Goal: Task Accomplishment & Management: Complete application form

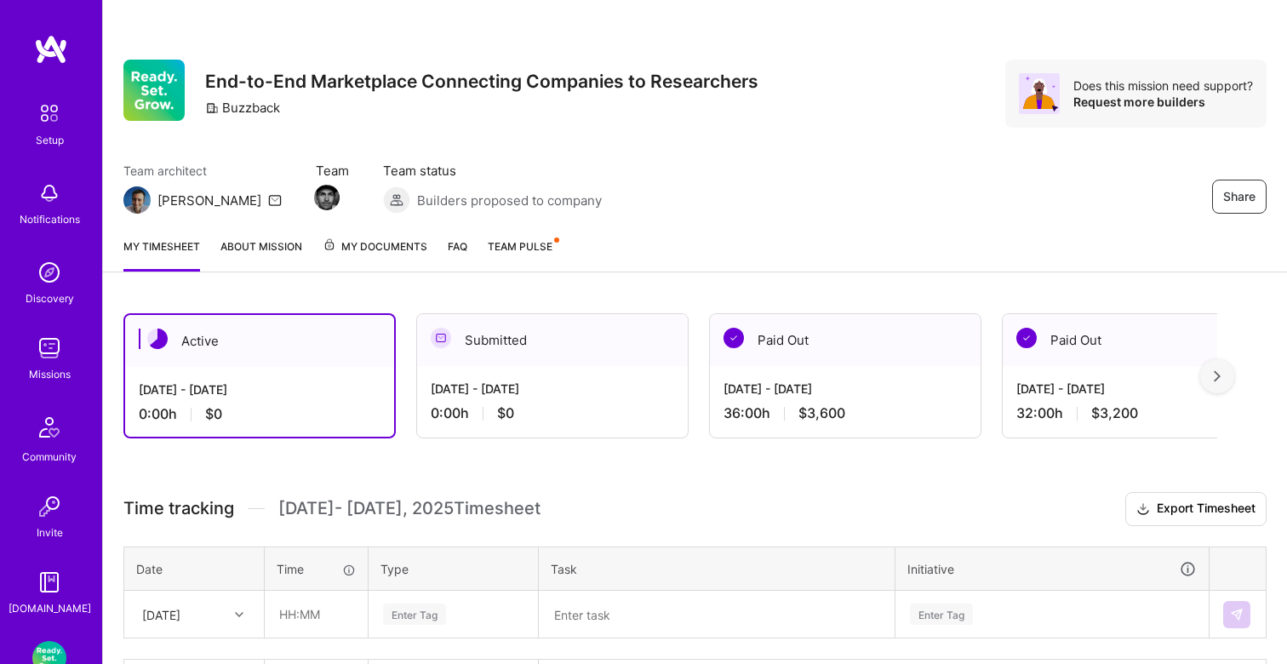
click at [707, 169] on div "Team architect Luis Team Team status Builders proposed to company Share" at bounding box center [694, 188] width 1143 height 52
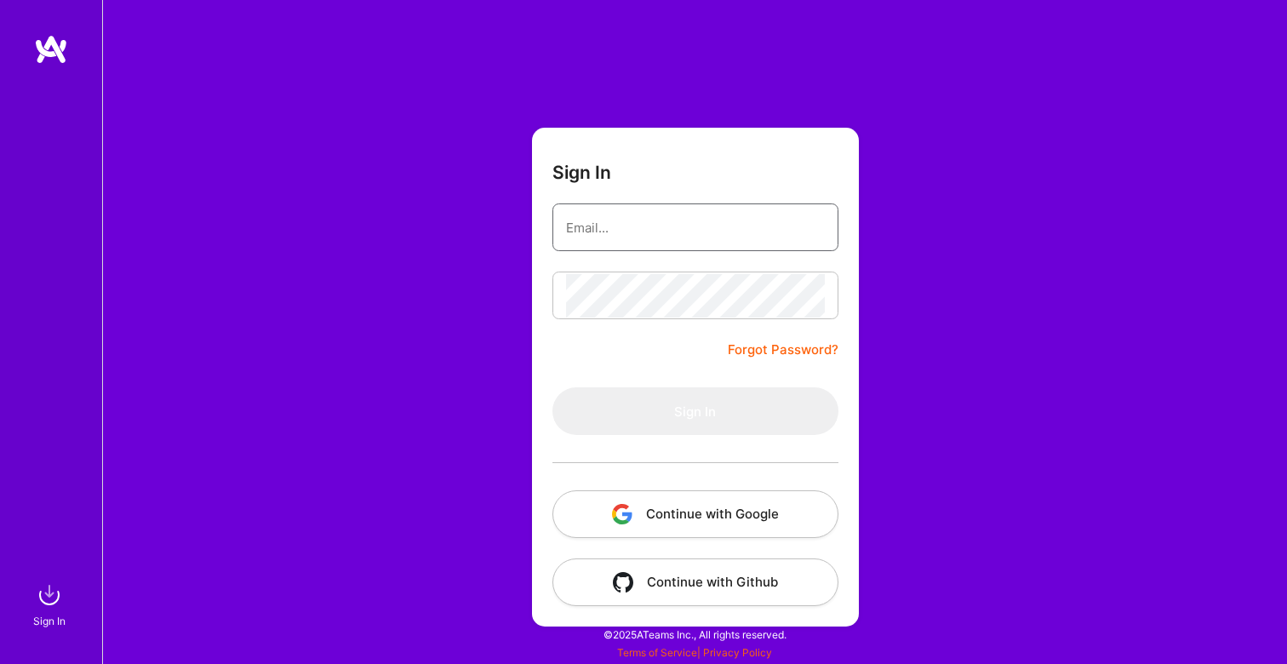
click at [665, 223] on input "email" at bounding box center [695, 227] width 259 height 43
type input "[EMAIL_ADDRESS][DOMAIN_NAME]"
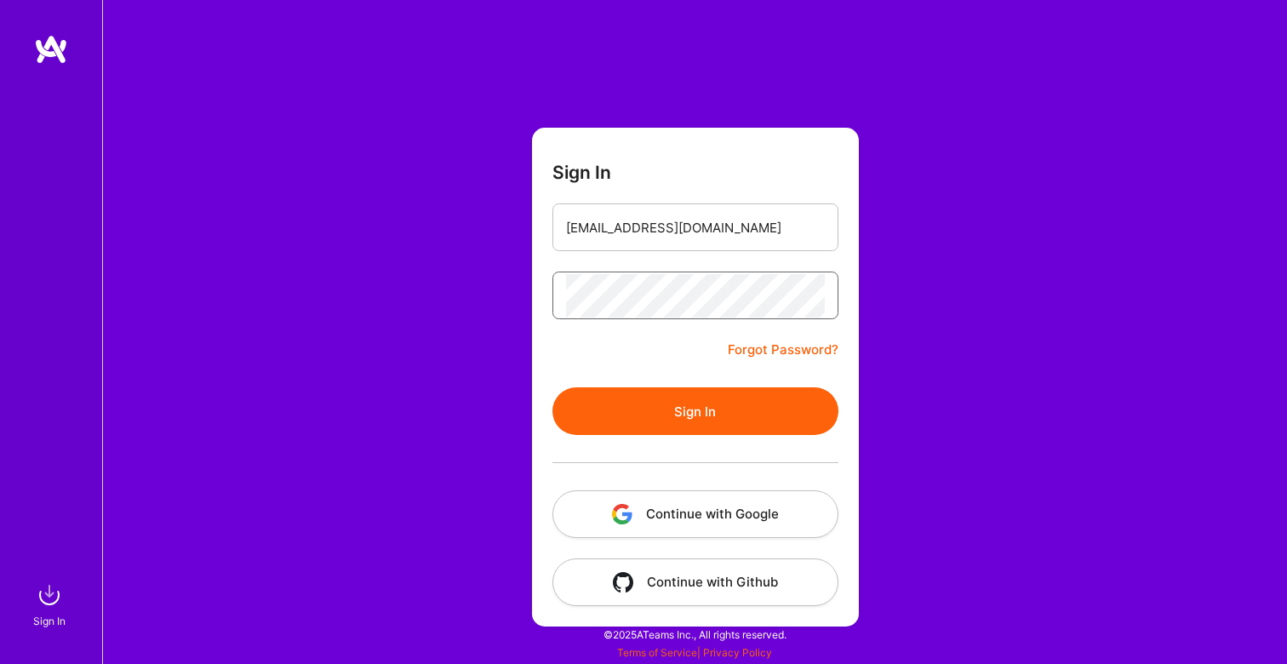
click at [552, 387] on button "Sign In" at bounding box center [695, 411] width 286 height 48
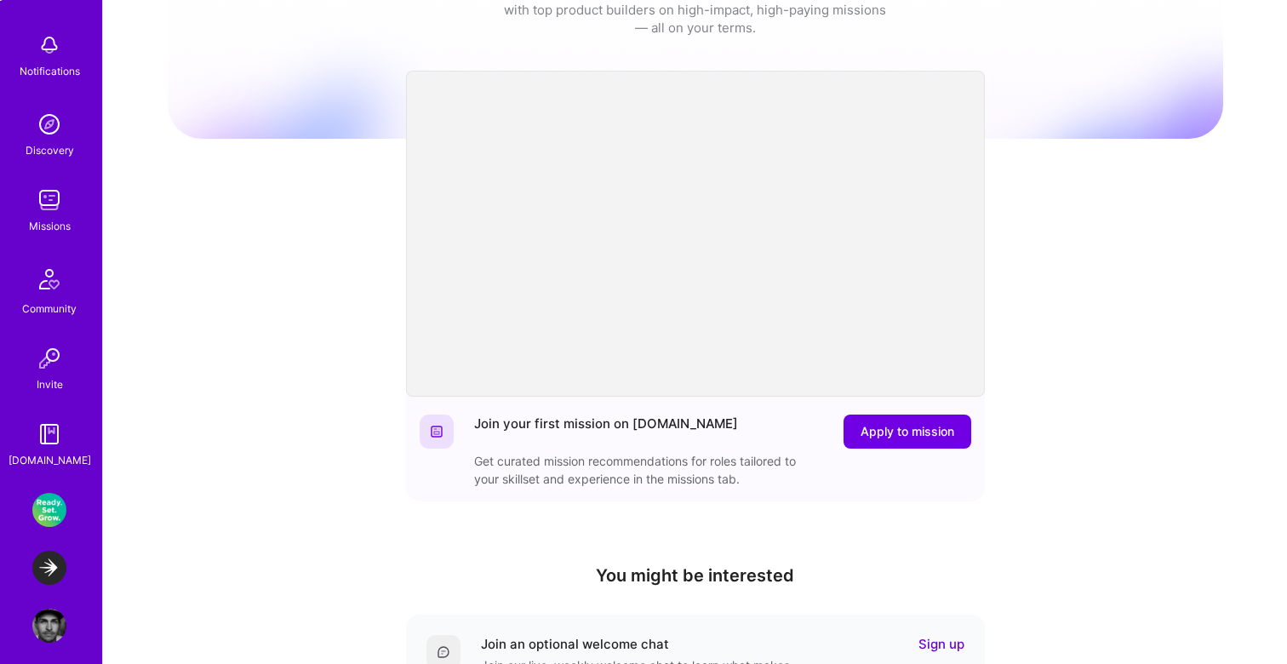
scroll to position [161, 0]
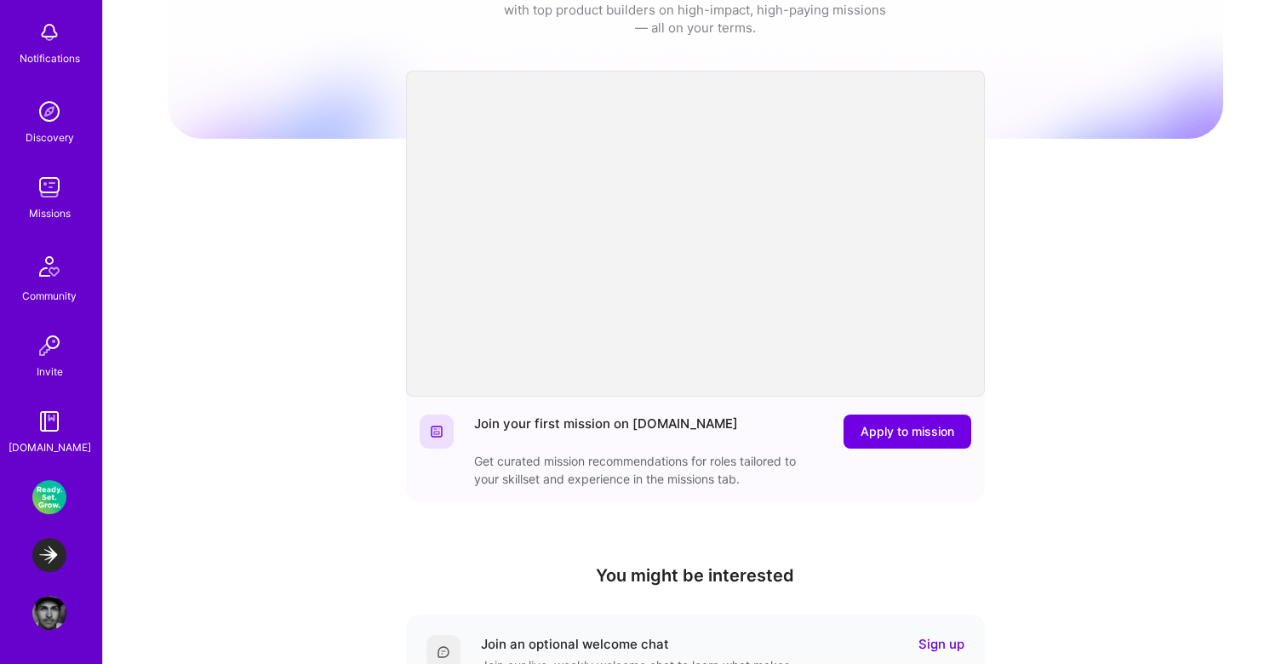
click at [46, 501] on img at bounding box center [49, 497] width 34 height 34
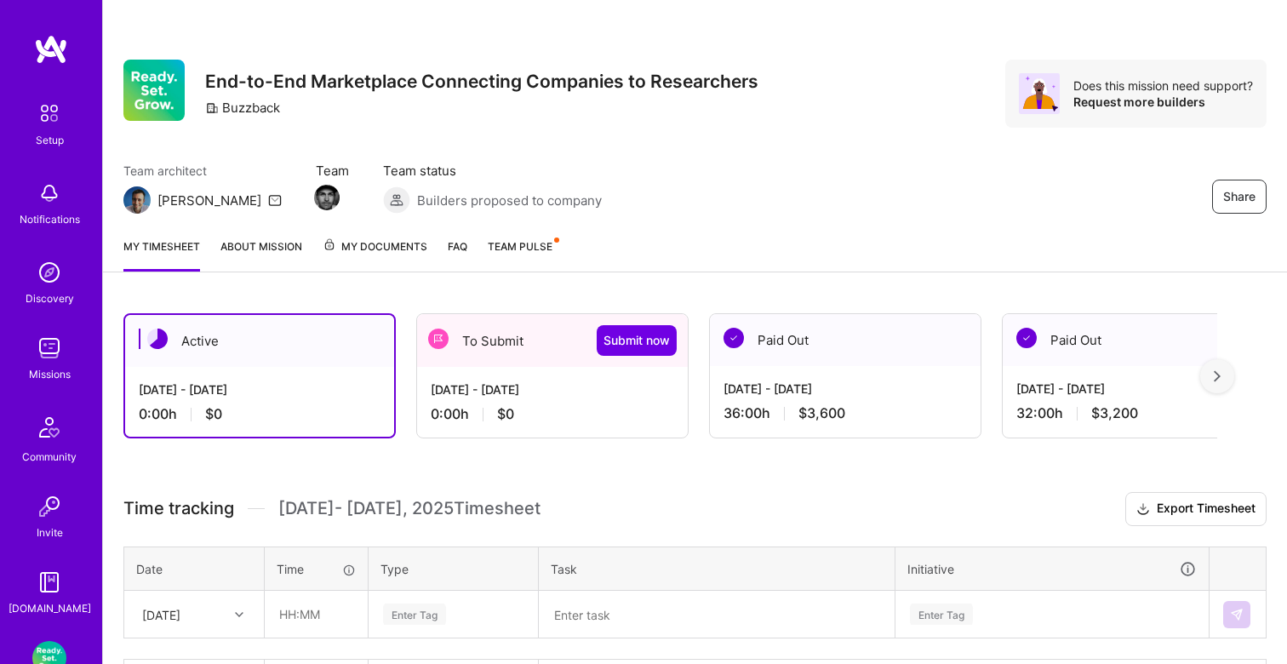
click at [562, 370] on div "[DATE] - [DATE] 0:00 h $0" at bounding box center [552, 402] width 271 height 70
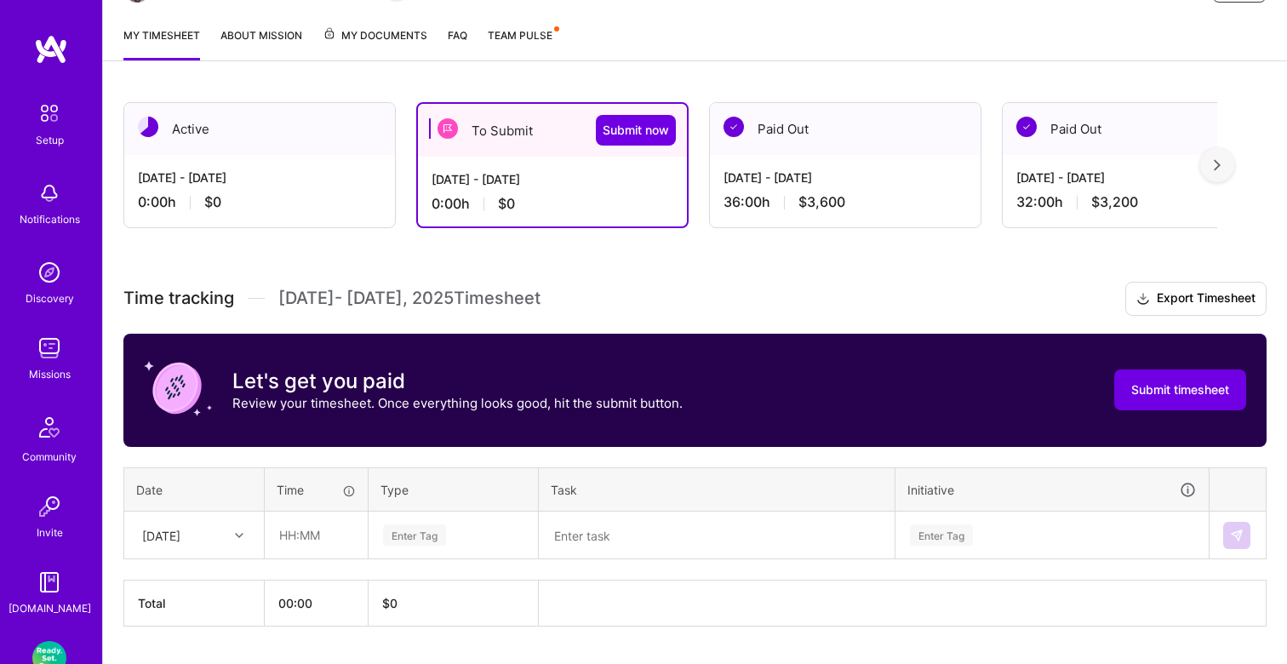
scroll to position [256, 0]
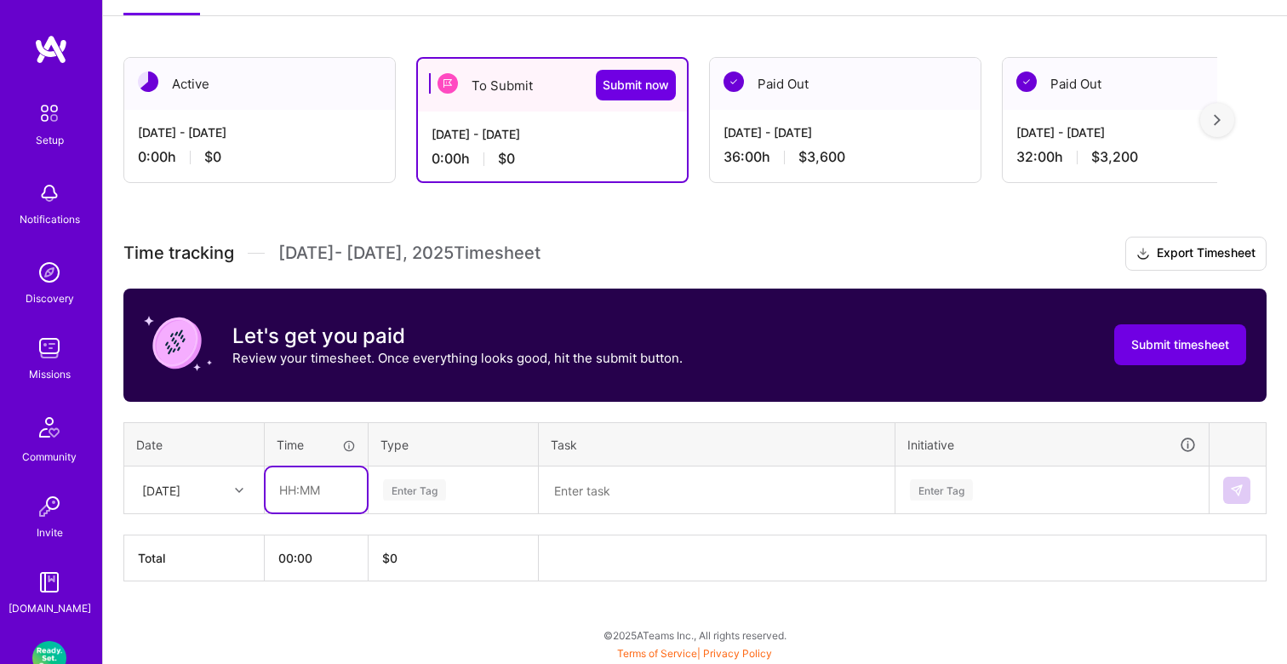
click at [289, 489] on input "text" at bounding box center [316, 489] width 101 height 45
type input "04:00"
click at [405, 481] on div "Enter Tag" at bounding box center [414, 490] width 63 height 26
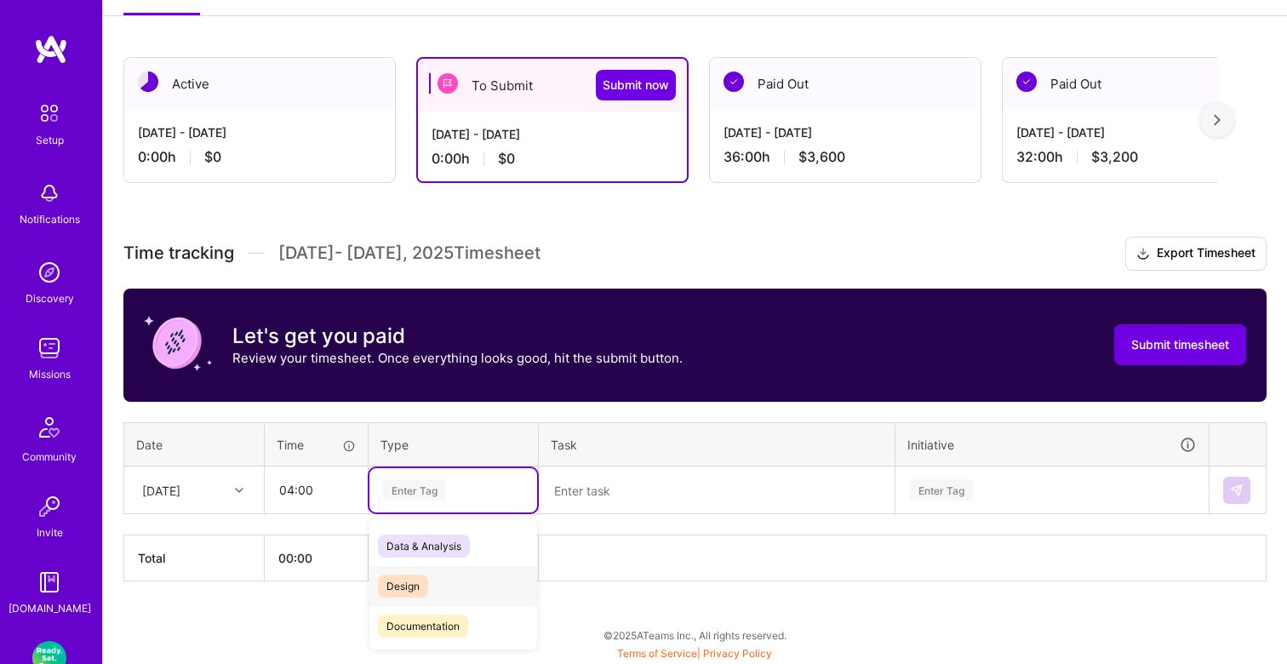
click at [406, 575] on span "Design" at bounding box center [403, 586] width 50 height 23
click at [601, 489] on textarea at bounding box center [716, 490] width 352 height 44
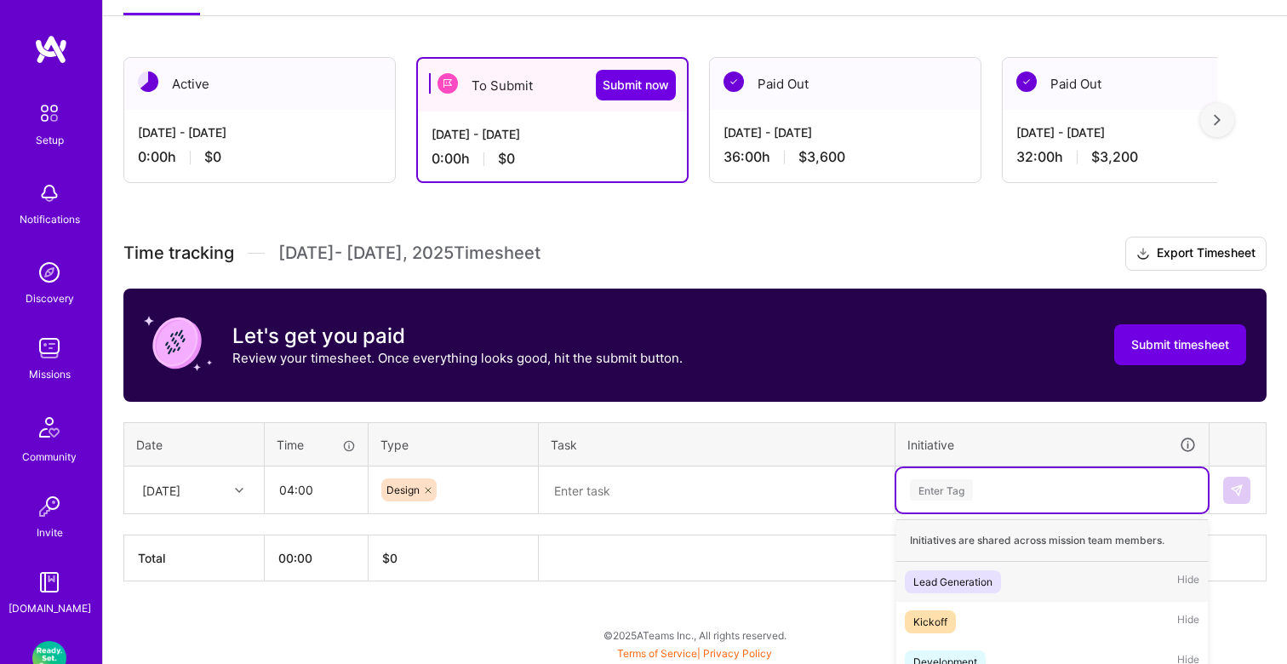
scroll to position [313, 0]
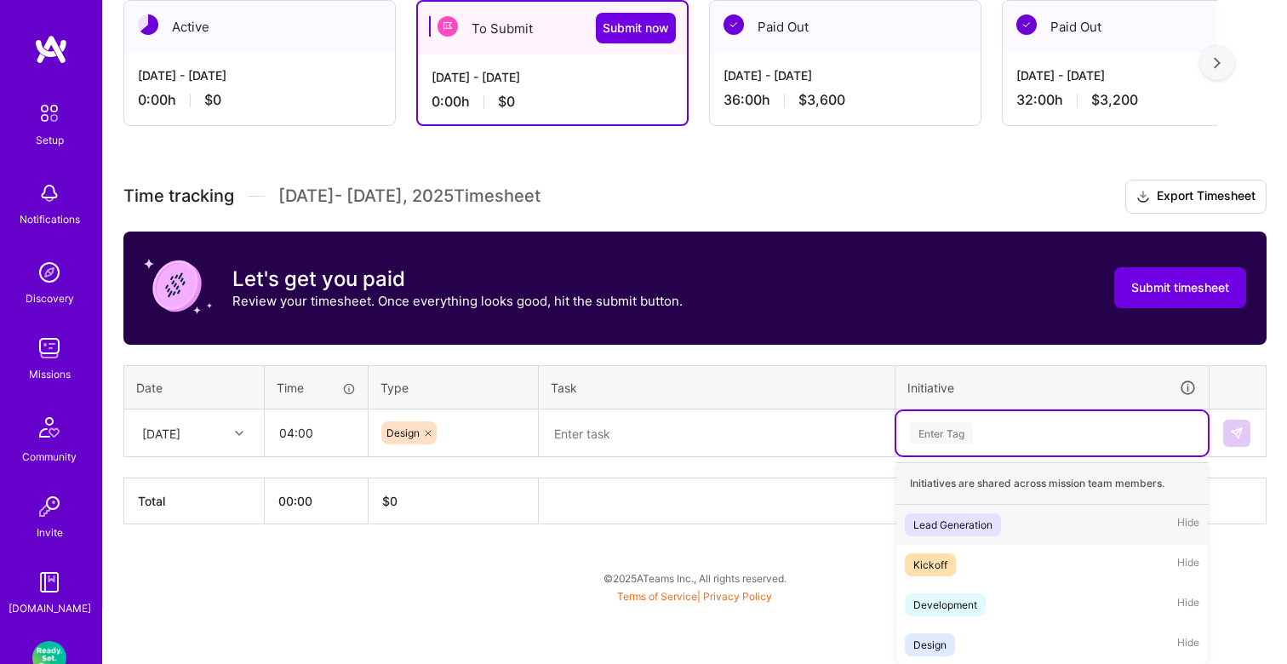
click at [954, 455] on div "option Lead Generation focused, 1 of 4. 4 results available. Use Up and Down to…" at bounding box center [1052, 433] width 312 height 44
click at [924, 633] on span "Design" at bounding box center [930, 644] width 50 height 23
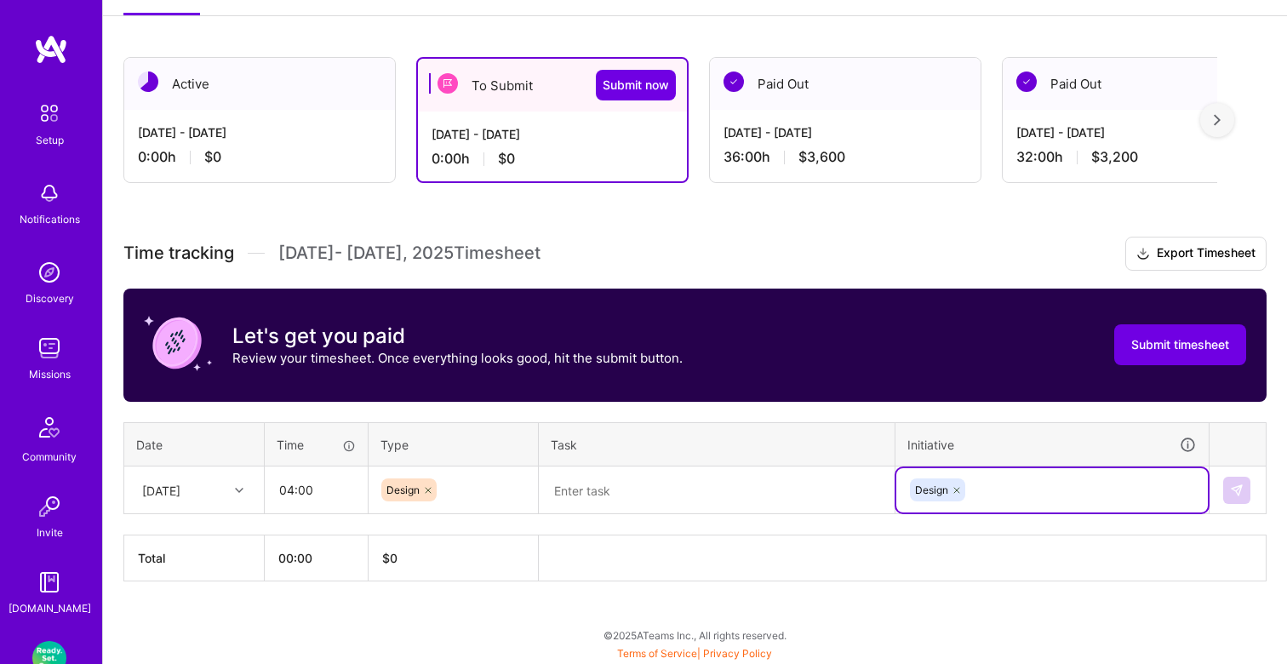
click at [804, 120] on div "[DATE] - [DATE] 36:00 h $3,600" at bounding box center [845, 145] width 271 height 70
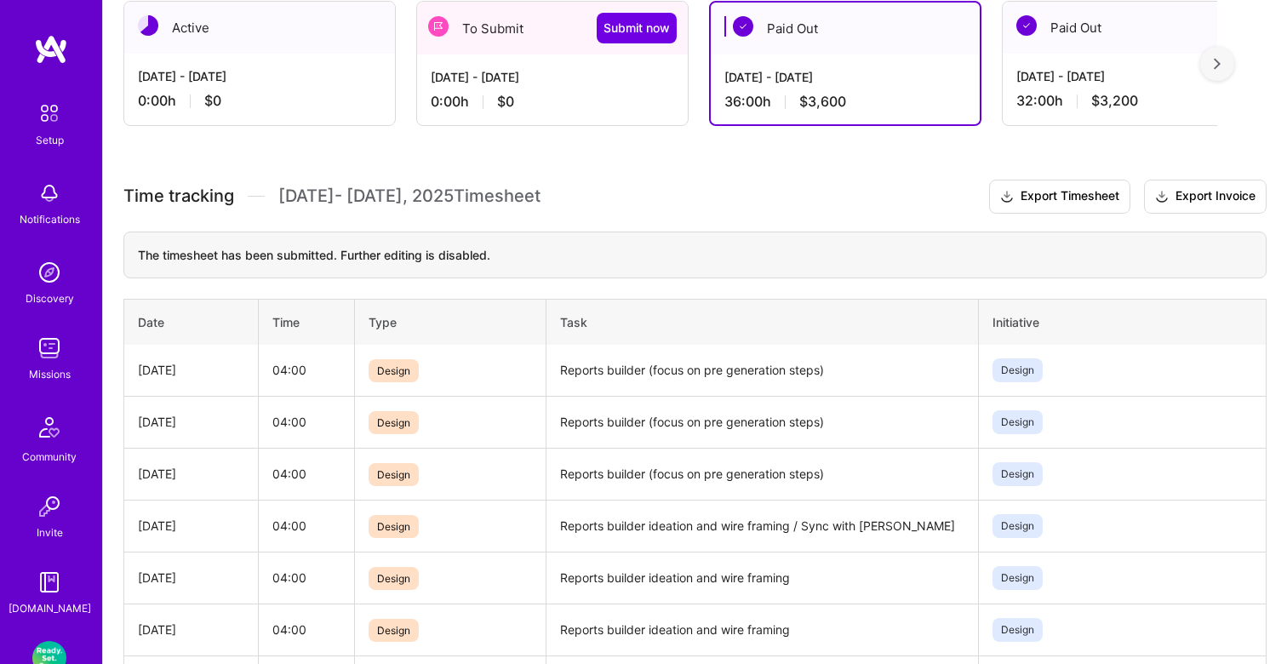
scroll to position [317, 0]
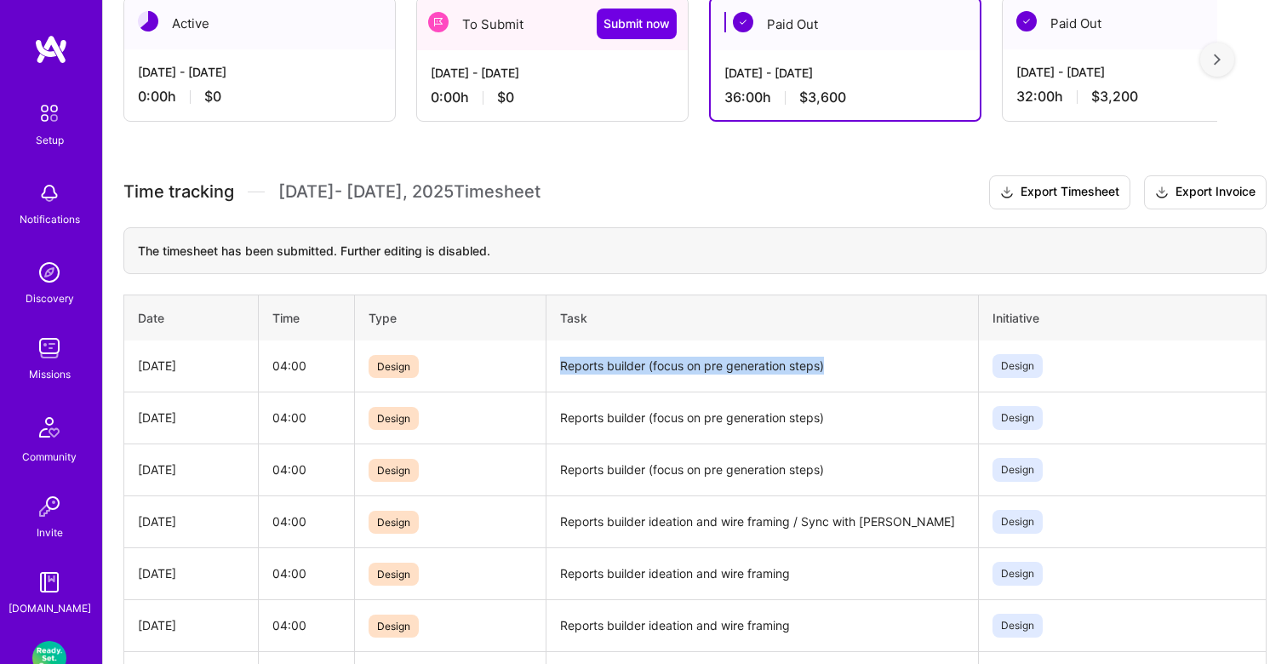
drag, startPoint x: 833, startPoint y: 363, endPoint x: 555, endPoint y: 373, distance: 278.5
click at [555, 373] on td "Reports builder (focus on pre generation steps)" at bounding box center [762, 366] width 432 height 52
copy td "Reports builder (focus on pre generation steps)"
click at [578, 83] on div "[DATE] - [DATE] 0:00 h $0" at bounding box center [552, 85] width 271 height 70
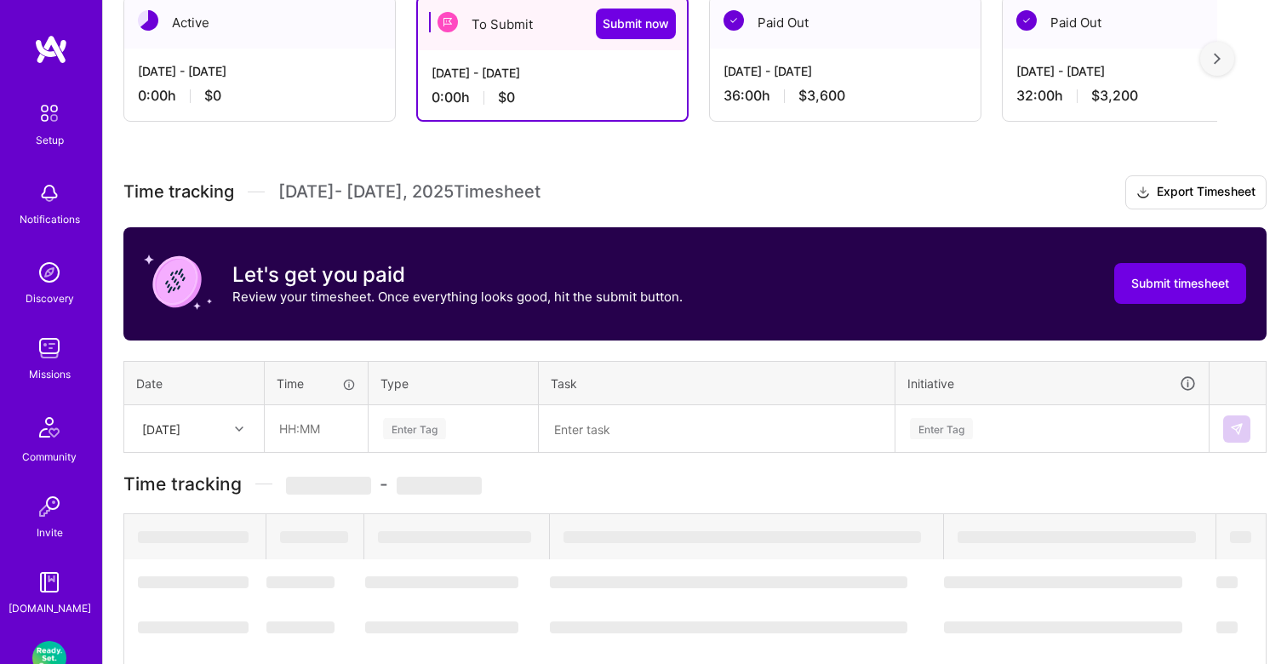
scroll to position [256, 0]
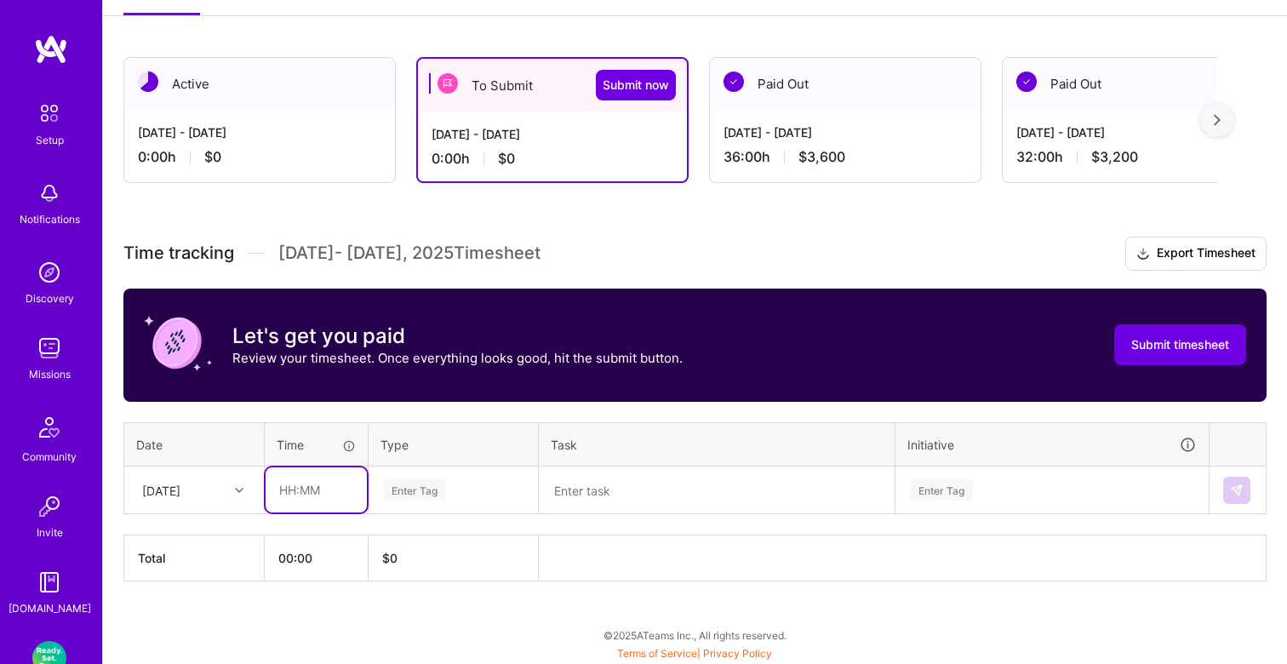
click at [314, 483] on input "text" at bounding box center [316, 489] width 101 height 45
type input "04:00"
click at [399, 489] on div "Enter Tag" at bounding box center [414, 490] width 63 height 26
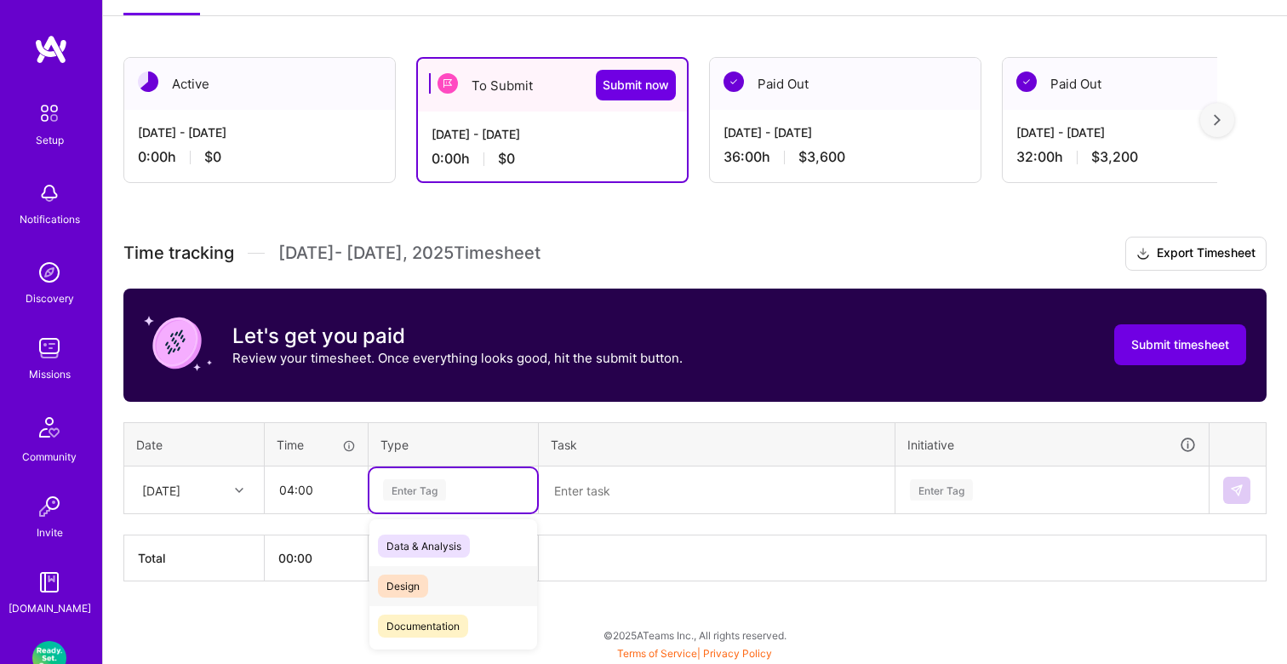
click at [409, 572] on div "Design" at bounding box center [453, 586] width 168 height 40
click at [603, 489] on textarea at bounding box center [716, 490] width 352 height 44
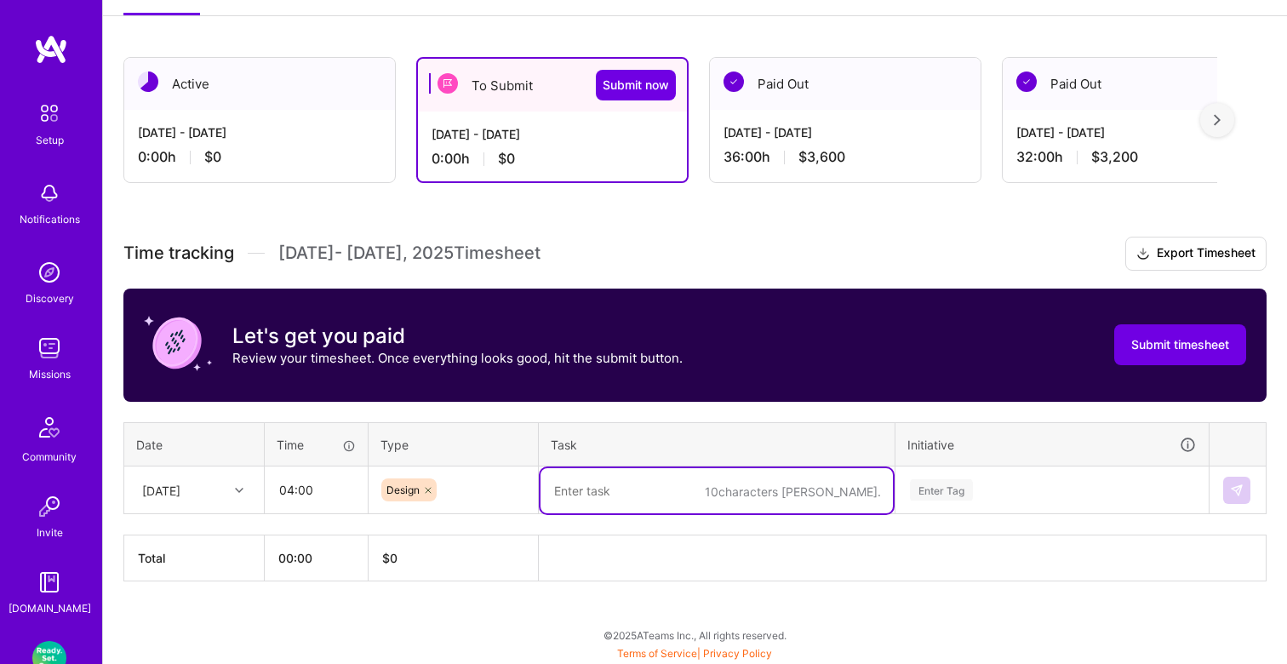
paste textarea "Reports builder (focus on pre generation steps)"
type textarea "Reports builder (focus on pre generation steps)"
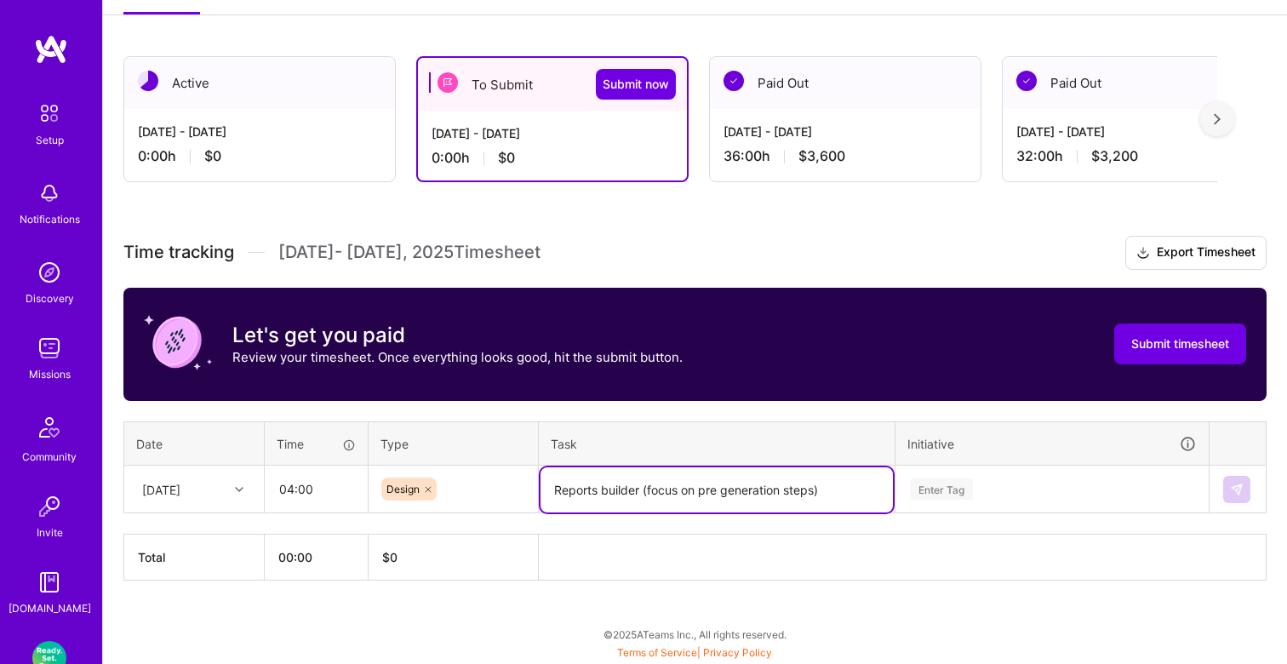
click at [941, 486] on div "Enter Tag" at bounding box center [1052, 489] width 312 height 44
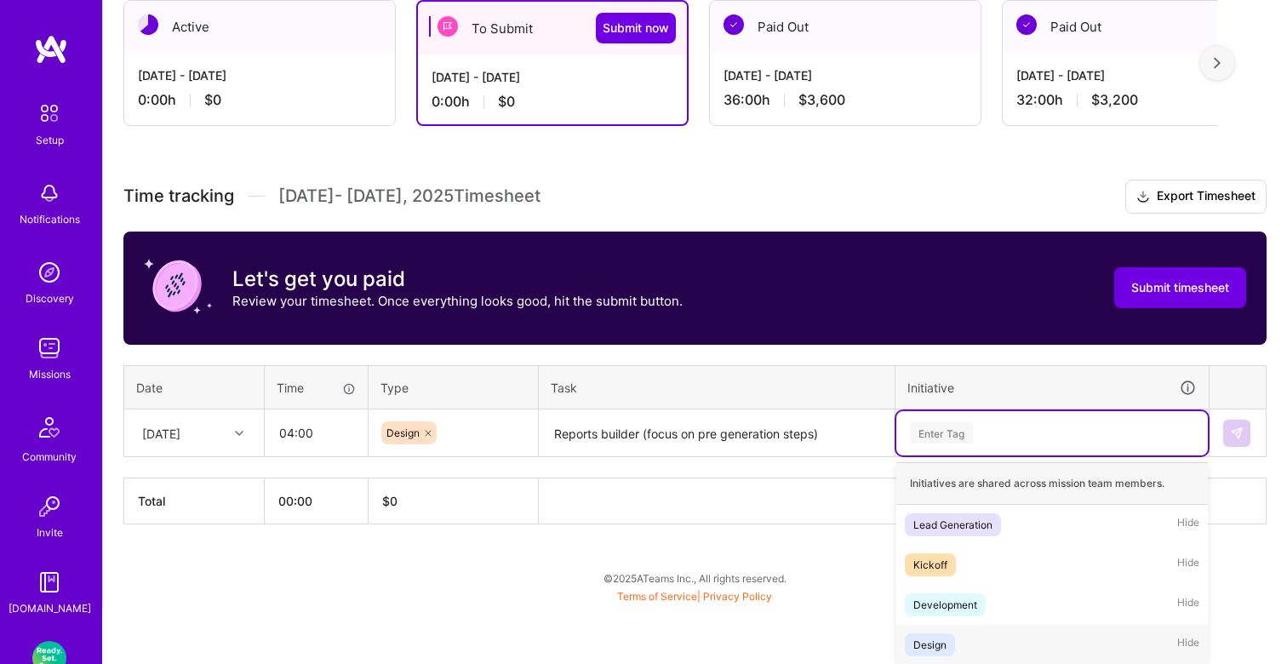
click at [937, 640] on div "Design" at bounding box center [929, 645] width 33 height 18
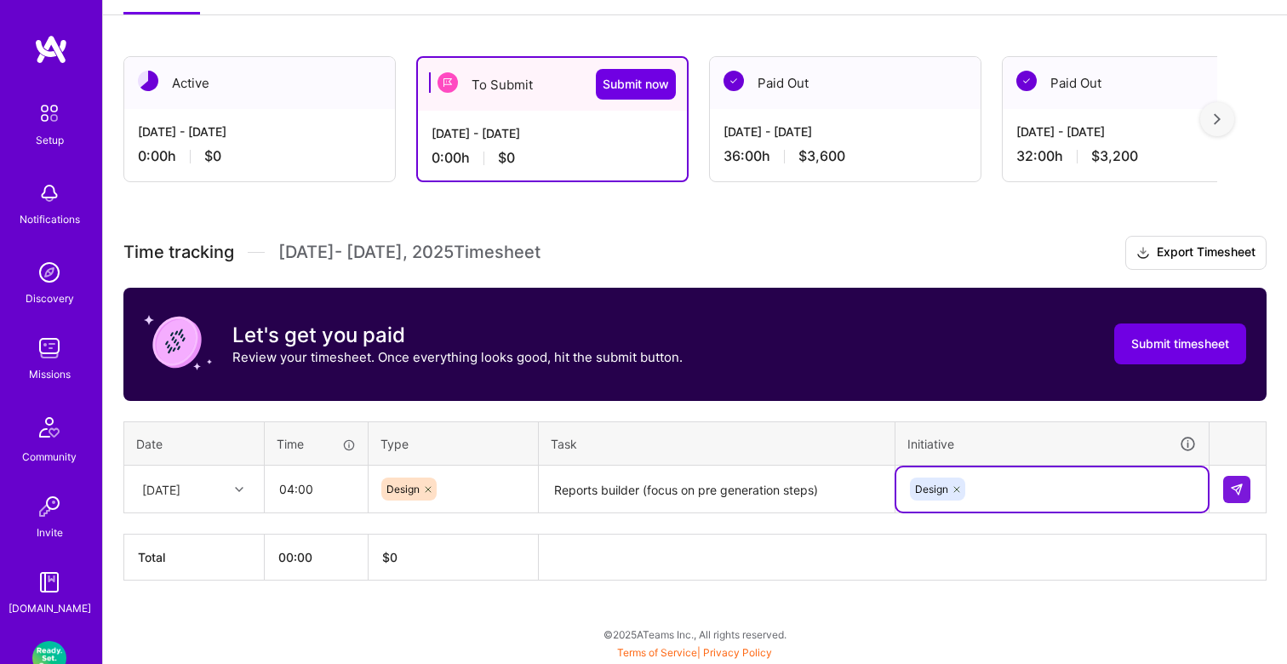
scroll to position [256, 0]
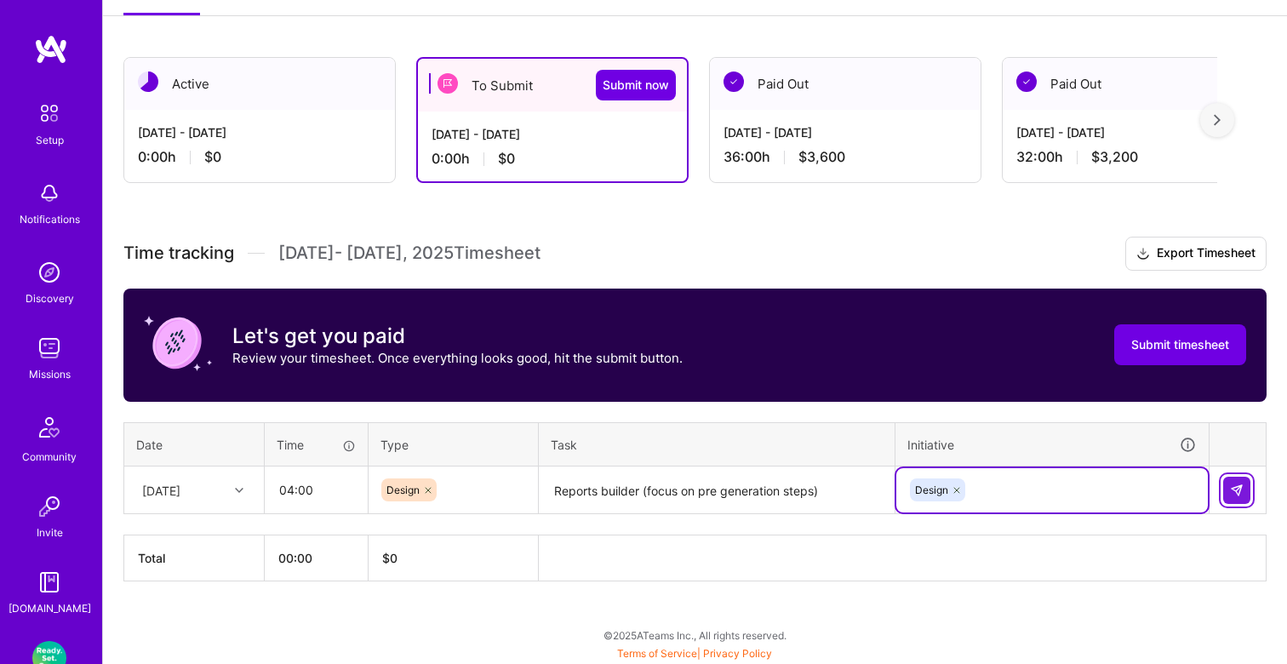
click at [1236, 485] on img at bounding box center [1237, 490] width 14 height 14
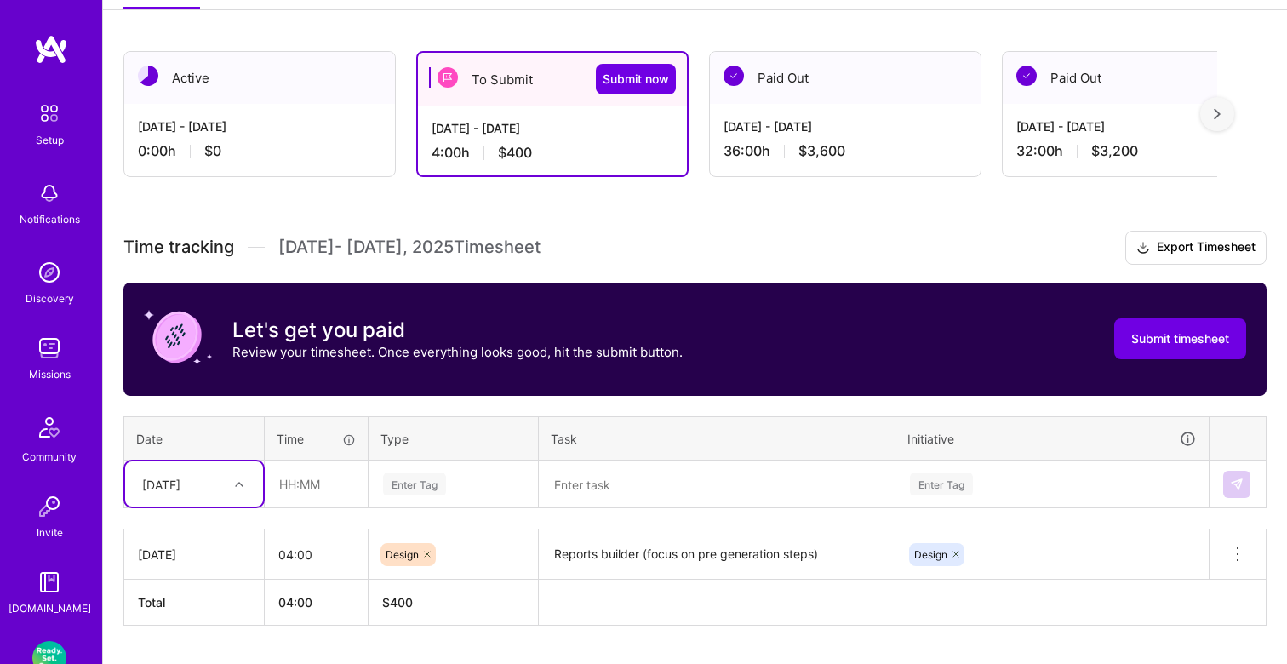
scroll to position [283, 0]
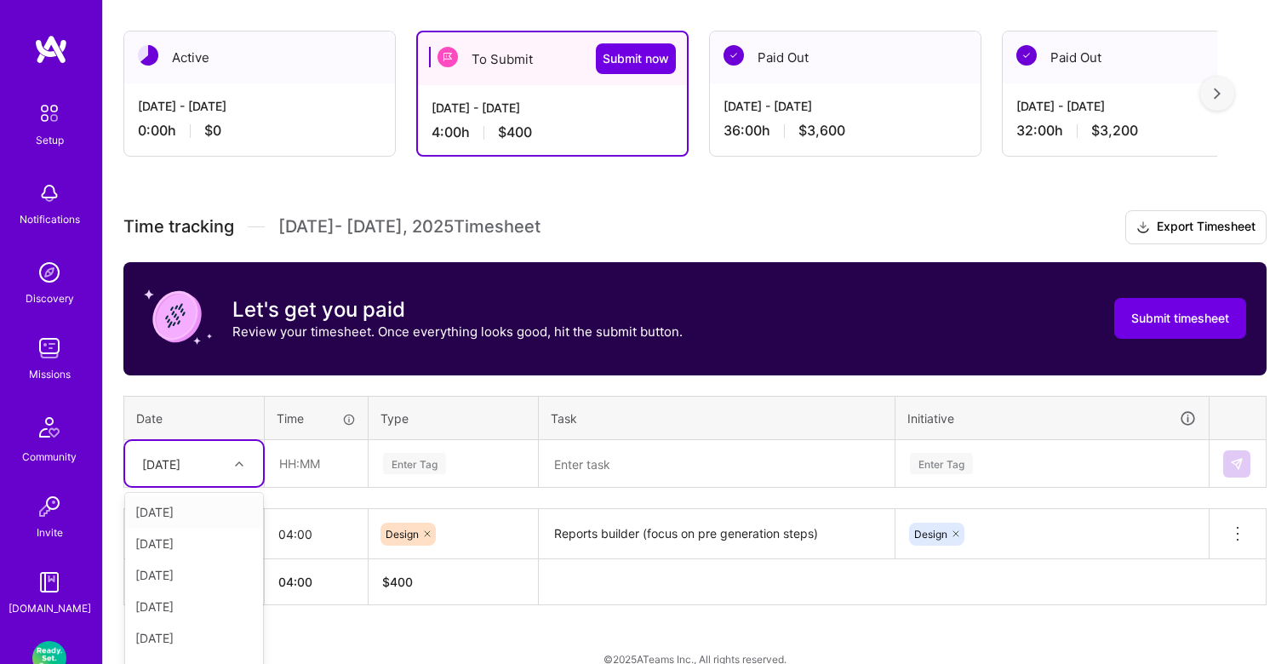
click at [222, 466] on div "Time tracking [DATE] - [DATE] Timesheet Export Timesheet Let's get you paid Rev…" at bounding box center [694, 407] width 1143 height 395
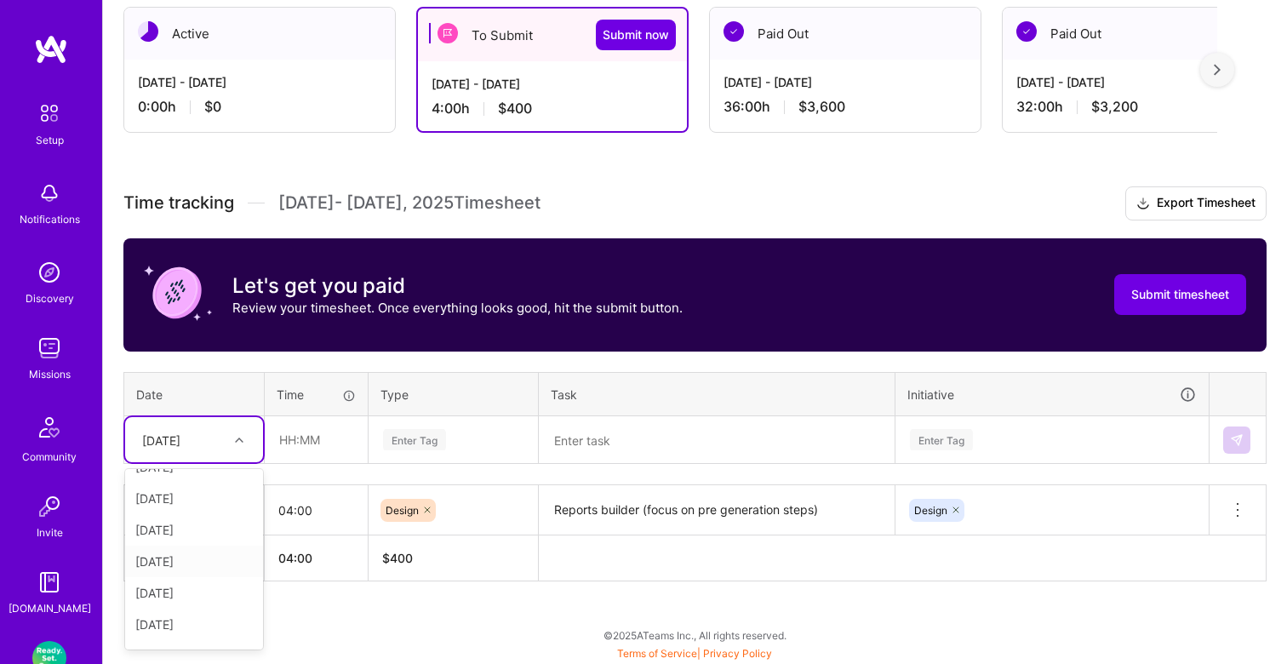
scroll to position [18, 0]
click at [190, 528] on div "[DATE]" at bounding box center [194, 533] width 138 height 31
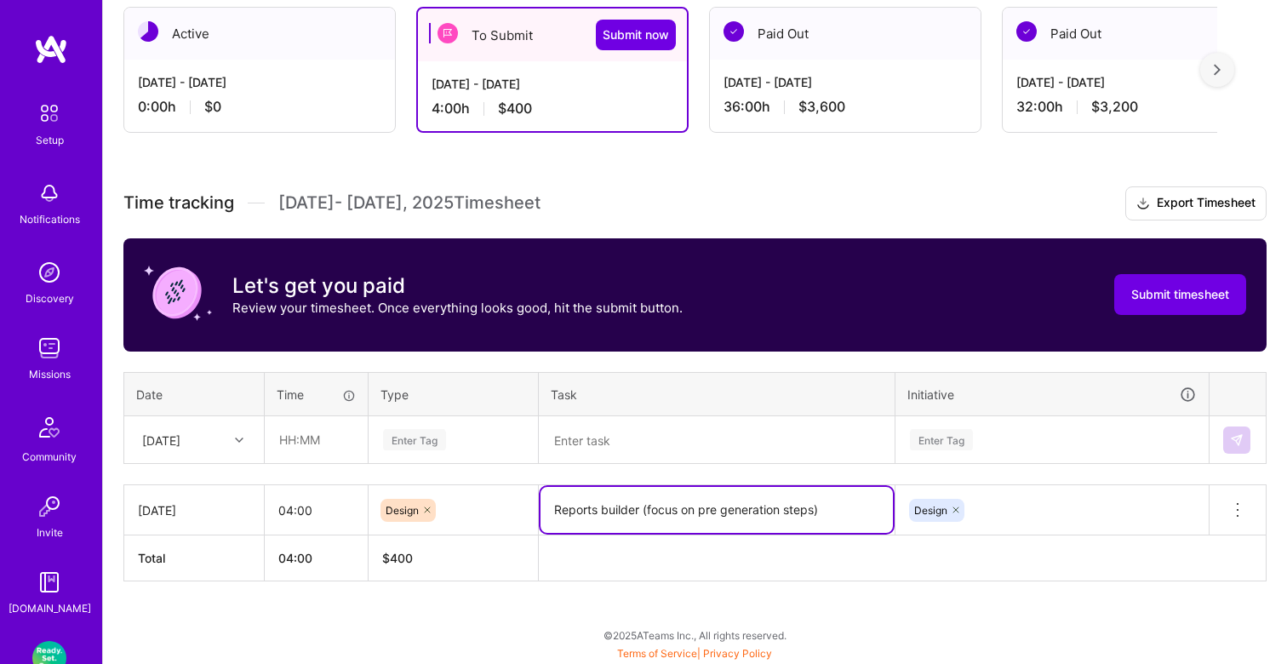
drag, startPoint x: 827, startPoint y: 509, endPoint x: 539, endPoint y: 515, distance: 288.6
click at [539, 515] on td "Reports builder (focus on pre generation steps)" at bounding box center [717, 510] width 357 height 50
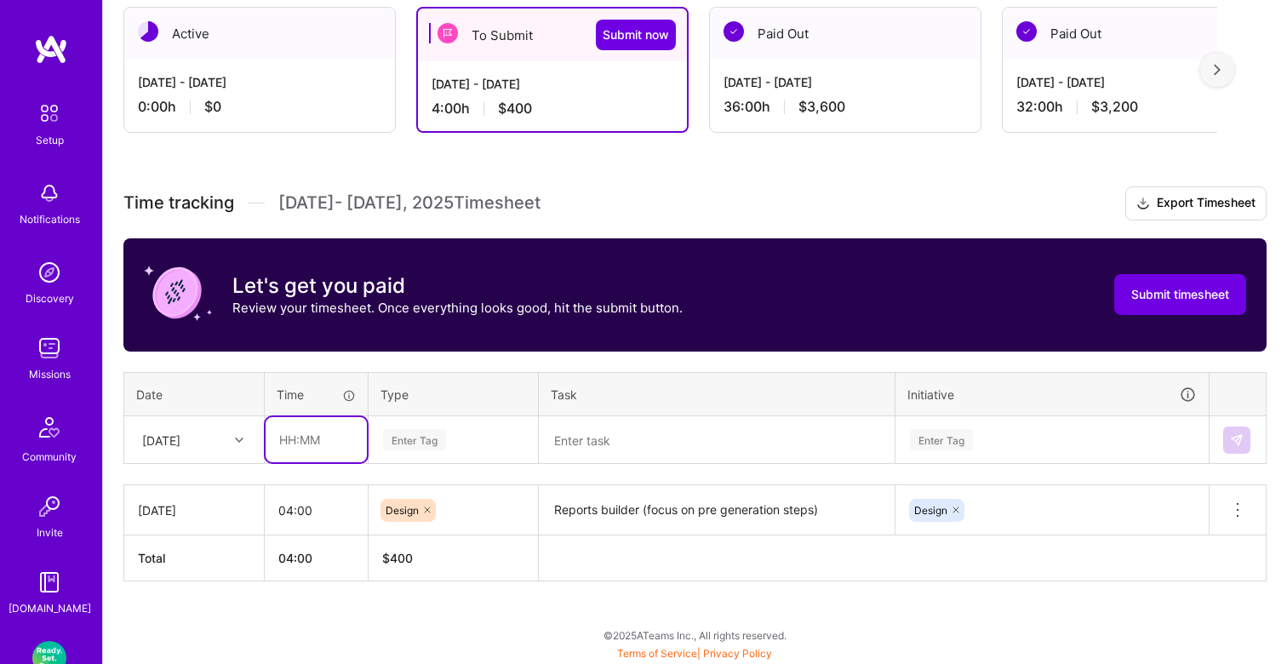
click at [310, 438] on input "text" at bounding box center [316, 439] width 101 height 45
type input "04:00"
click at [405, 437] on div "Enter Tag" at bounding box center [414, 439] width 63 height 26
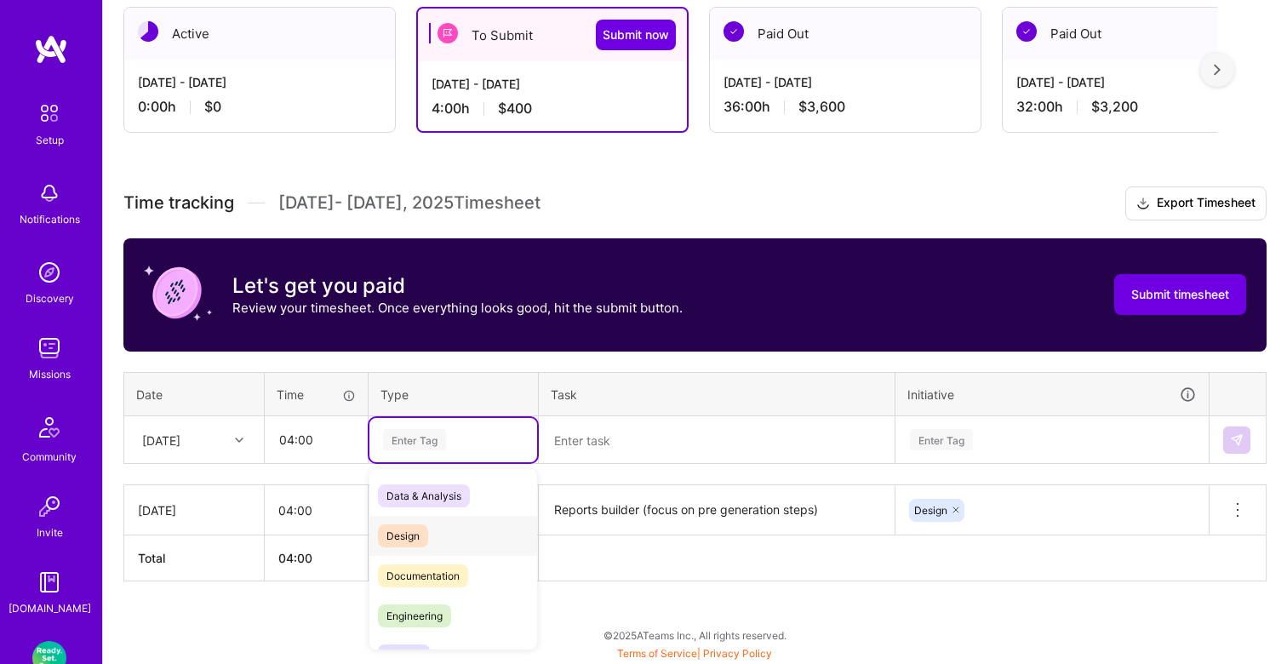
click at [408, 526] on span "Design" at bounding box center [403, 535] width 50 height 23
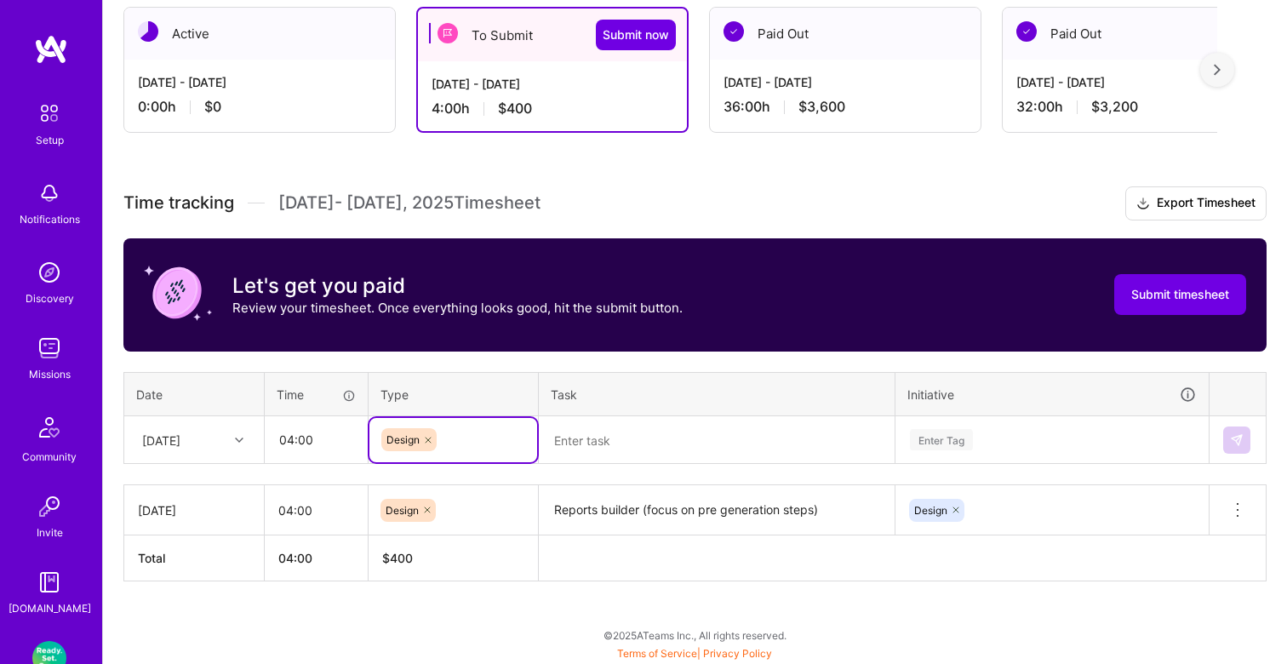
click at [608, 444] on textarea at bounding box center [716, 440] width 352 height 45
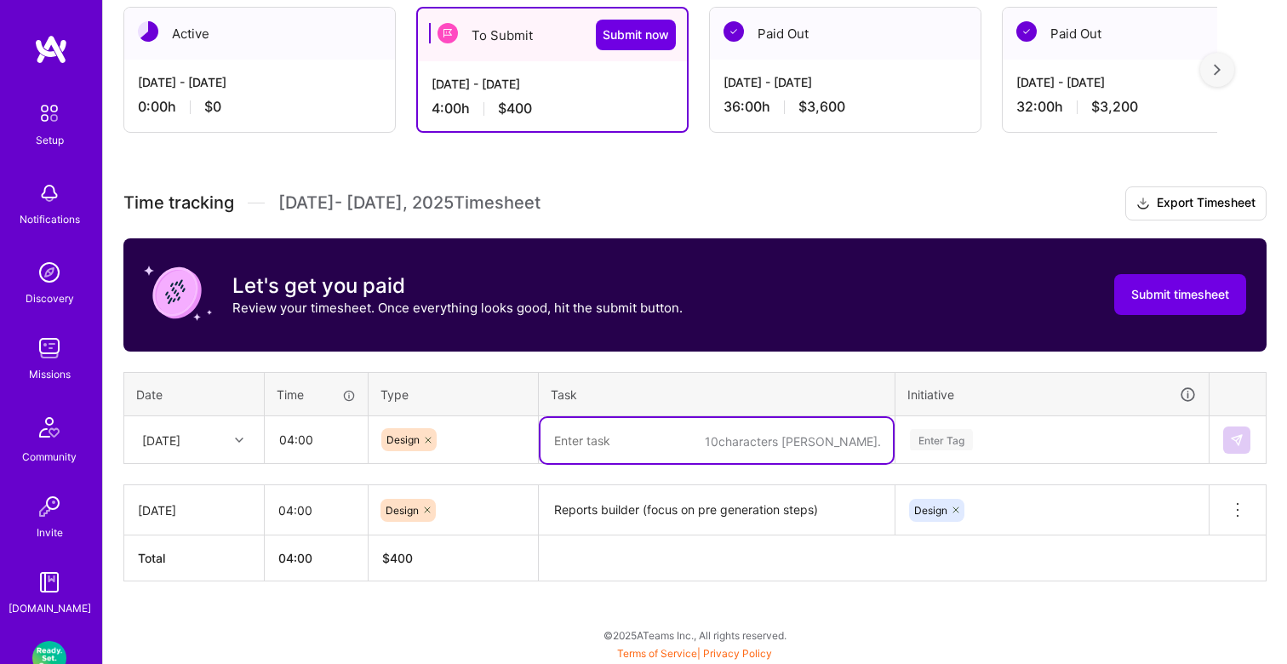
paste textarea "Reports builder (focus on pre generation steps)"
click at [643, 442] on textarea "Reports builder (focus on pre generation steps)" at bounding box center [716, 440] width 352 height 45
type textarea "Reports builder flow V1"
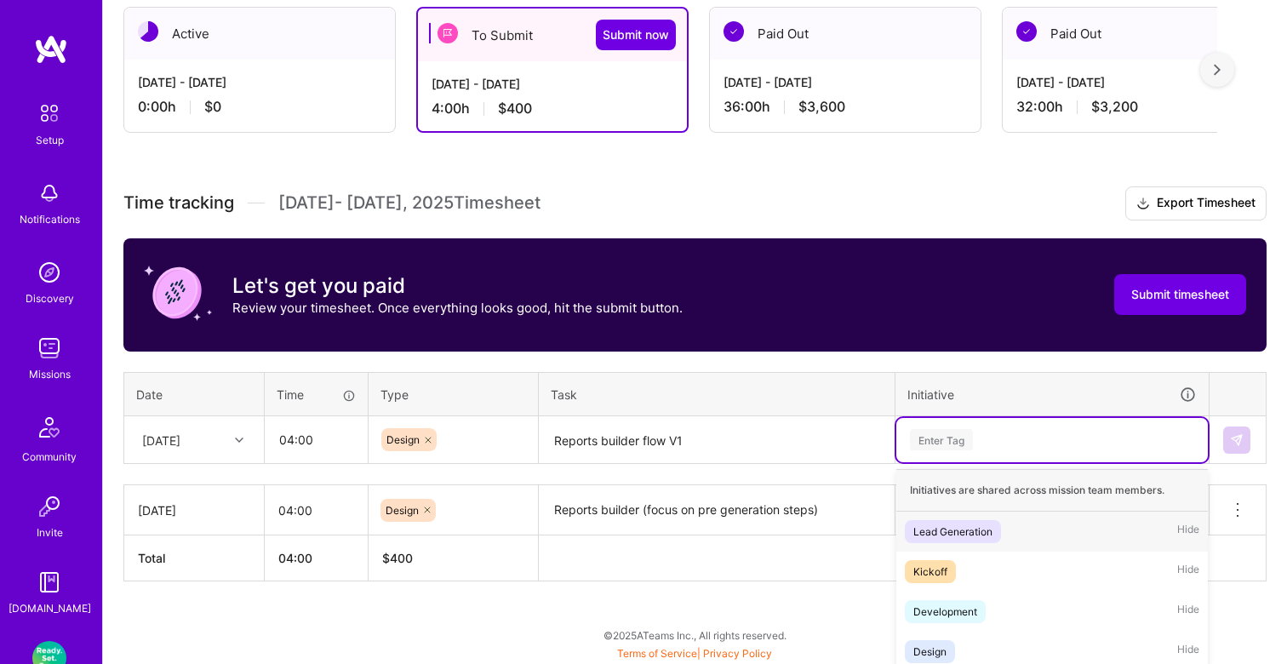
scroll to position [313, 0]
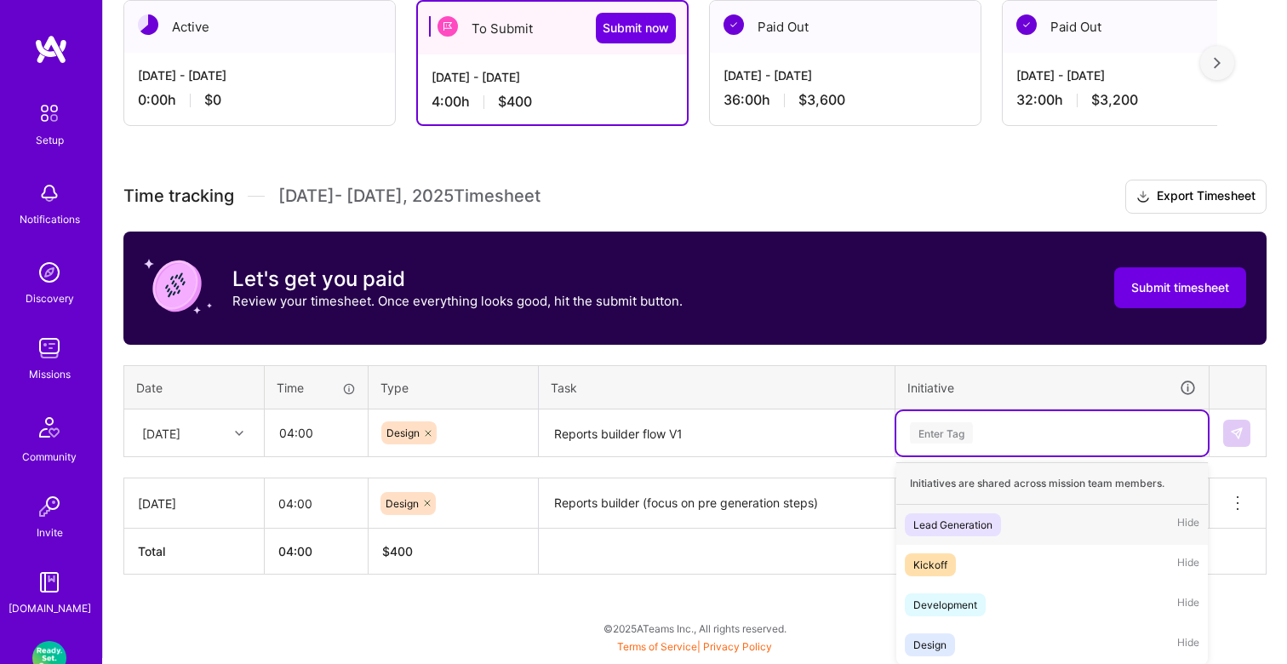
click at [941, 439] on div "Enter Tag" at bounding box center [941, 433] width 63 height 26
click at [929, 631] on div "Design Hide" at bounding box center [1052, 645] width 312 height 40
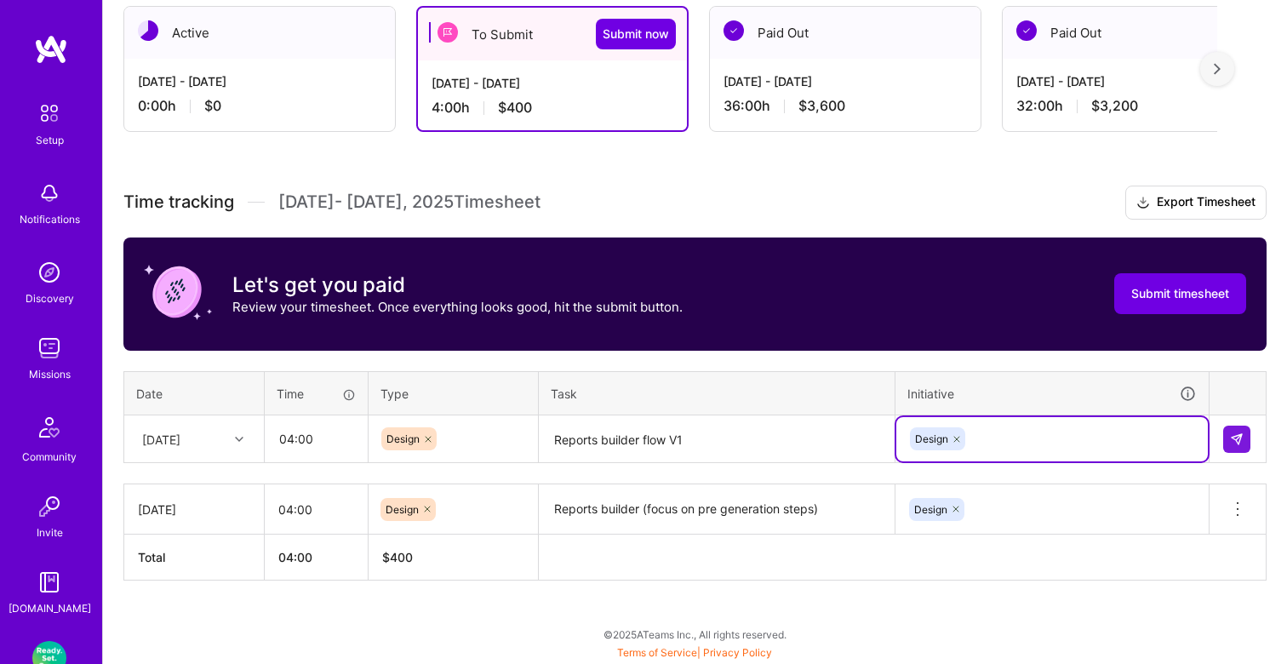
scroll to position [306, 0]
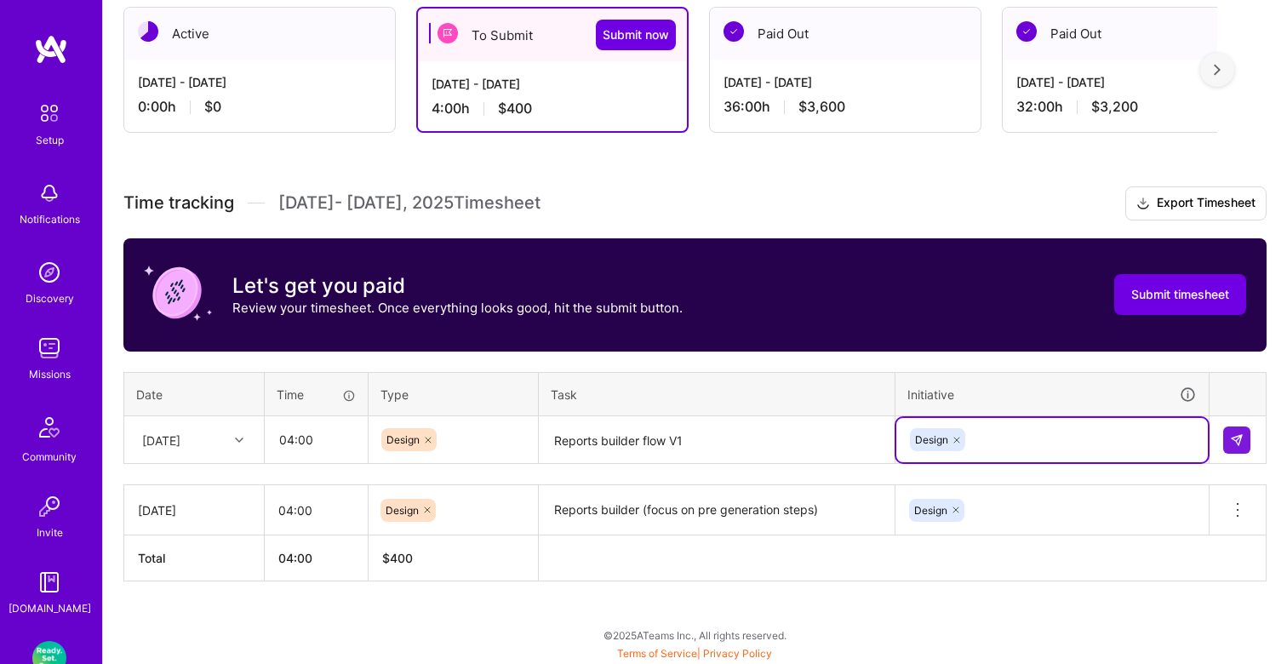
click at [741, 438] on textarea "Reports builder flow V1" at bounding box center [716, 440] width 352 height 45
click at [1232, 435] on img at bounding box center [1237, 440] width 14 height 14
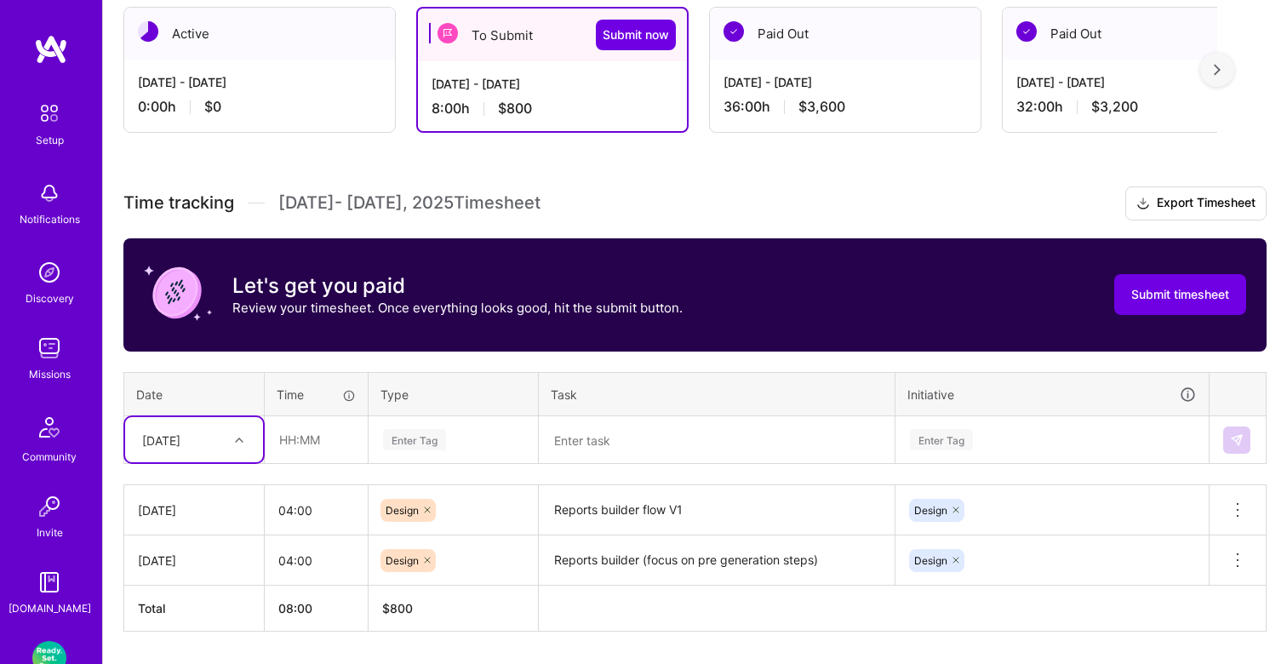
click at [249, 442] on div "option [DATE], selected. Select is focused ,type to refine list, press Down to …" at bounding box center [194, 439] width 138 height 45
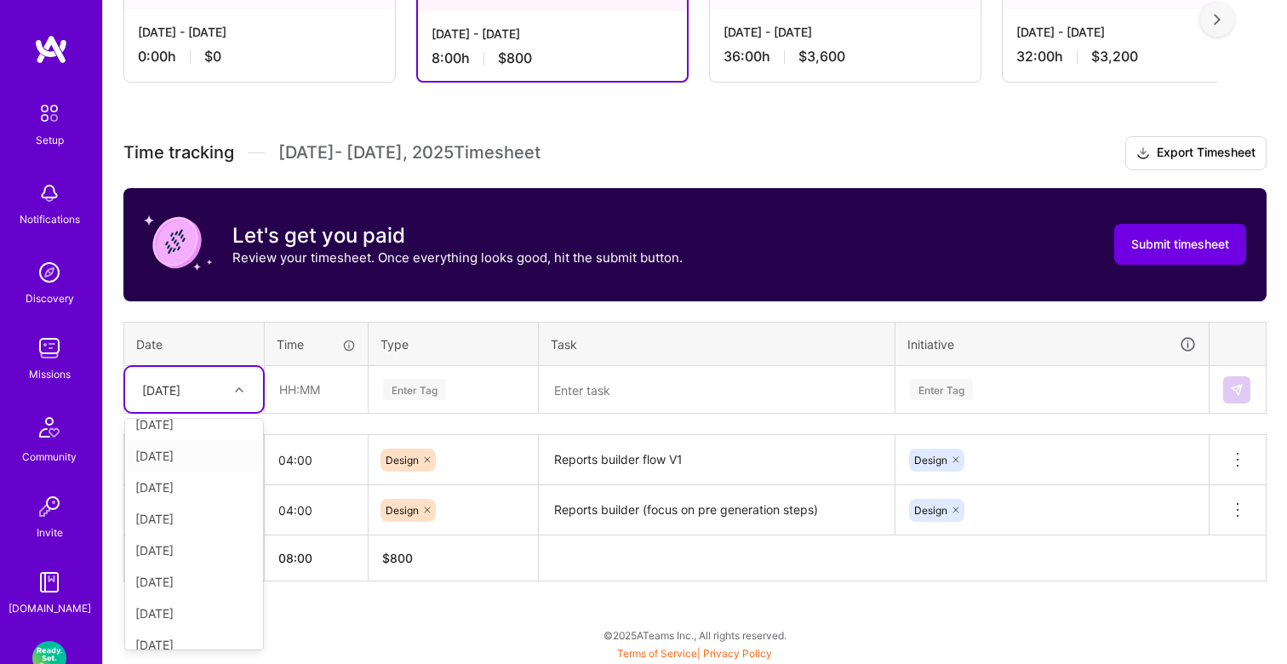
scroll to position [43, 0]
click at [192, 489] on div "[DATE]" at bounding box center [194, 488] width 138 height 31
click at [319, 387] on input "text" at bounding box center [316, 389] width 101 height 45
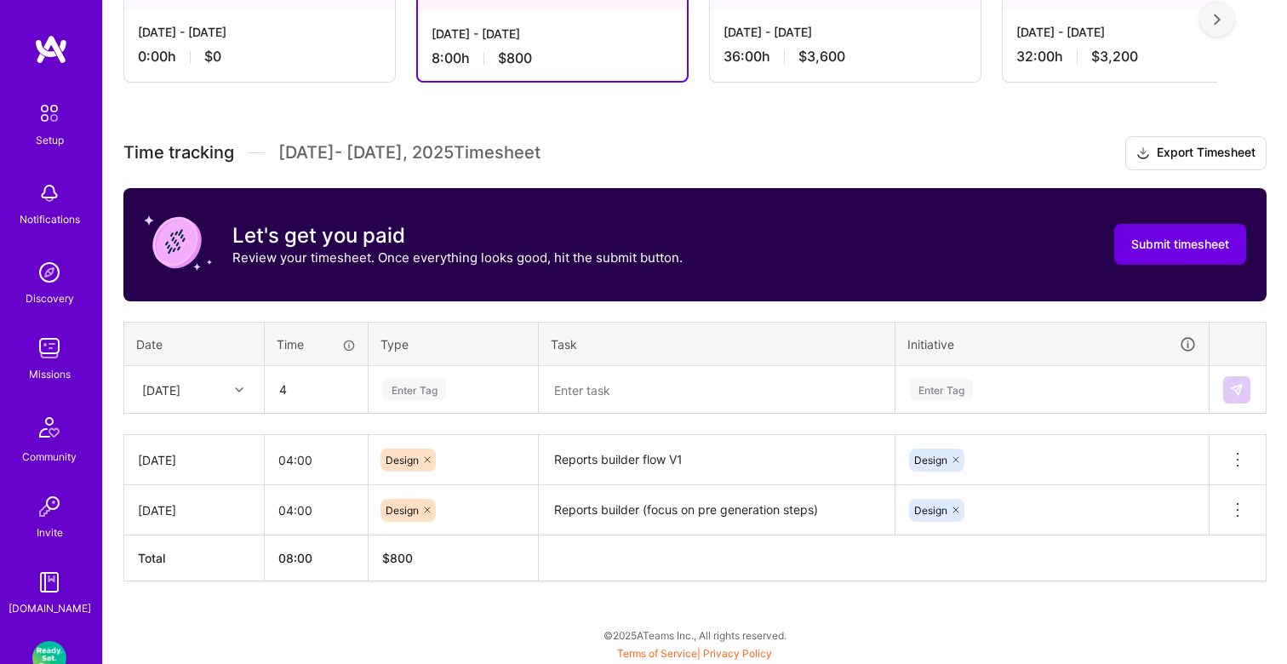
type input "04:00"
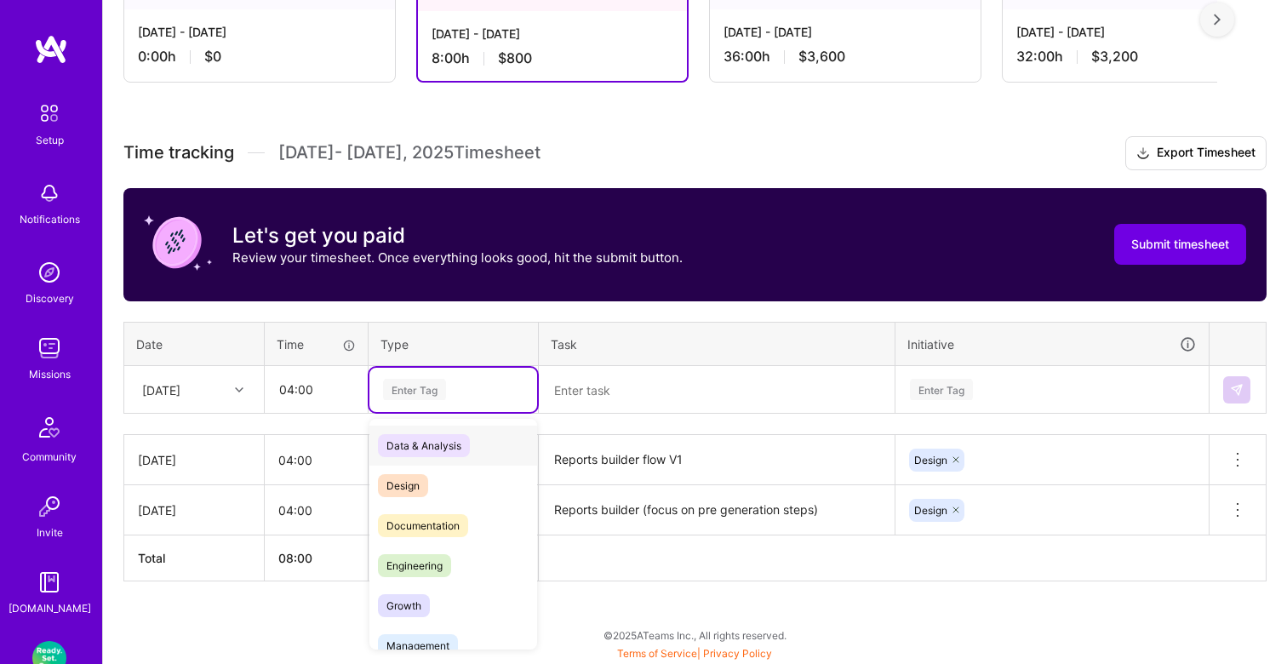
click at [427, 380] on div "Enter Tag" at bounding box center [414, 389] width 63 height 26
click at [403, 480] on span "Design" at bounding box center [403, 485] width 50 height 23
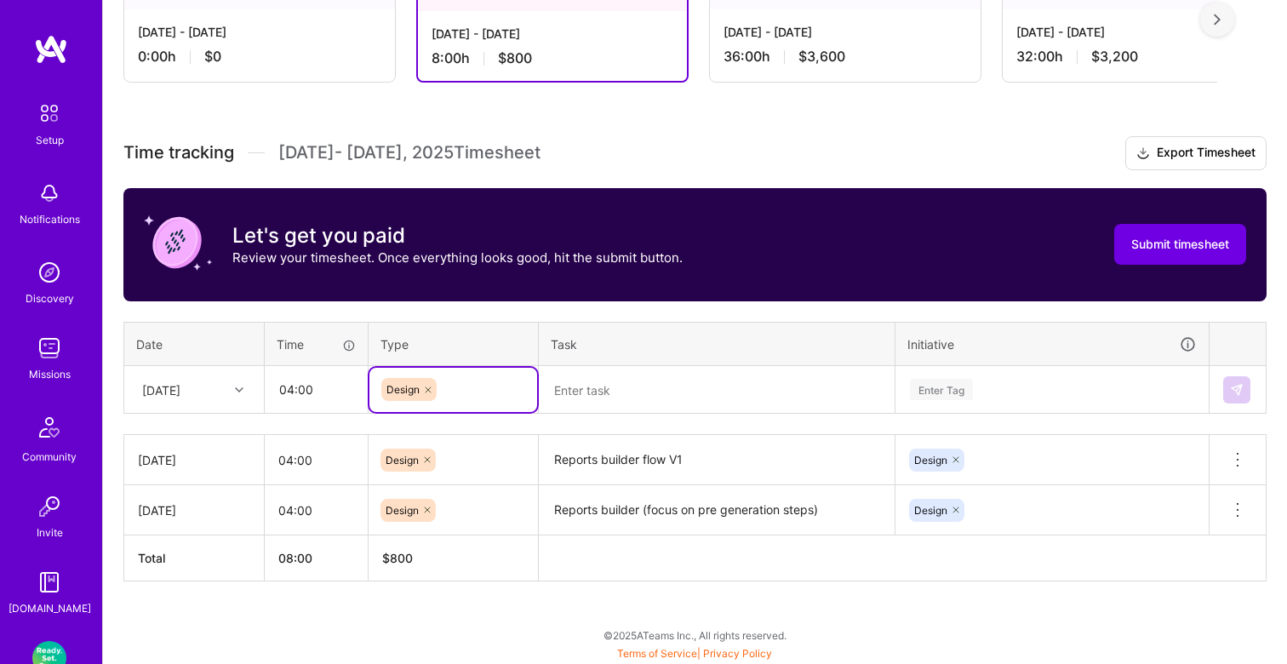
click at [599, 388] on textarea at bounding box center [716, 390] width 352 height 45
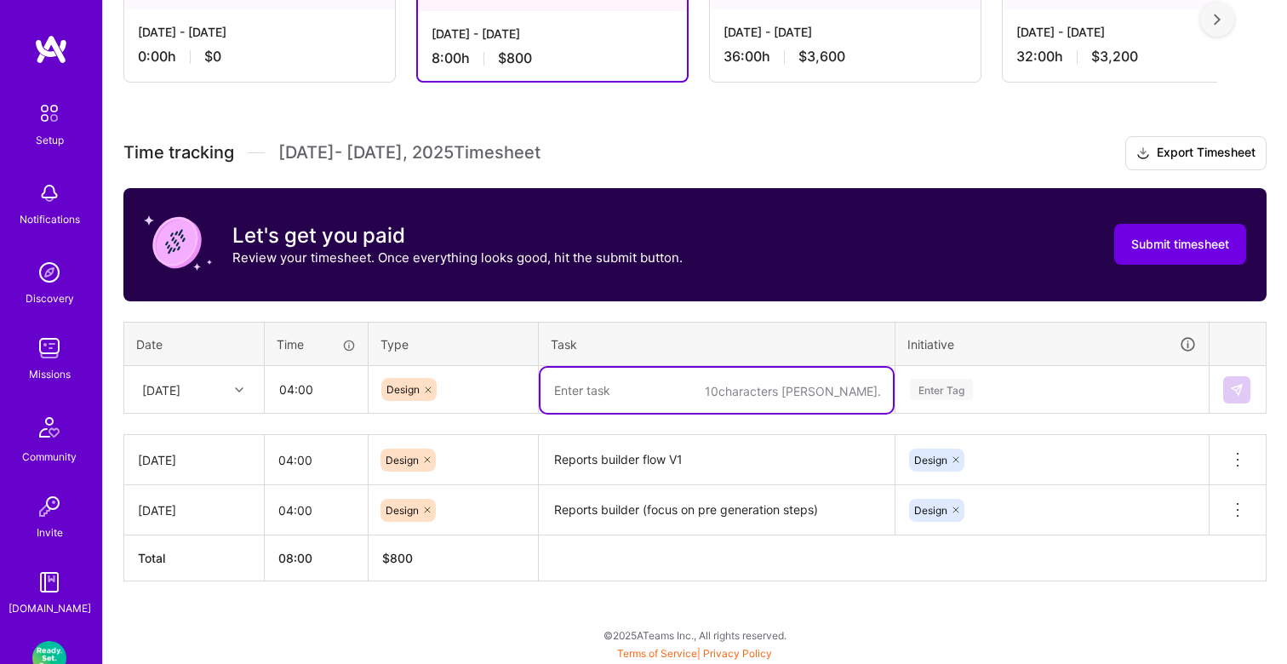
paste textarea "Reports builder flow V1"
type textarea "Reports builder flow V1"
click at [960, 370] on div "Enter Tag" at bounding box center [1052, 390] width 312 height 44
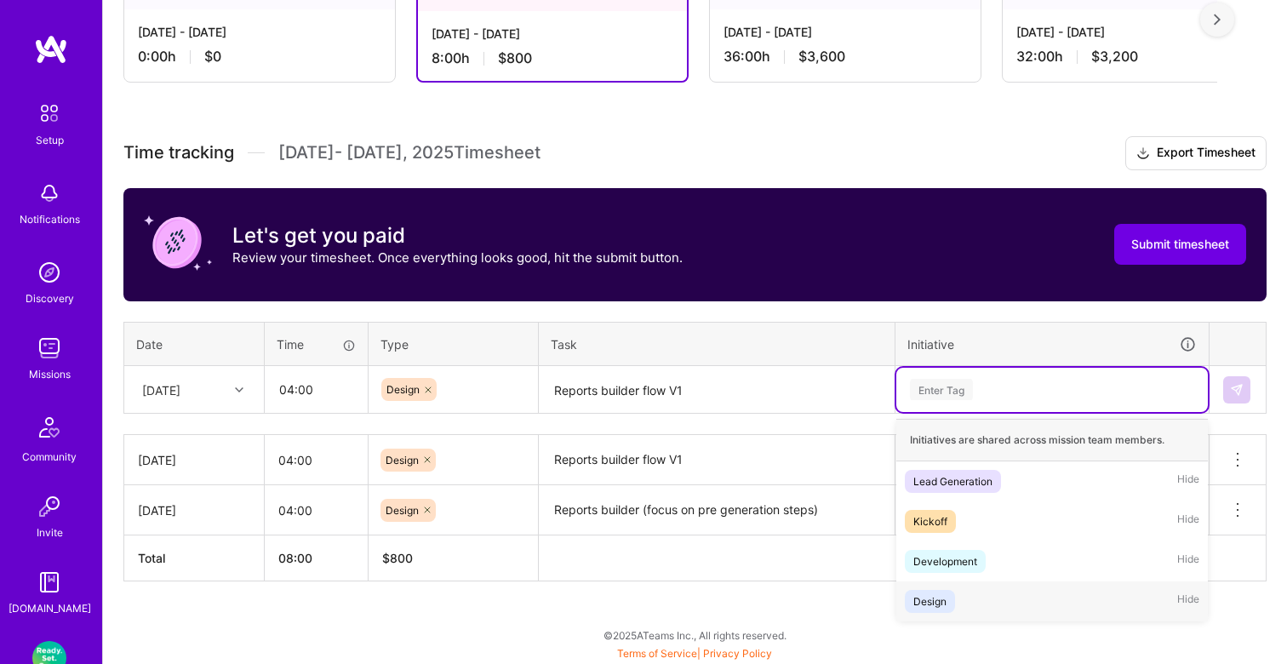
click at [925, 600] on div "Design" at bounding box center [929, 601] width 33 height 18
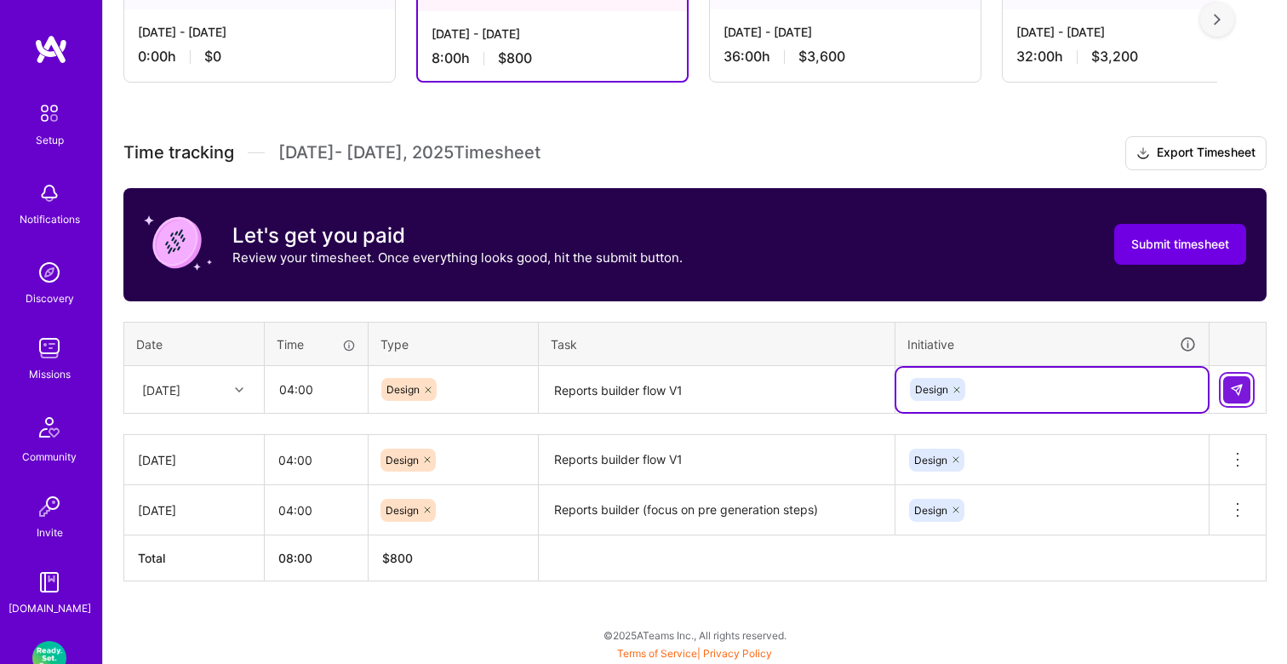
click at [1239, 386] on img at bounding box center [1237, 390] width 14 height 14
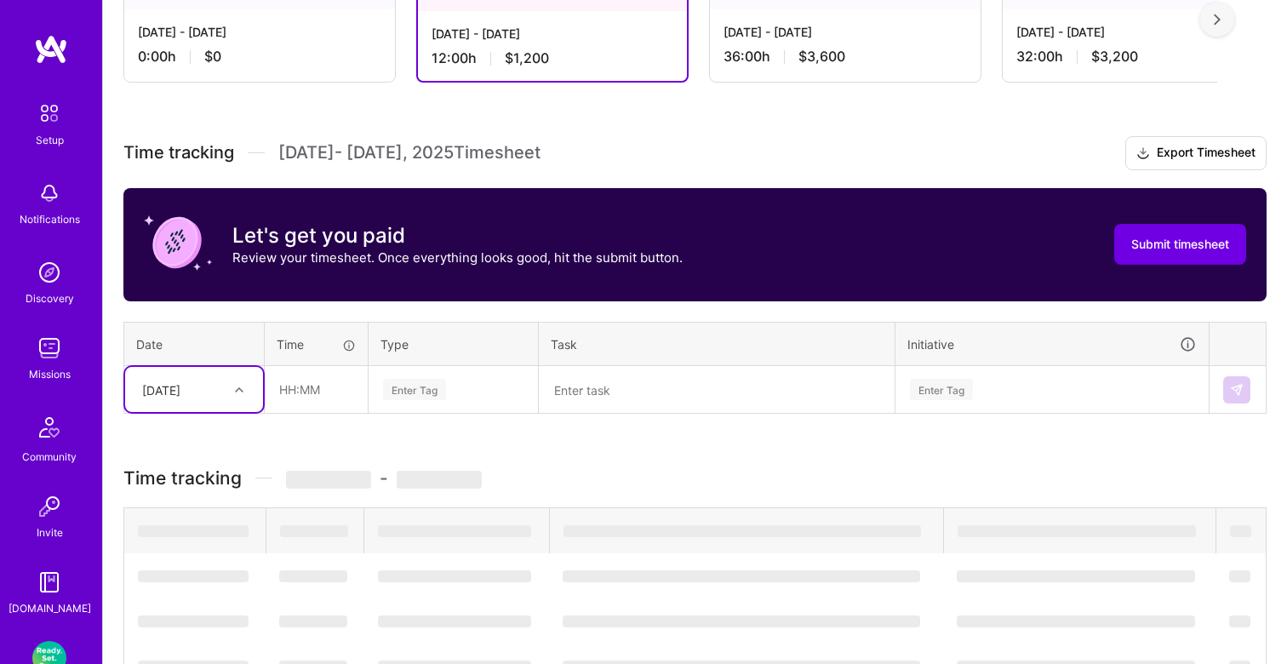
scroll to position [373, 0]
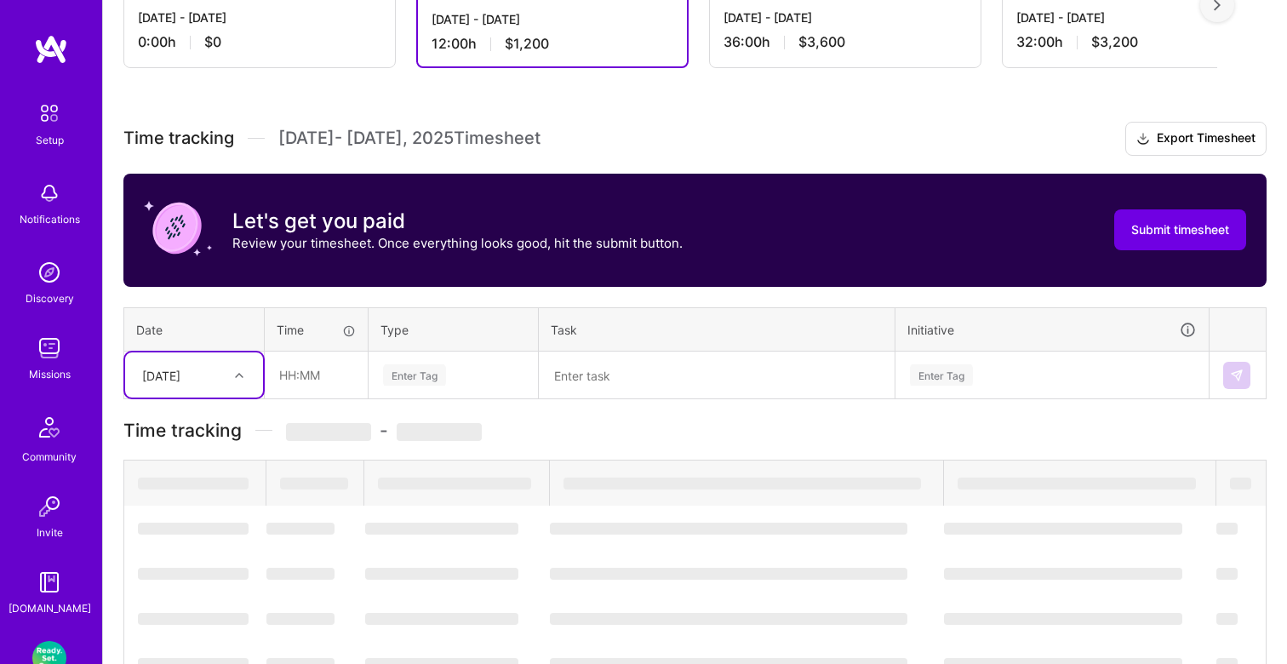
click at [212, 384] on div "[DATE]" at bounding box center [181, 375] width 94 height 28
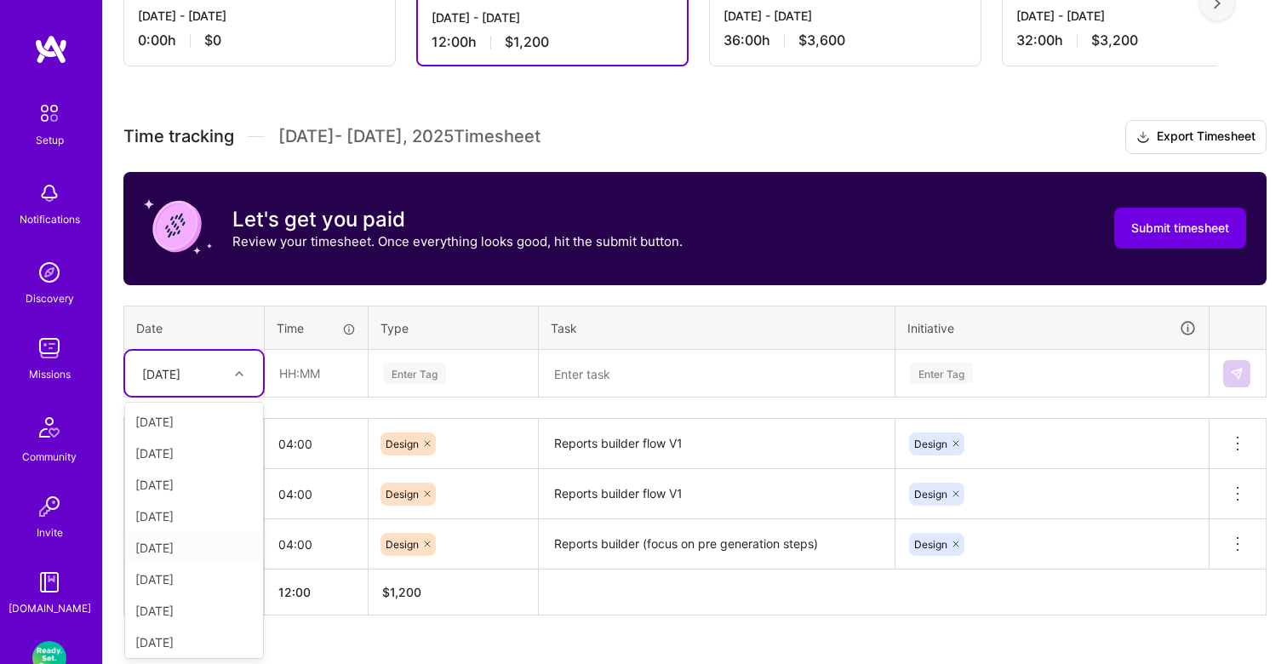
click at [192, 540] on div "[DATE]" at bounding box center [194, 547] width 138 height 31
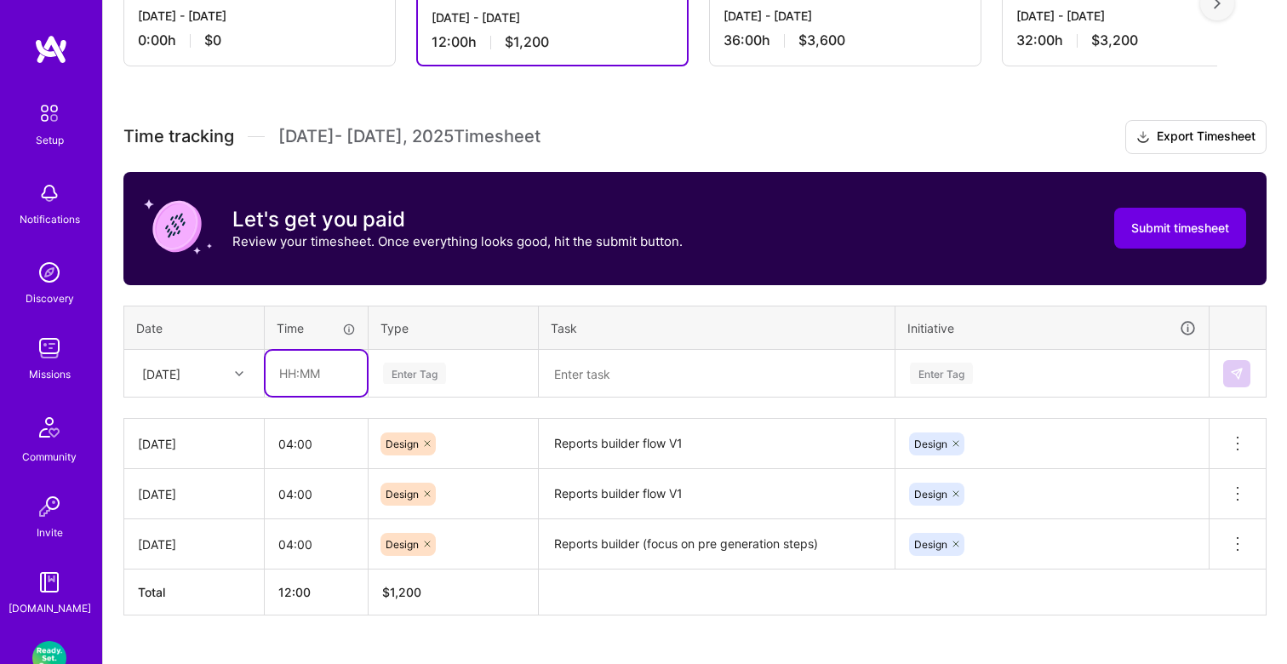
click at [317, 369] on input "text" at bounding box center [316, 373] width 101 height 45
type input "04:00"
click at [425, 361] on div "Enter Tag" at bounding box center [414, 373] width 63 height 26
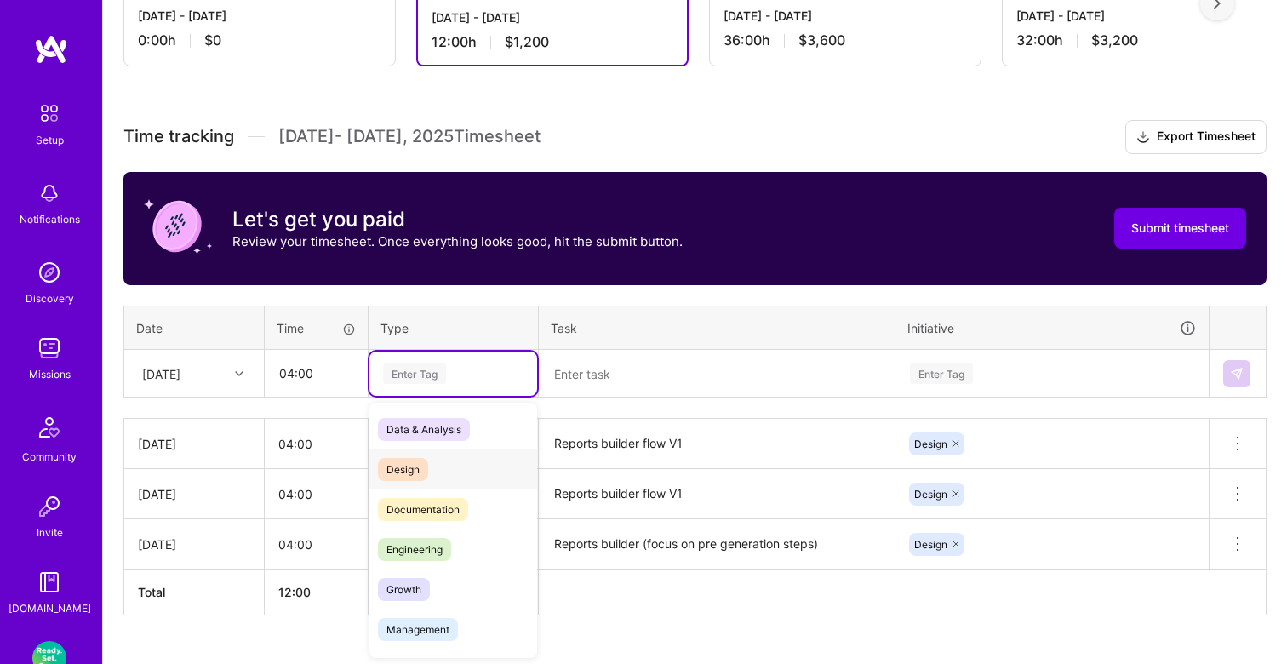
click at [402, 458] on span "Design" at bounding box center [403, 469] width 50 height 23
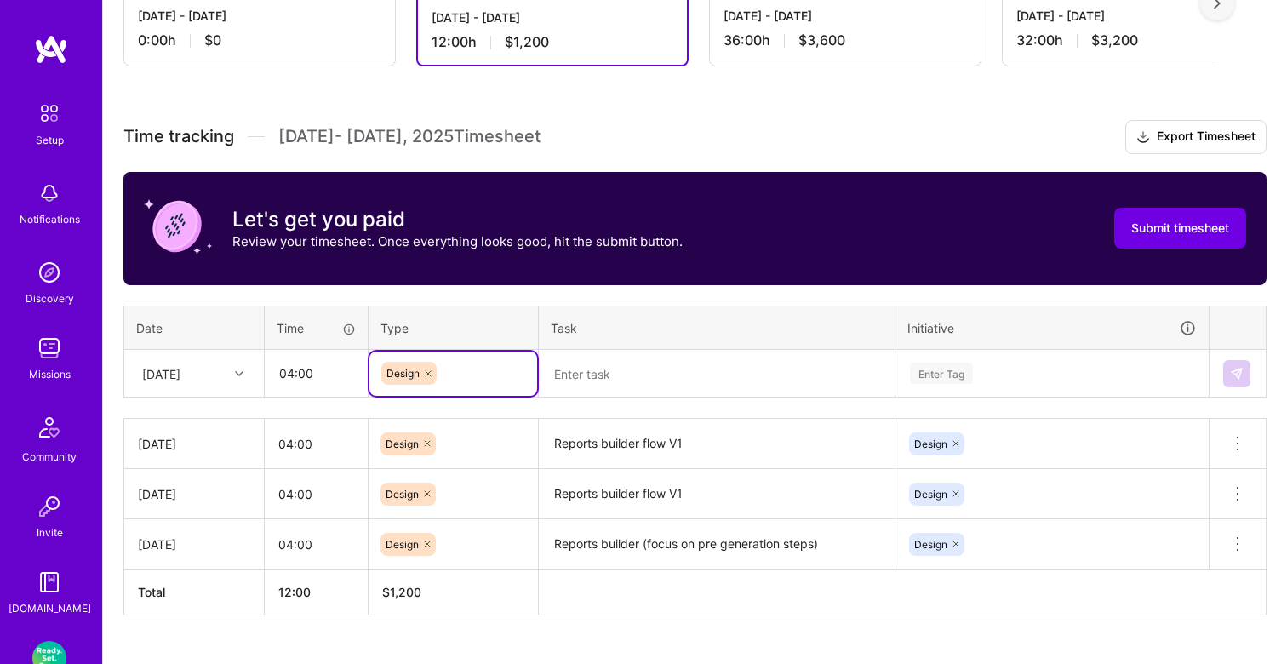
click at [583, 383] on textarea at bounding box center [716, 374] width 352 height 45
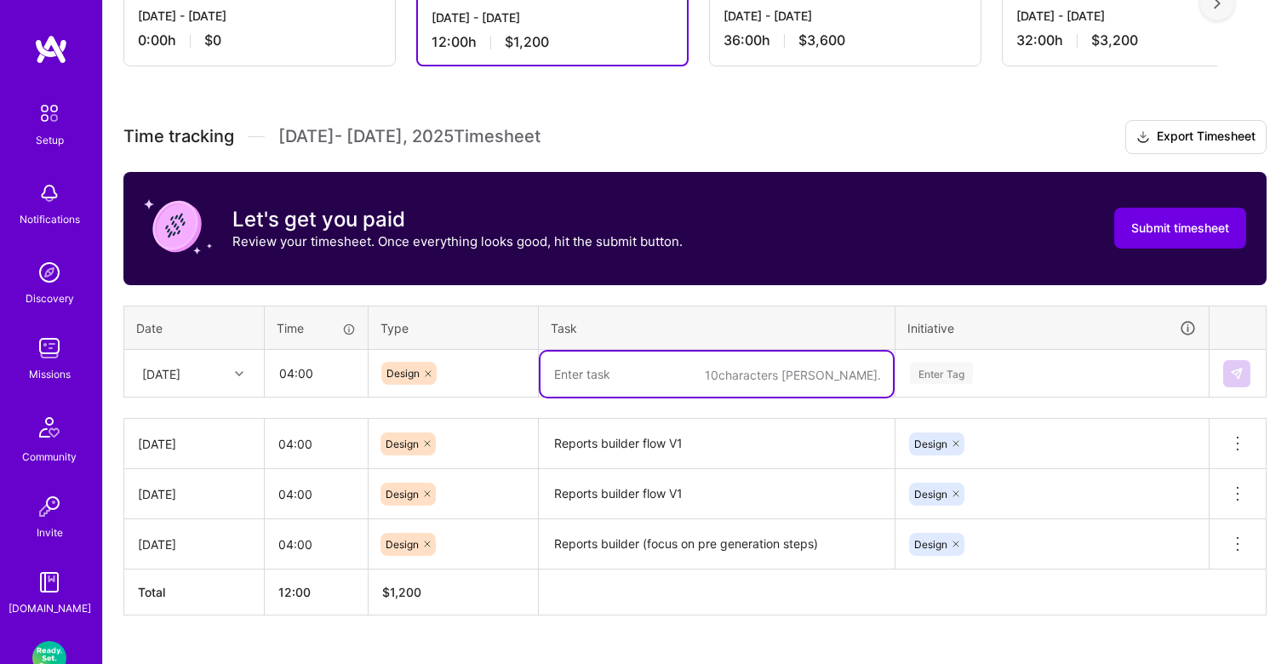
paste textarea "Reports builder flow V1"
type textarea "Reports builder flow V1"
click at [970, 370] on div "Enter Tag" at bounding box center [941, 373] width 63 height 26
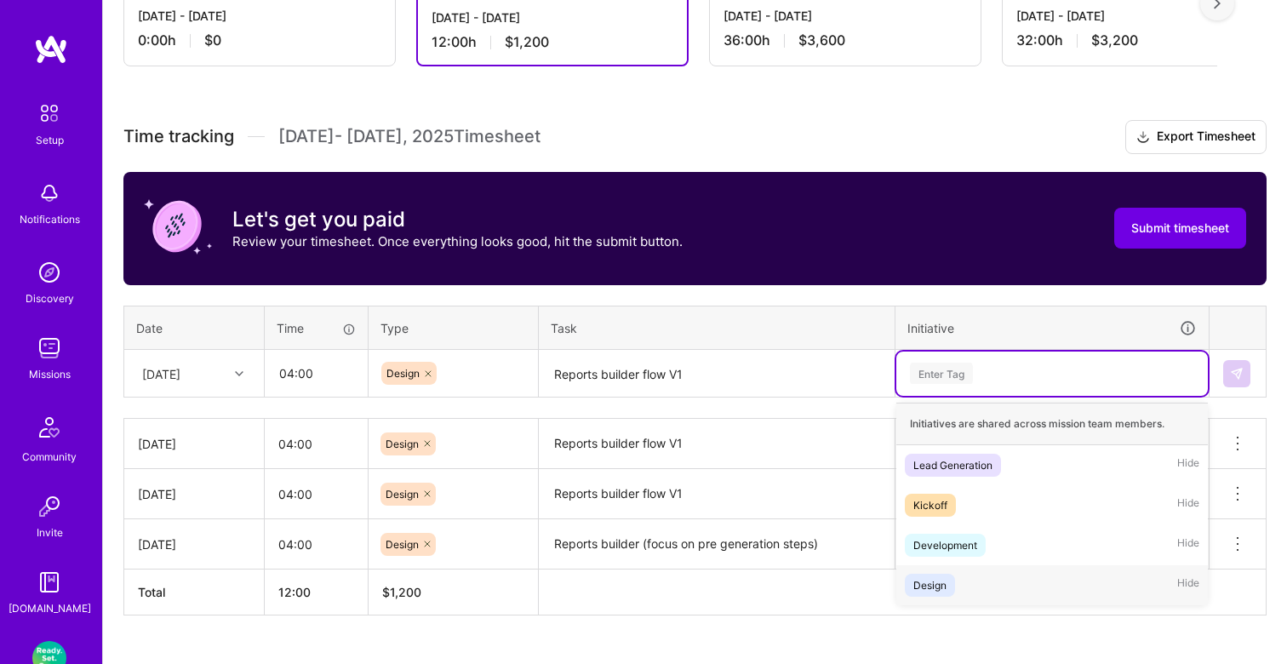
click at [946, 580] on div "Design" at bounding box center [929, 585] width 33 height 18
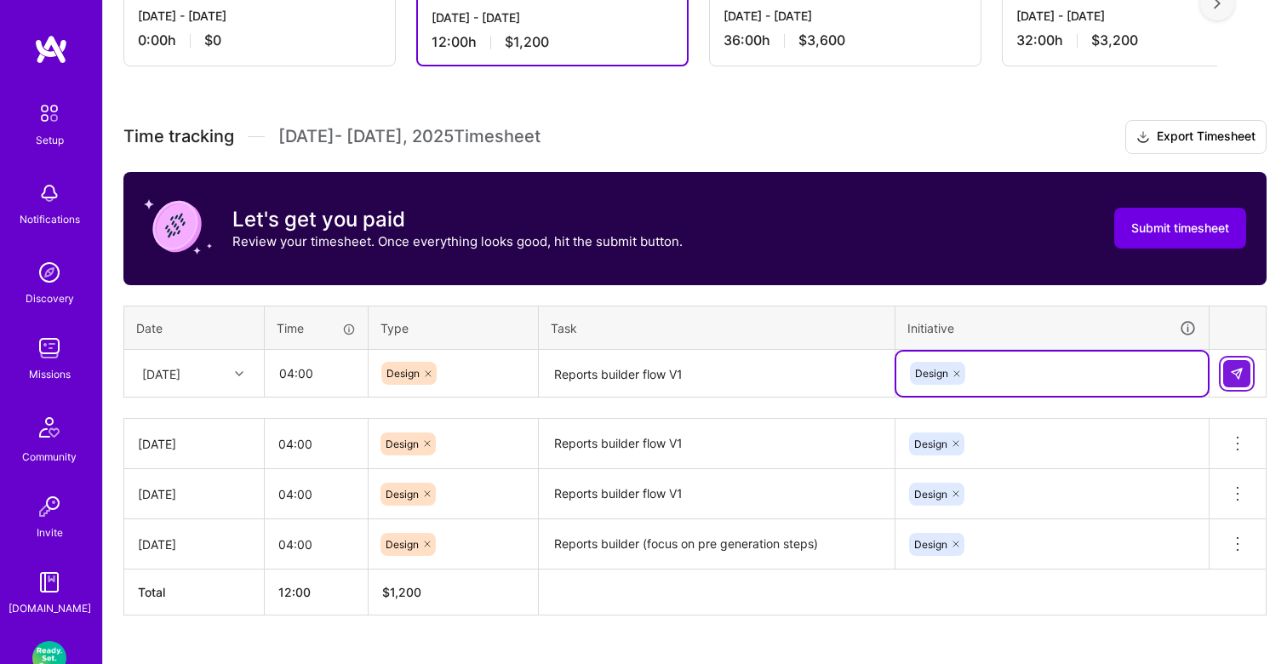
click at [1239, 378] on img at bounding box center [1237, 374] width 14 height 14
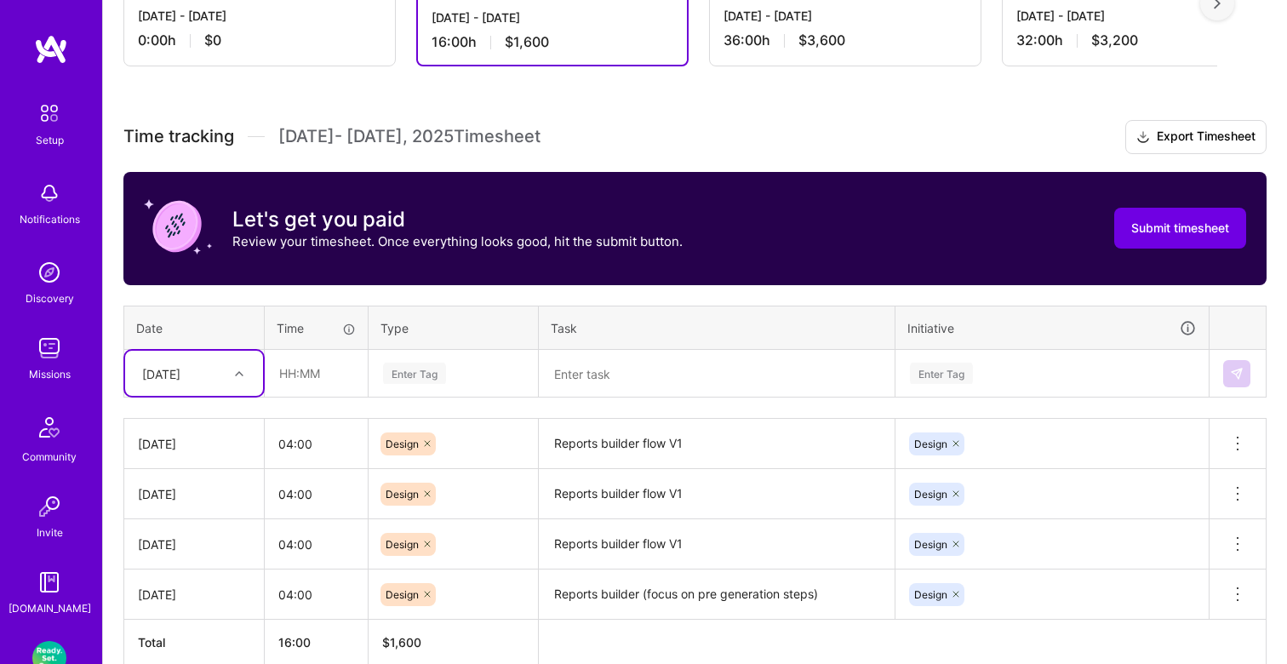
click at [214, 375] on div "[DATE]" at bounding box center [181, 373] width 94 height 28
click at [182, 576] on div "[DATE]" at bounding box center [194, 578] width 138 height 31
click at [298, 378] on input "text" at bounding box center [316, 373] width 101 height 45
paste input "text"
click at [306, 387] on input "text" at bounding box center [316, 373] width 101 height 45
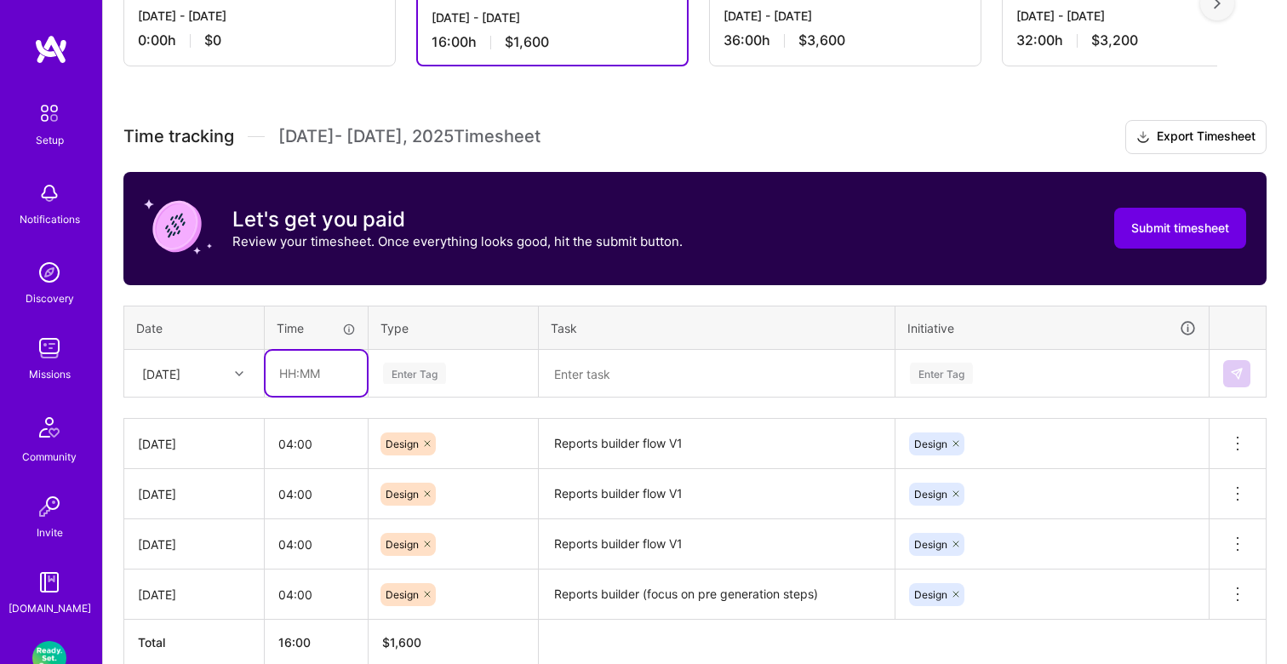
type input "04:00"
click at [399, 380] on div "Enter Tag" at bounding box center [414, 373] width 63 height 26
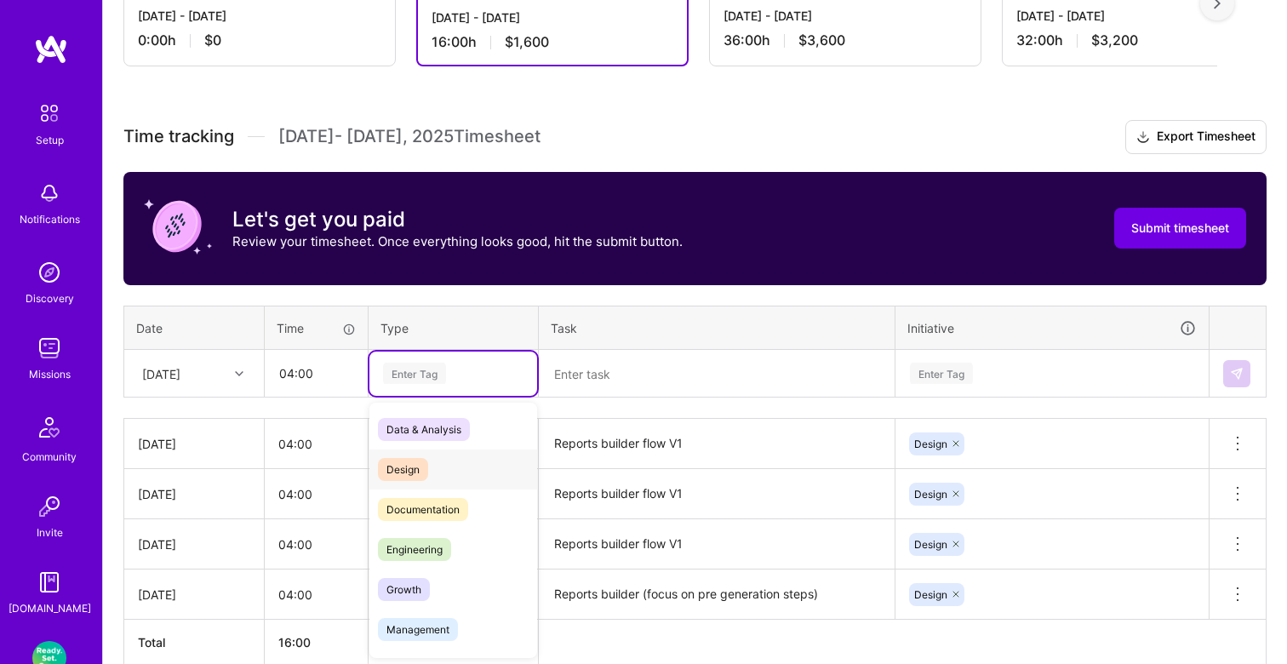
click at [408, 460] on span "Design" at bounding box center [403, 469] width 50 height 23
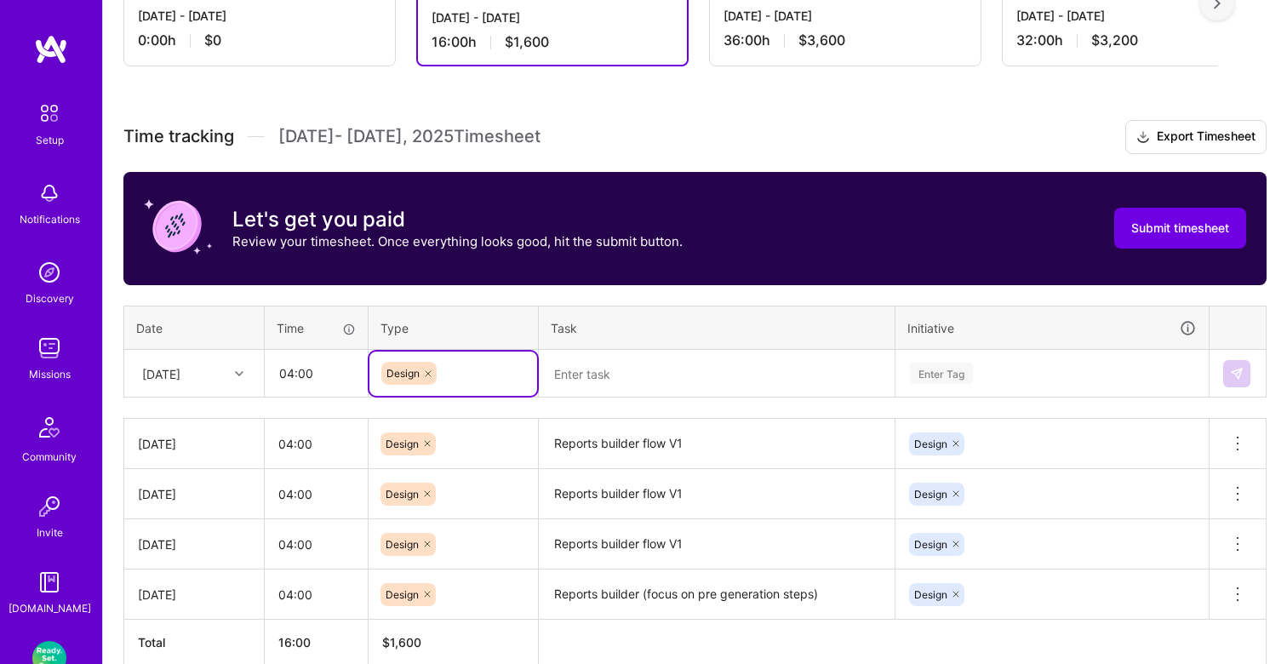
click at [593, 380] on textarea at bounding box center [716, 374] width 352 height 45
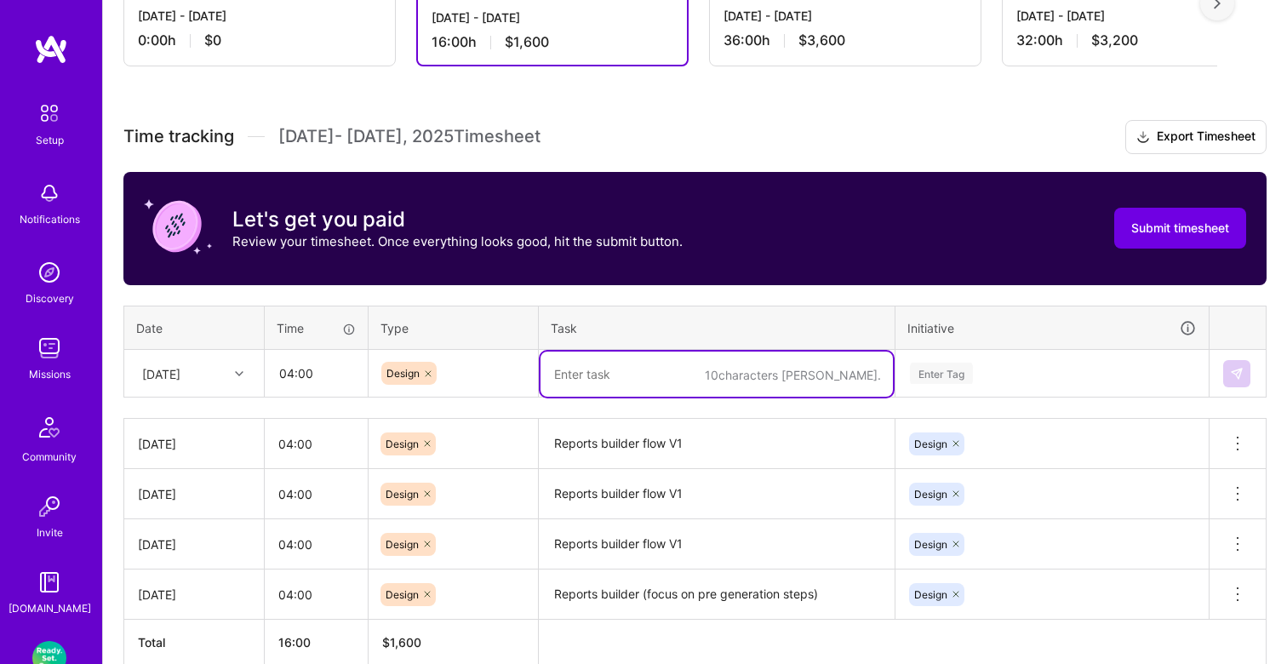
paste textarea "Reports builder flow V1"
type textarea "Reports builder flow V1"
click at [953, 366] on div "Enter Tag" at bounding box center [941, 373] width 63 height 26
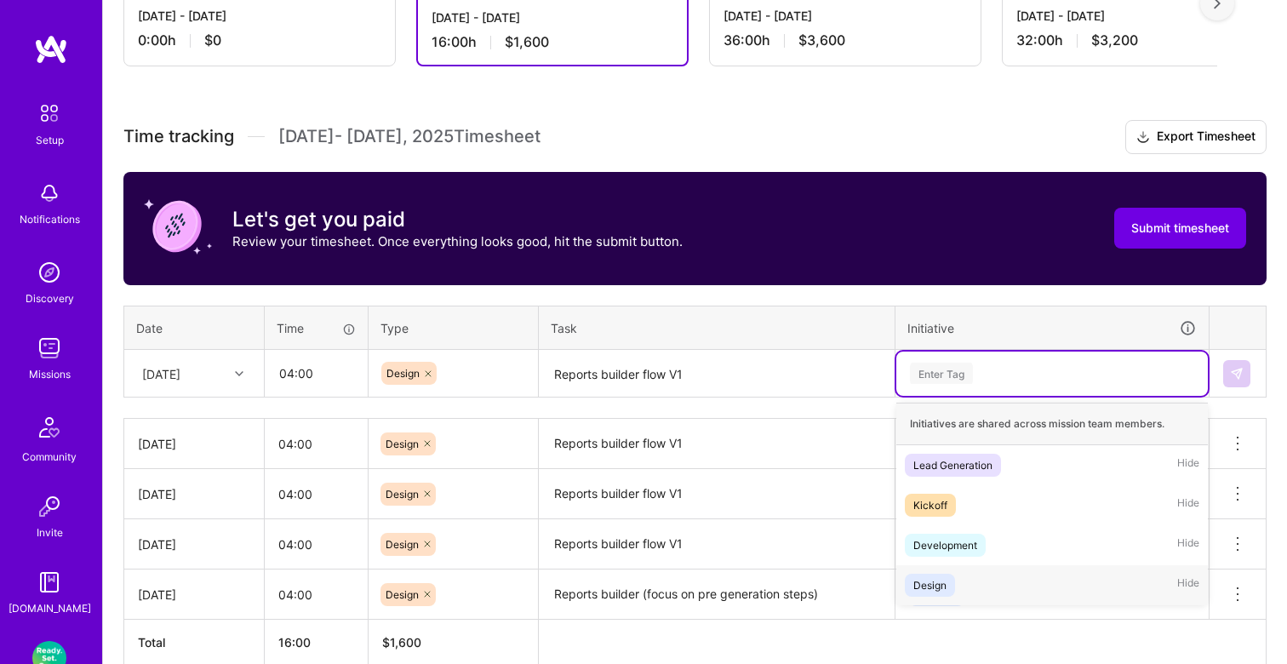
click at [954, 595] on div "Design Hide" at bounding box center [1052, 585] width 312 height 40
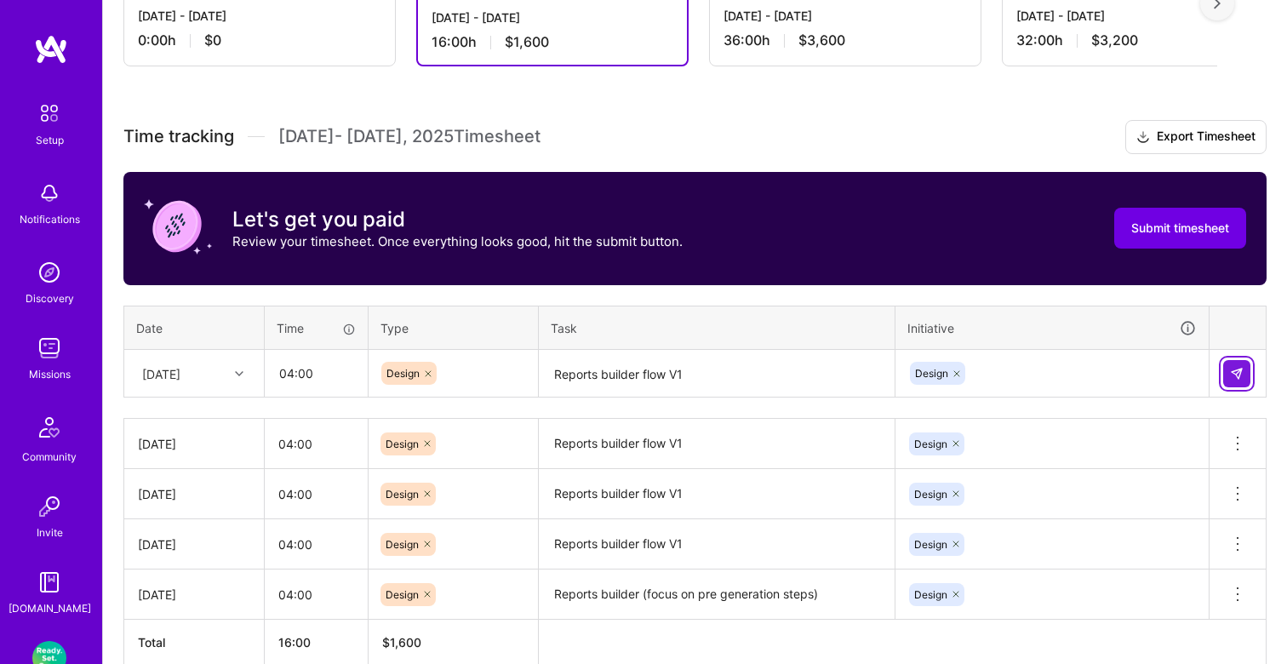
click at [1234, 373] on img at bounding box center [1237, 374] width 14 height 14
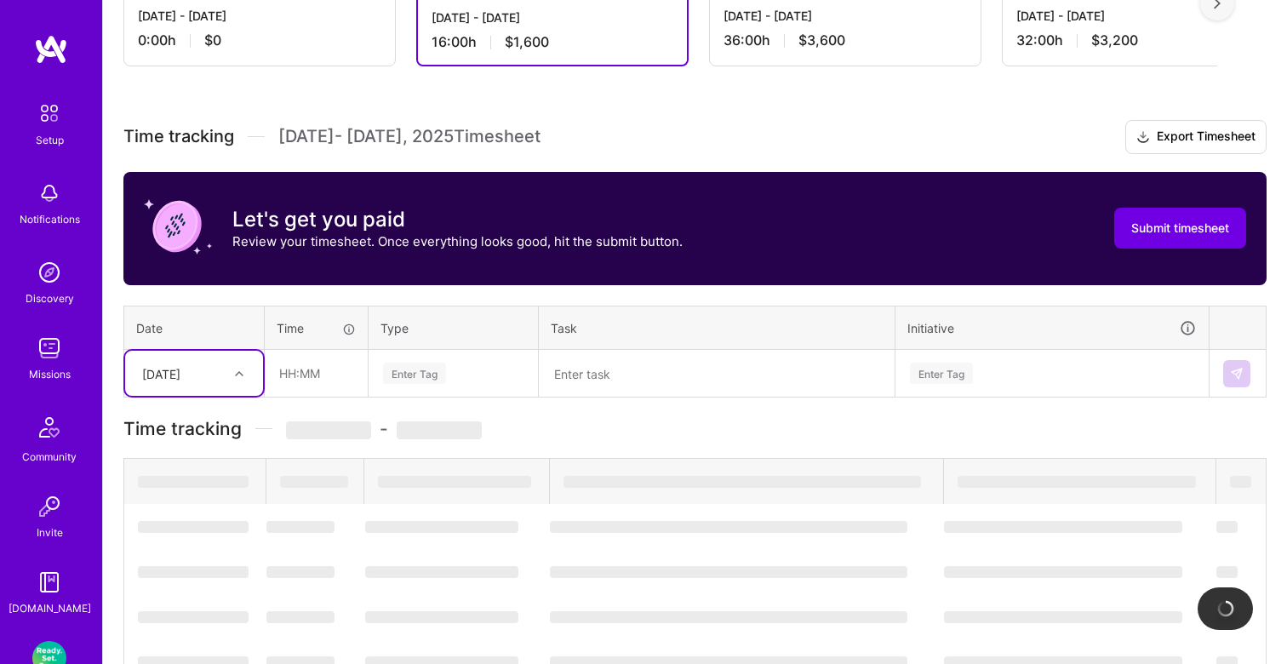
scroll to position [507, 0]
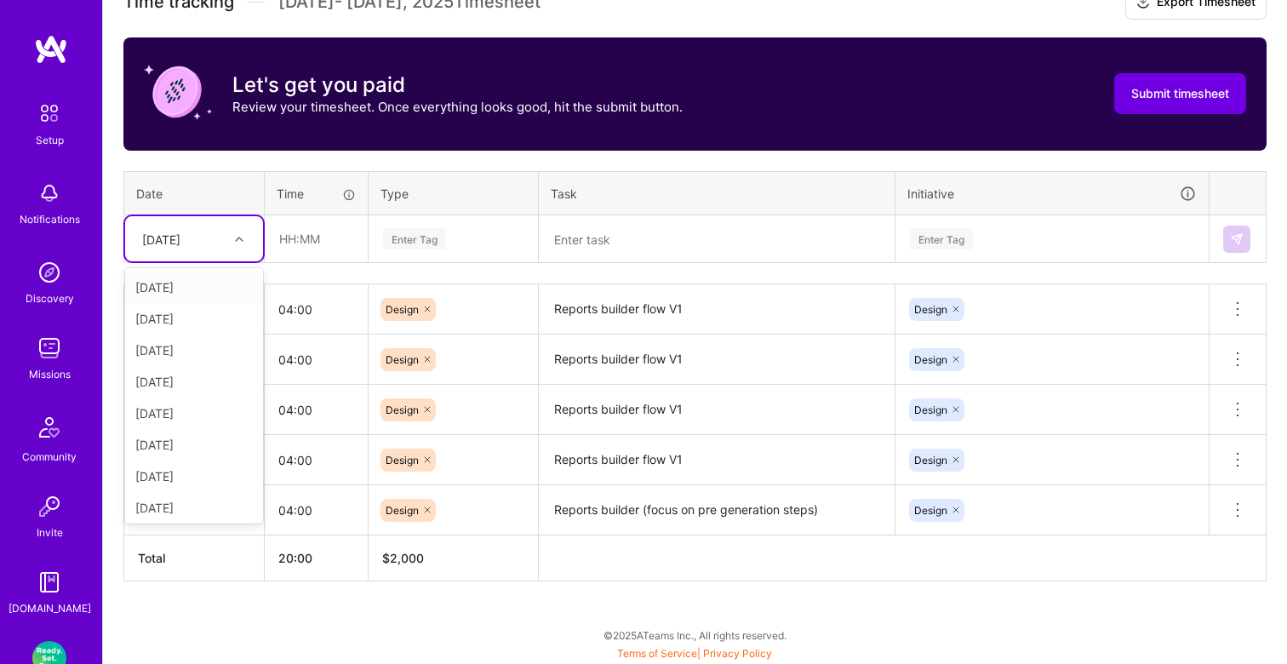
click at [180, 238] on div "[DATE]" at bounding box center [161, 239] width 38 height 18
click at [176, 467] on div "[DATE]" at bounding box center [194, 475] width 138 height 31
click at [322, 244] on input "text" at bounding box center [316, 238] width 101 height 45
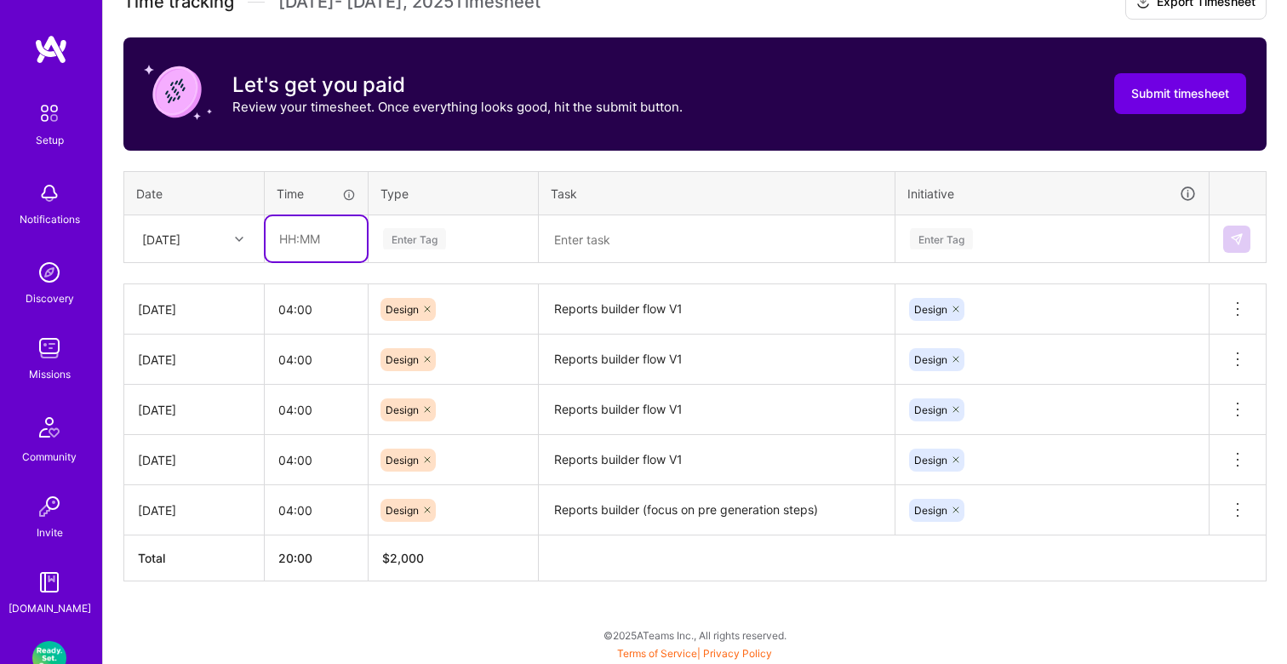
type input "04:00"
click at [402, 242] on div "Enter Tag" at bounding box center [414, 239] width 63 height 26
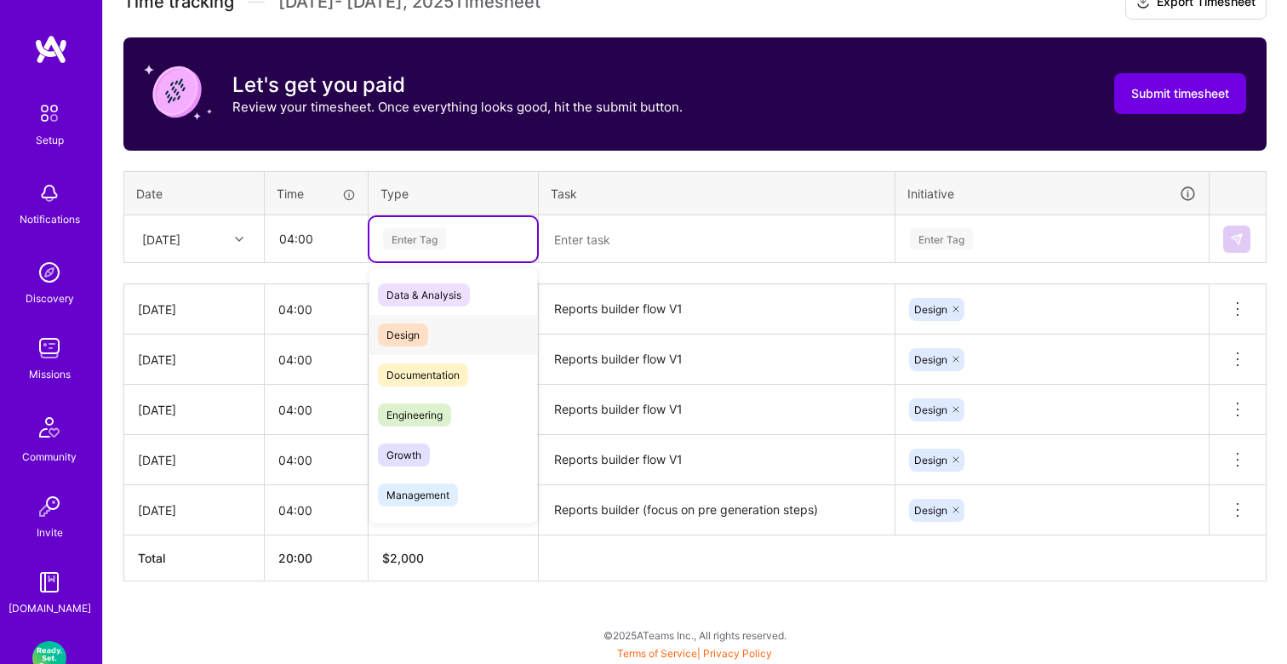
click at [433, 318] on div "Design" at bounding box center [453, 335] width 168 height 40
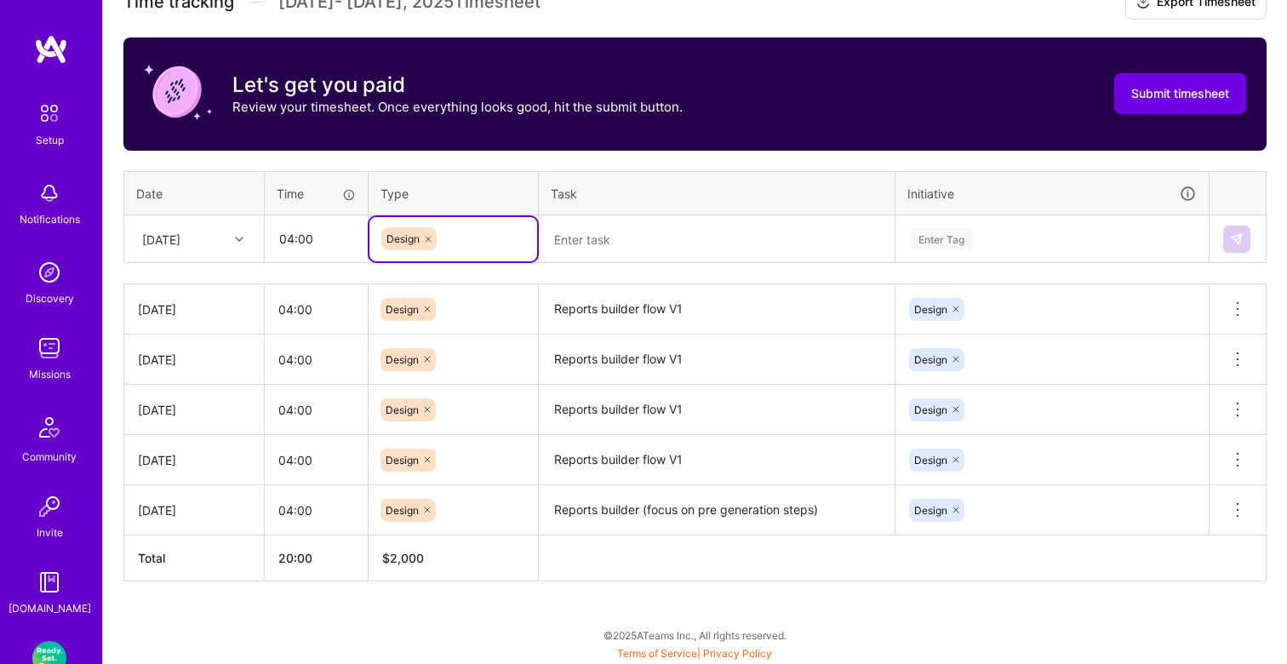
click at [599, 231] on textarea at bounding box center [716, 239] width 352 height 45
paste textarea "Reports builder flow V1"
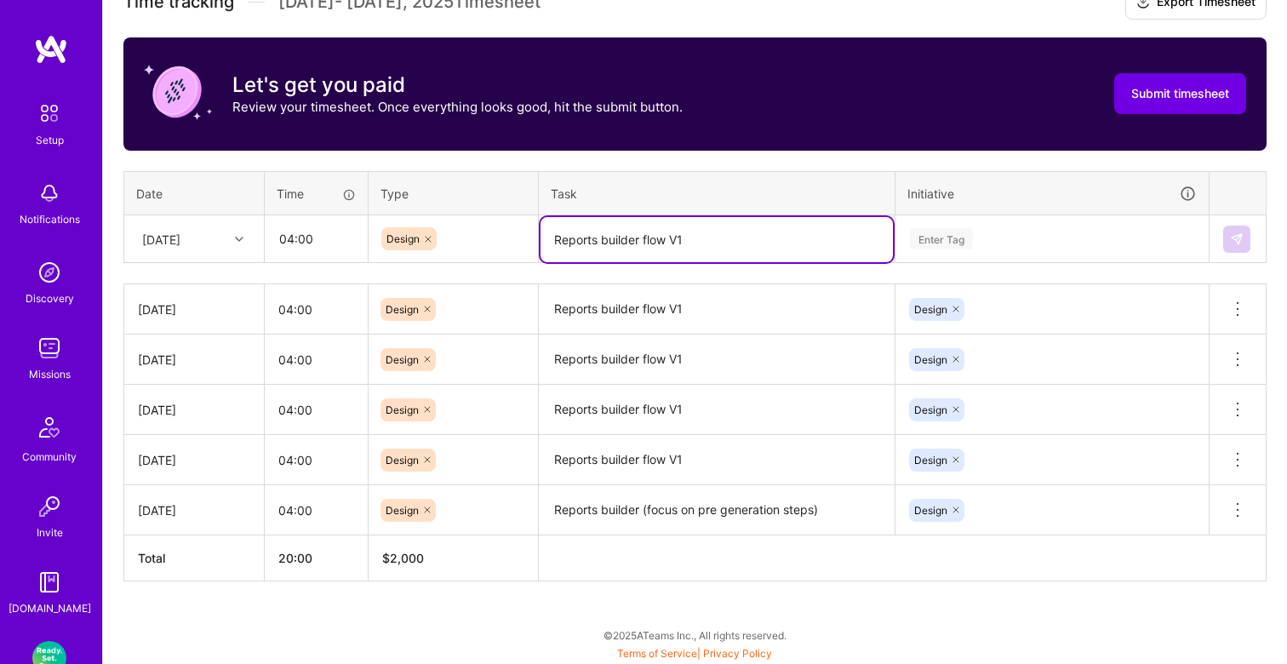
type textarea "Reports builder flow V1"
click at [953, 232] on div "Enter Tag" at bounding box center [941, 239] width 63 height 26
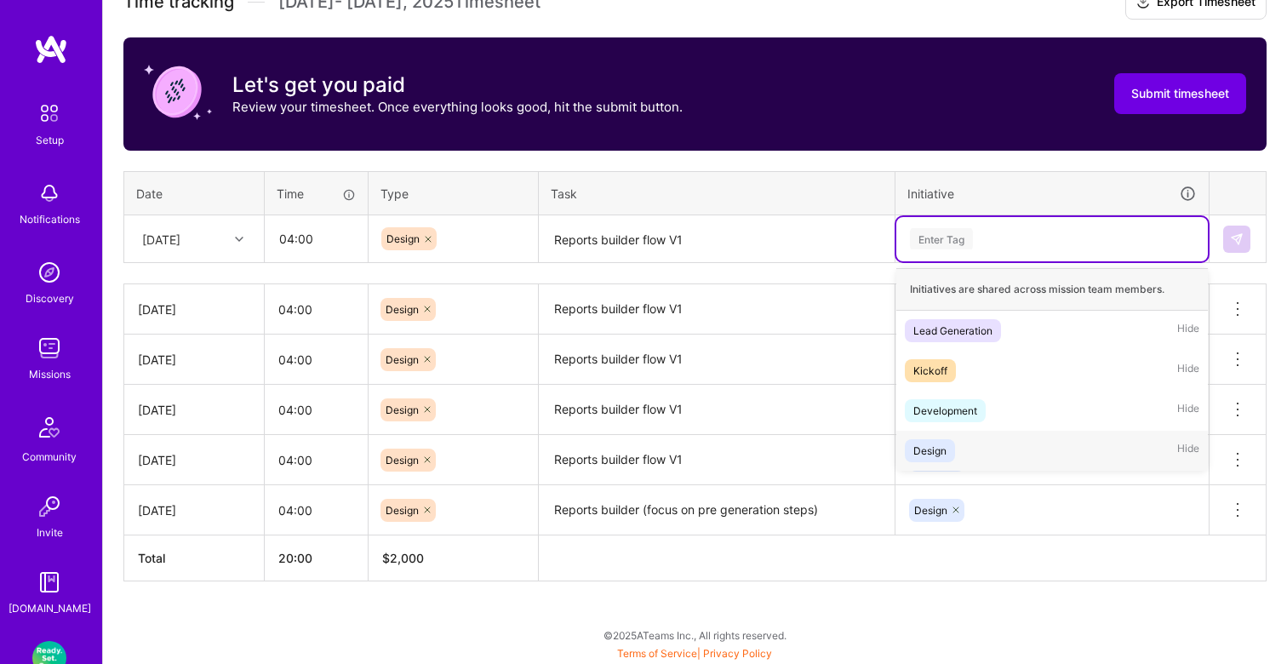
click at [936, 442] on div "Design" at bounding box center [929, 451] width 33 height 18
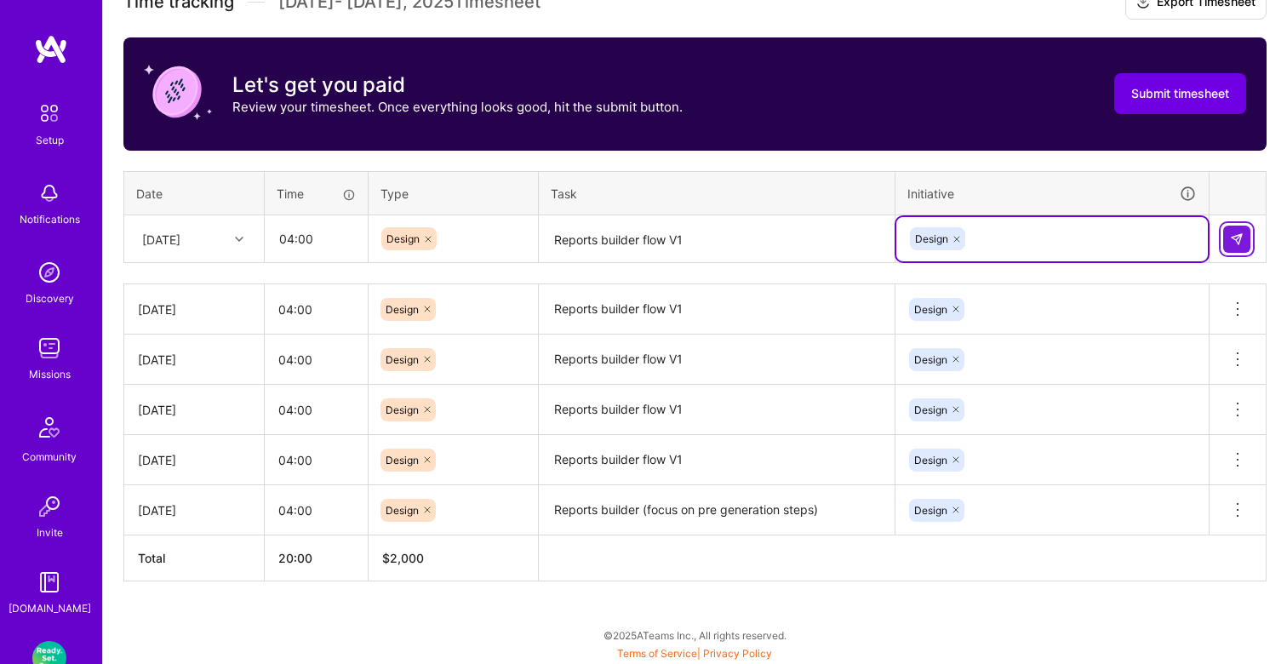
click at [1238, 240] on img at bounding box center [1237, 239] width 14 height 14
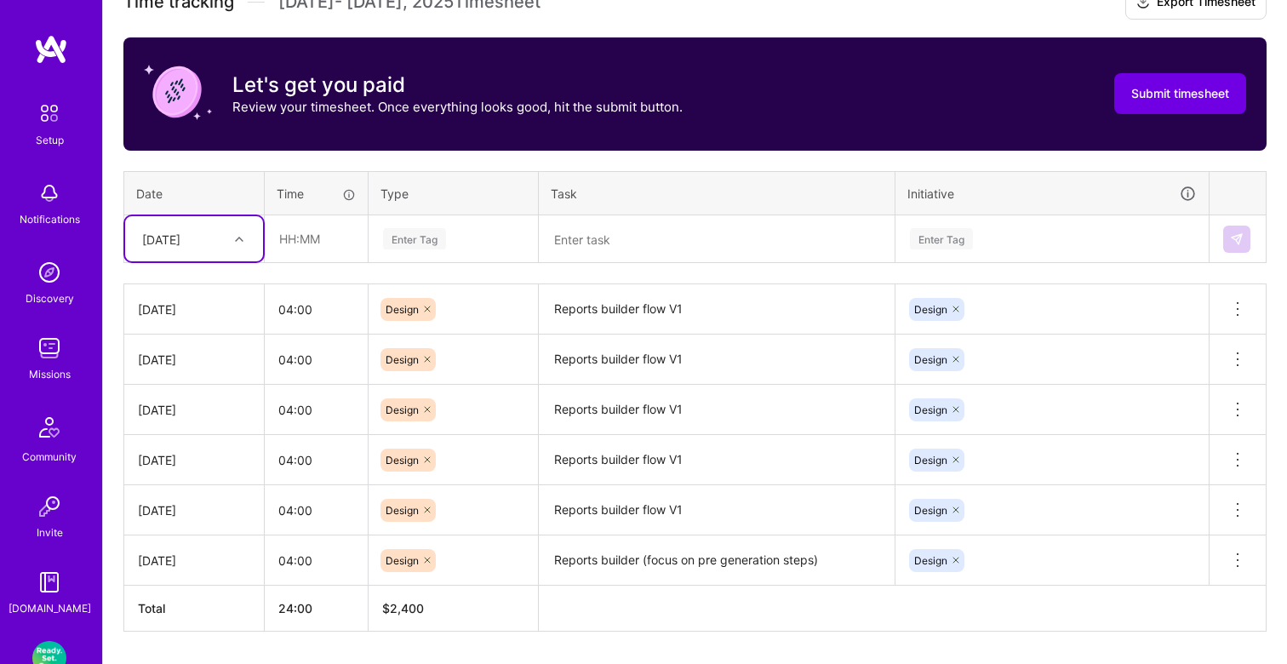
click at [220, 243] on div "[DATE]" at bounding box center [181, 239] width 94 height 28
click at [187, 437] on div "[DATE]" at bounding box center [194, 441] width 138 height 31
click at [327, 229] on input "text" at bounding box center [316, 238] width 101 height 45
type input "04:00"
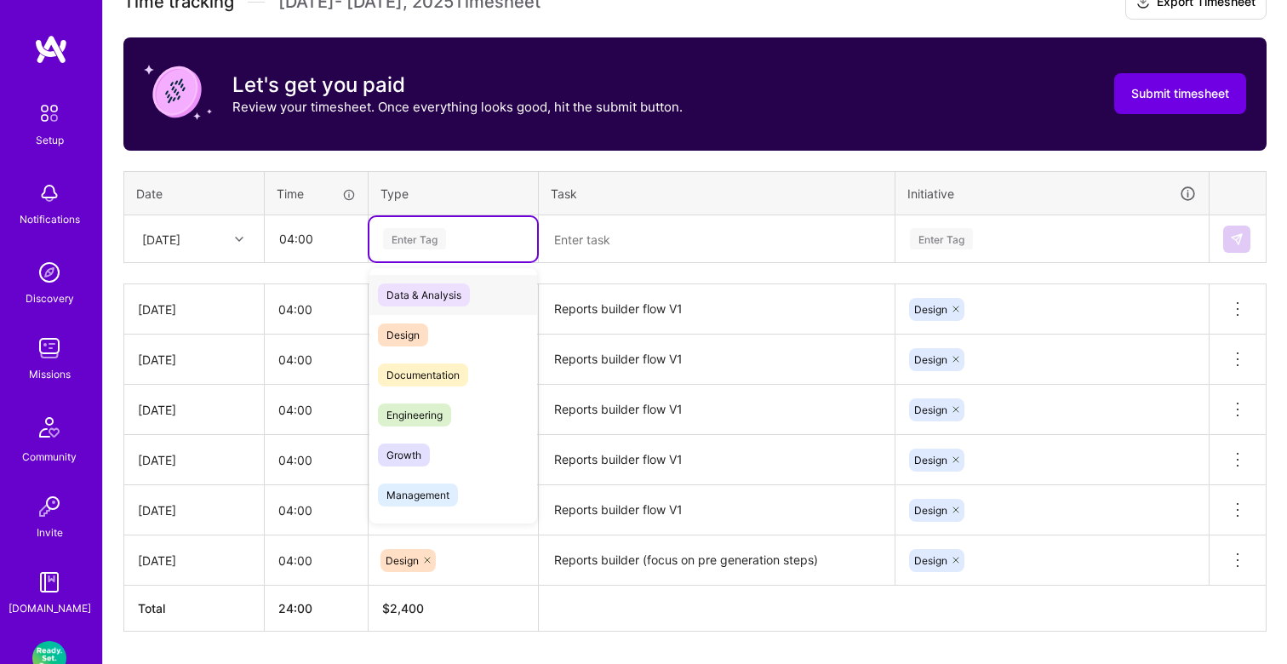
click at [413, 236] on div "Enter Tag" at bounding box center [414, 239] width 63 height 26
click at [418, 326] on span "Design" at bounding box center [403, 334] width 50 height 23
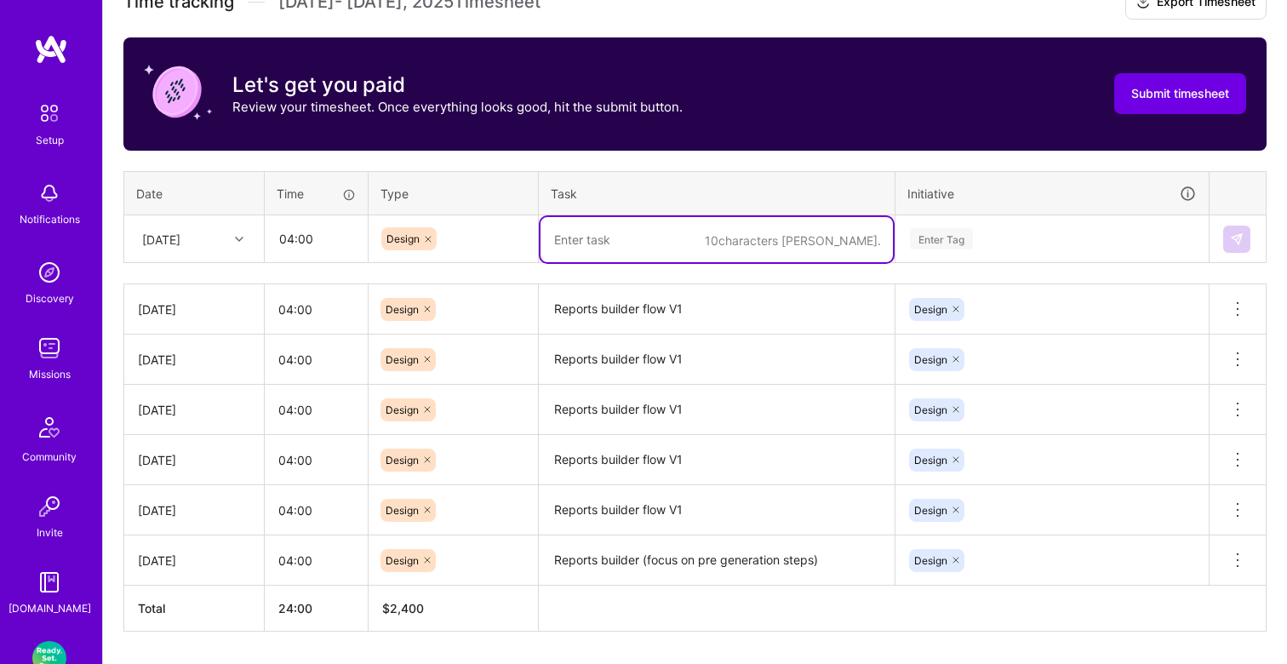
click at [583, 246] on textarea at bounding box center [716, 239] width 352 height 45
paste textarea "Reports builder flow V1"
click at [647, 239] on textarea "Reports builder flow V1" at bounding box center [716, 239] width 352 height 45
type textarea "Reports builder review and next steps"
click at [966, 241] on div "Enter Tag" at bounding box center [941, 239] width 63 height 26
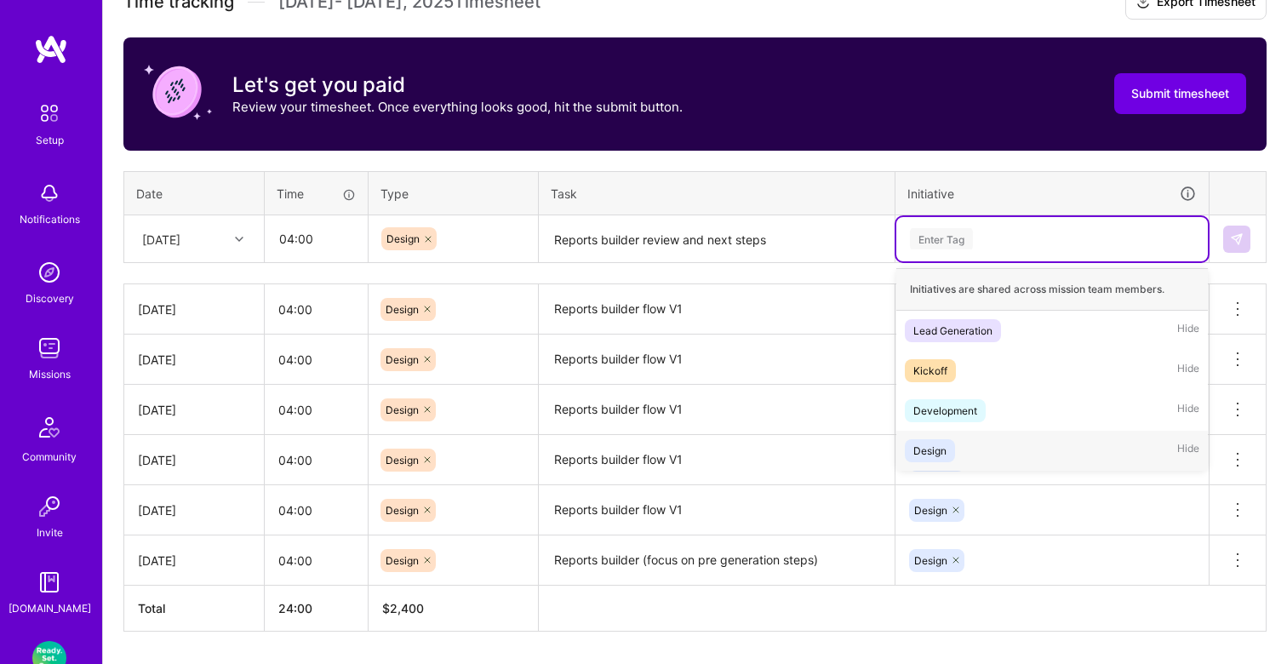
click at [929, 442] on div "Design" at bounding box center [929, 451] width 33 height 18
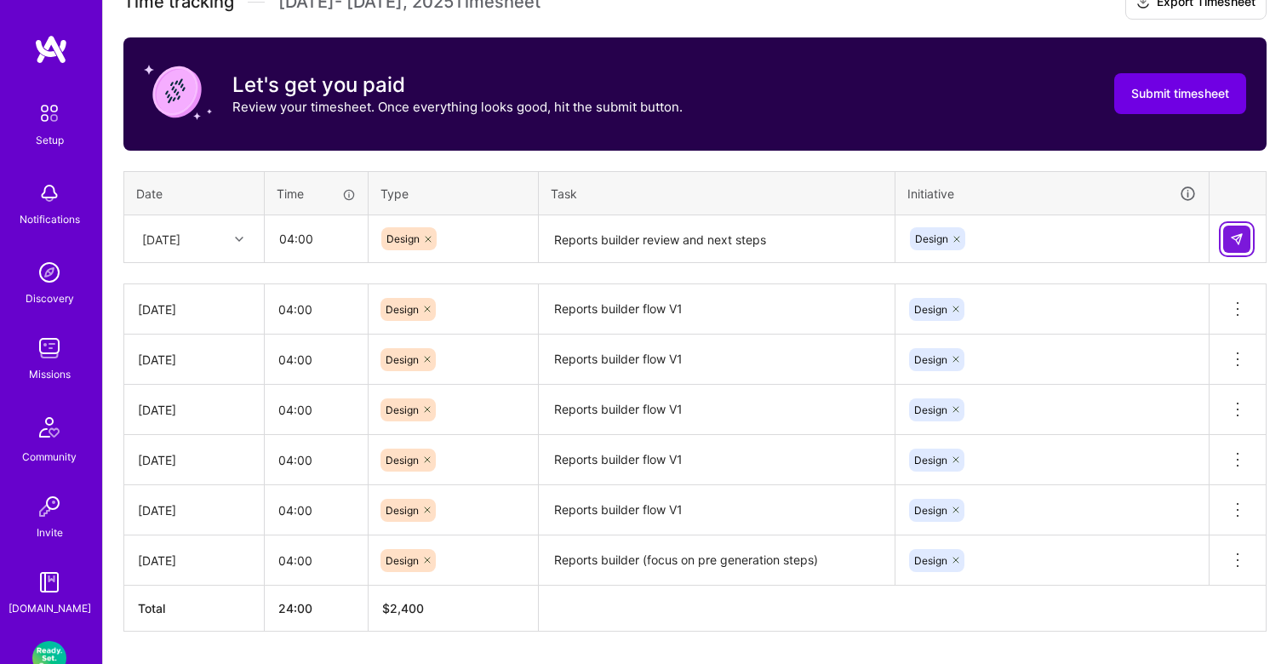
click at [1232, 236] on img at bounding box center [1237, 239] width 14 height 14
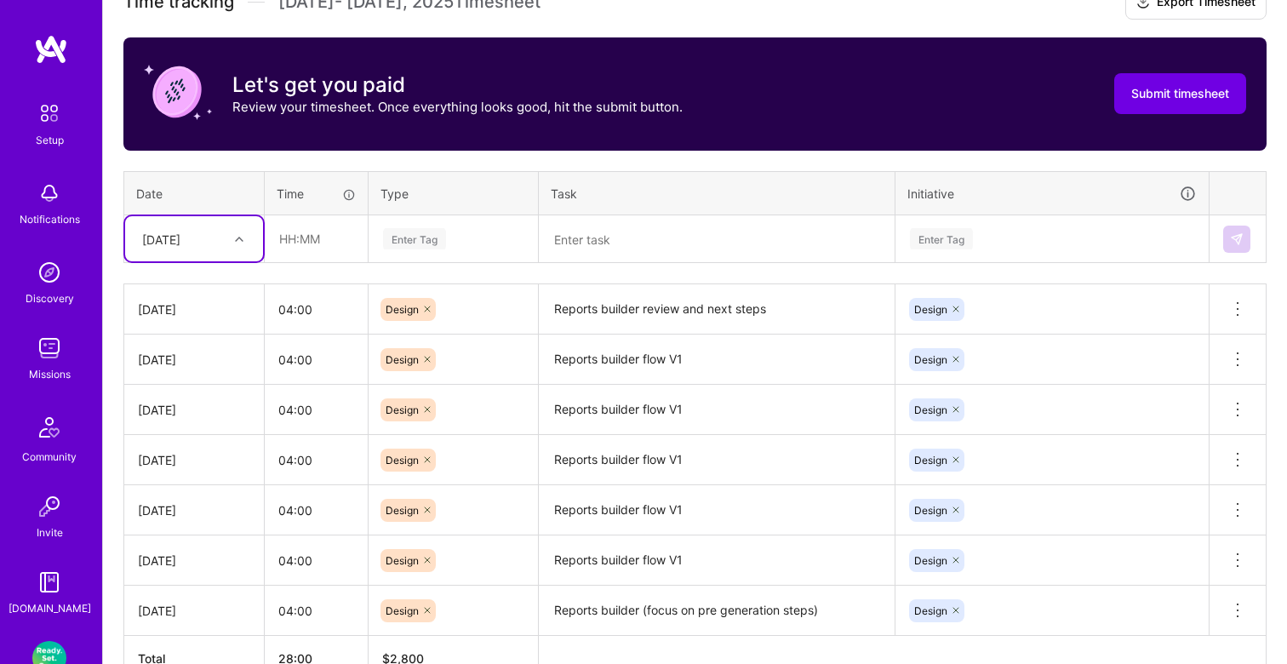
click at [206, 251] on div "[DATE]" at bounding box center [181, 239] width 94 height 28
click at [192, 469] on div "[DATE]" at bounding box center [194, 472] width 138 height 31
click at [311, 233] on input "text" at bounding box center [316, 238] width 101 height 45
type input "04:00"
click at [409, 234] on div "Enter Tag" at bounding box center [414, 239] width 63 height 26
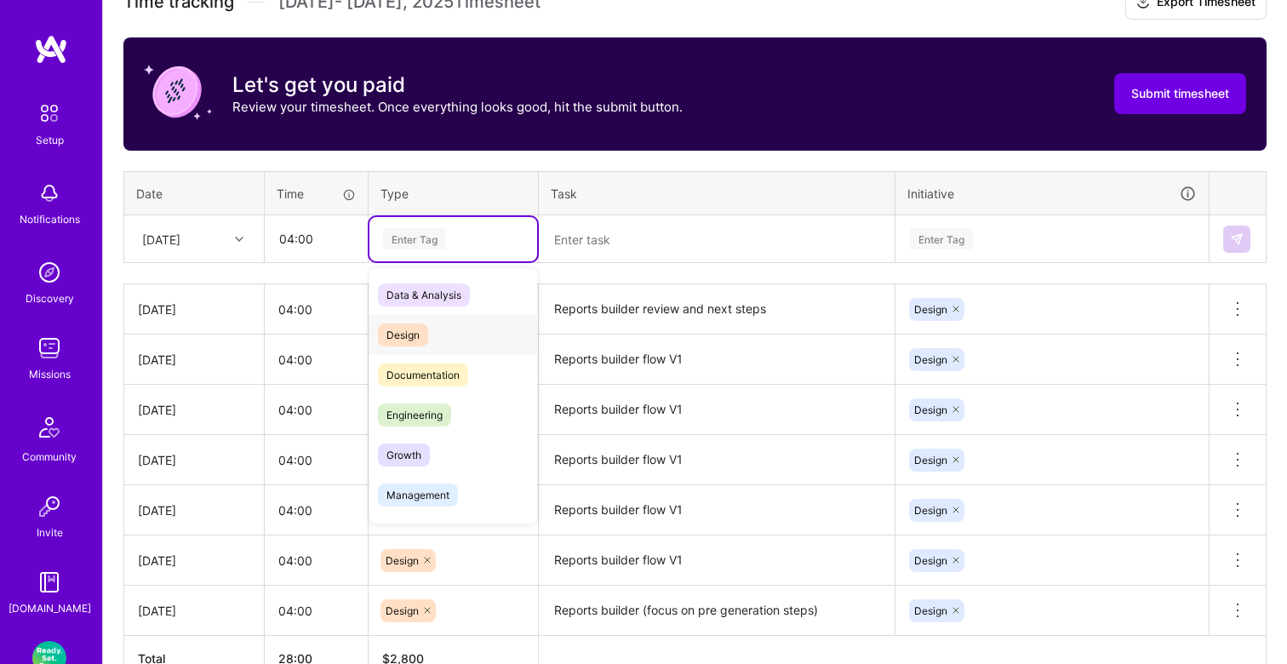
click at [425, 323] on span "Design" at bounding box center [403, 334] width 50 height 23
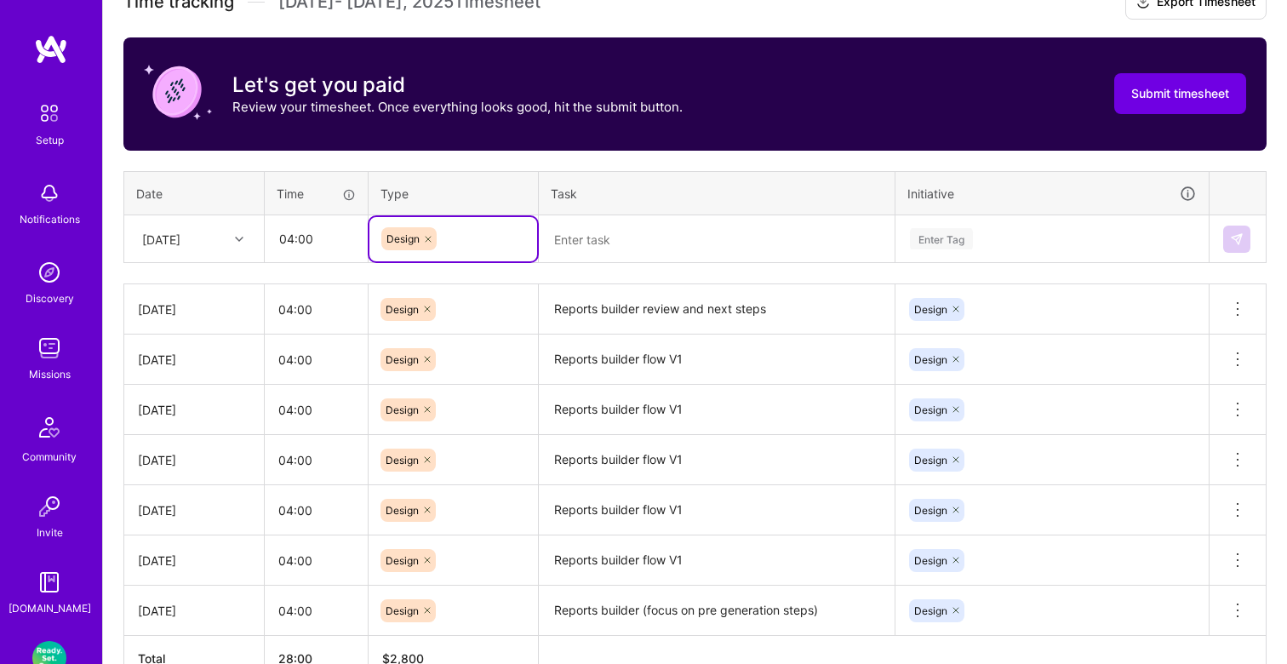
click at [581, 243] on textarea at bounding box center [716, 239] width 352 height 45
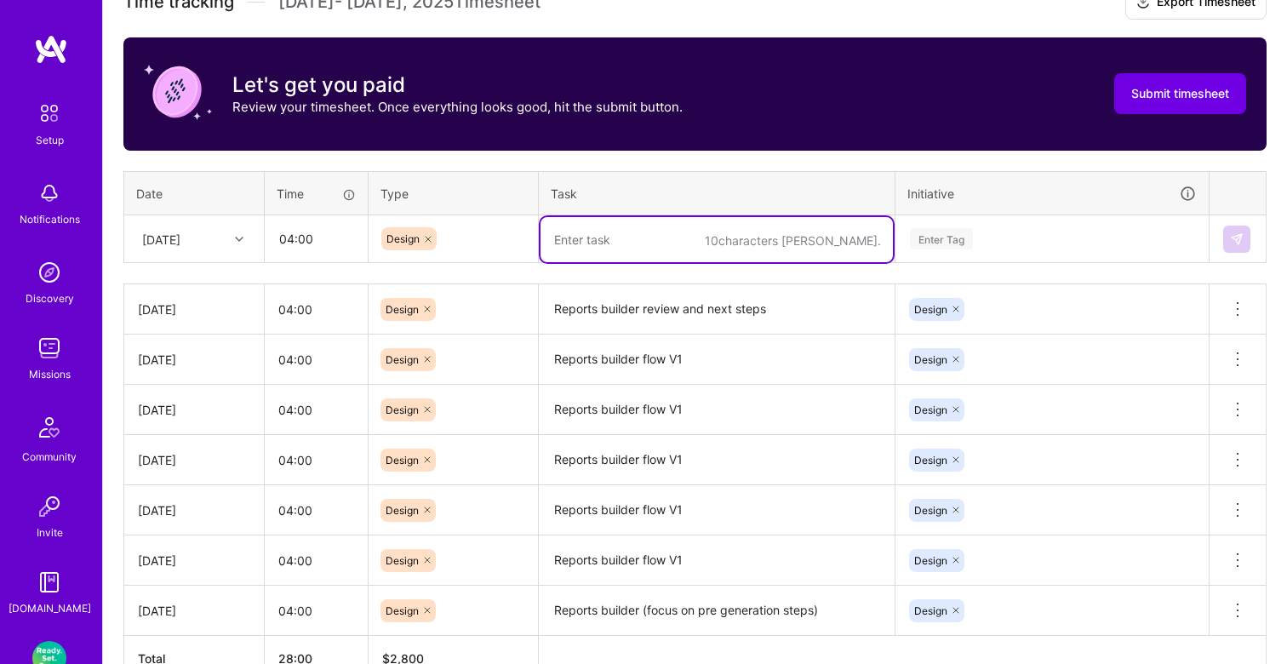
paste textarea "Reports builder review and next steps"
type textarea "Reports builder review and next steps"
click at [947, 238] on div "Enter Tag" at bounding box center [941, 239] width 63 height 26
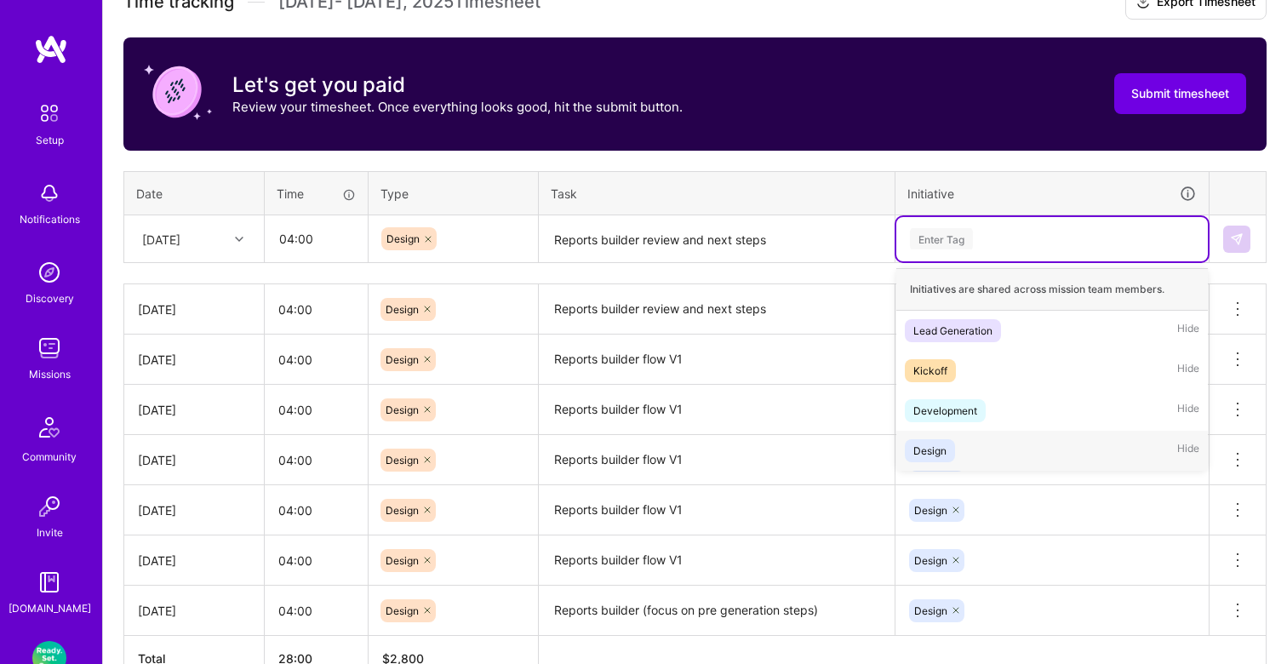
click at [931, 434] on div "Design Hide" at bounding box center [1052, 451] width 312 height 40
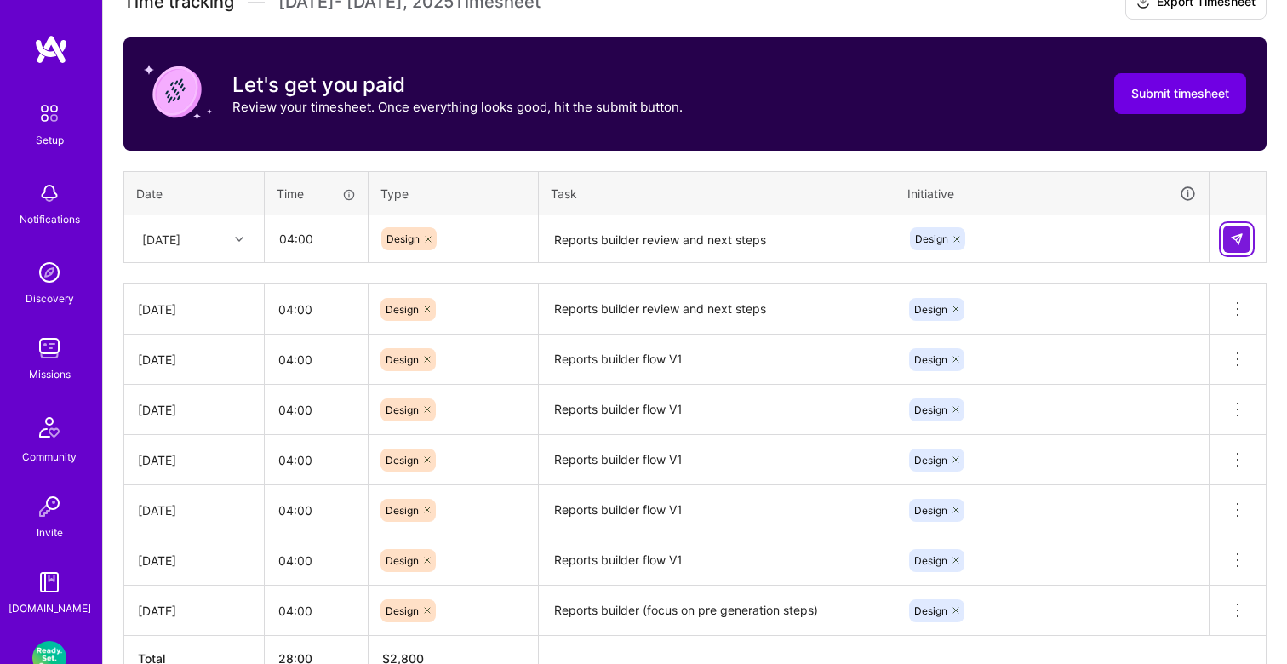
click at [1233, 235] on img at bounding box center [1237, 239] width 14 height 14
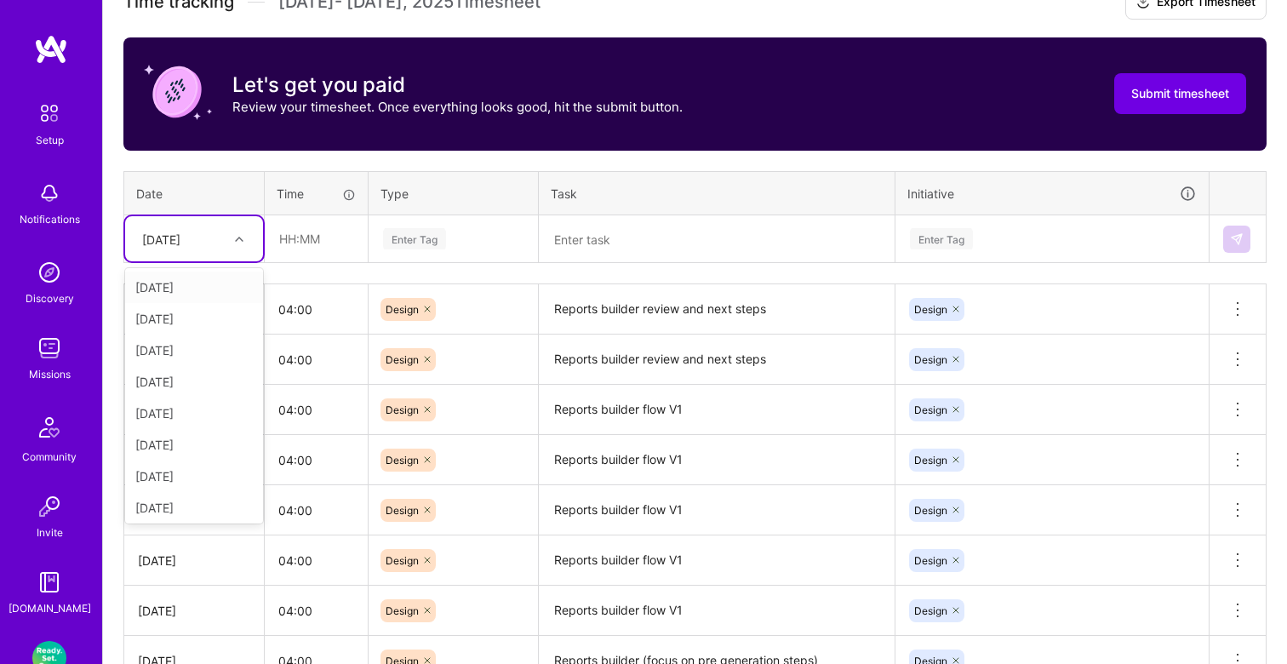
click at [237, 243] on div at bounding box center [241, 239] width 26 height 22
click at [173, 499] on div "[DATE]" at bounding box center [194, 504] width 138 height 31
click at [311, 244] on input "text" at bounding box center [316, 238] width 101 height 45
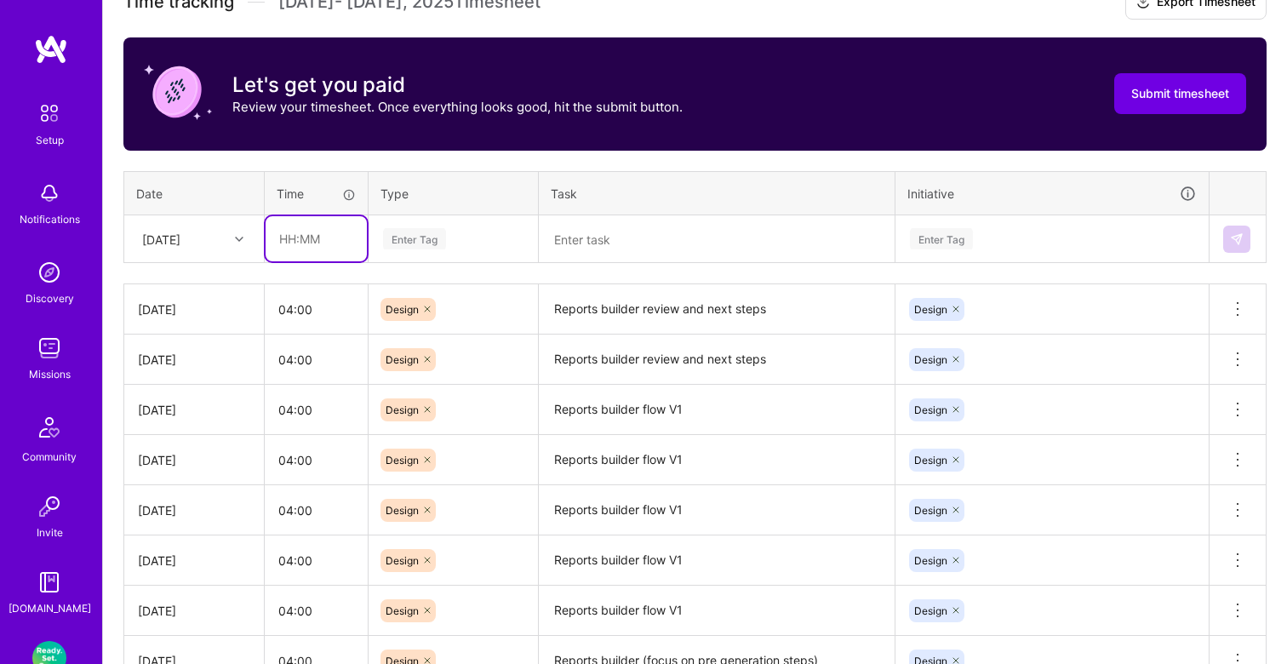
type input "04:00"
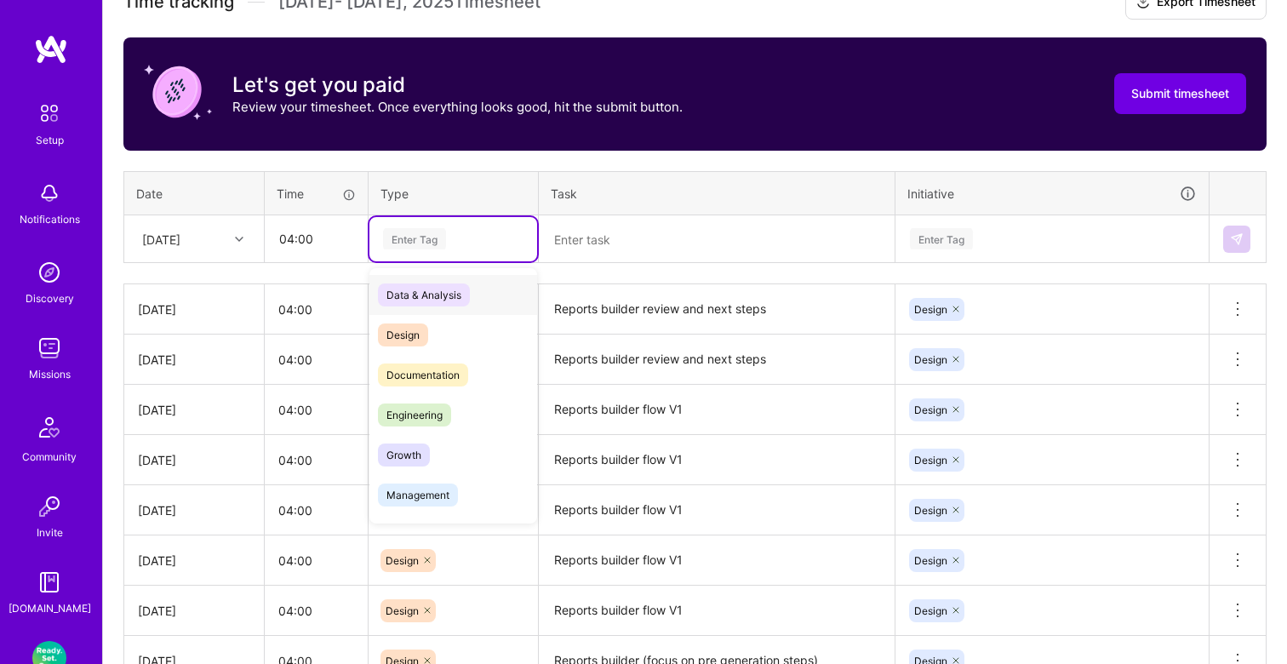
click at [438, 232] on div "Enter Tag" at bounding box center [414, 239] width 63 height 26
click at [414, 333] on span "Design" at bounding box center [403, 334] width 50 height 23
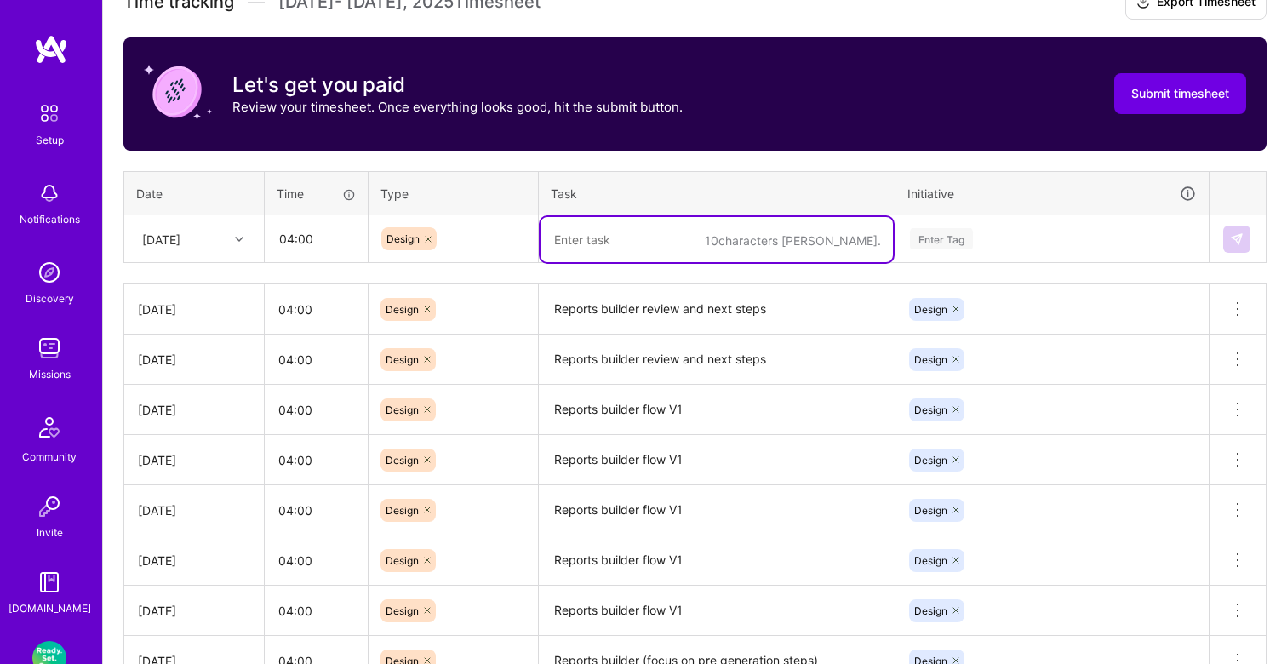
click at [589, 232] on textarea at bounding box center [716, 239] width 352 height 45
paste textarea "Reports builder review and next steps"
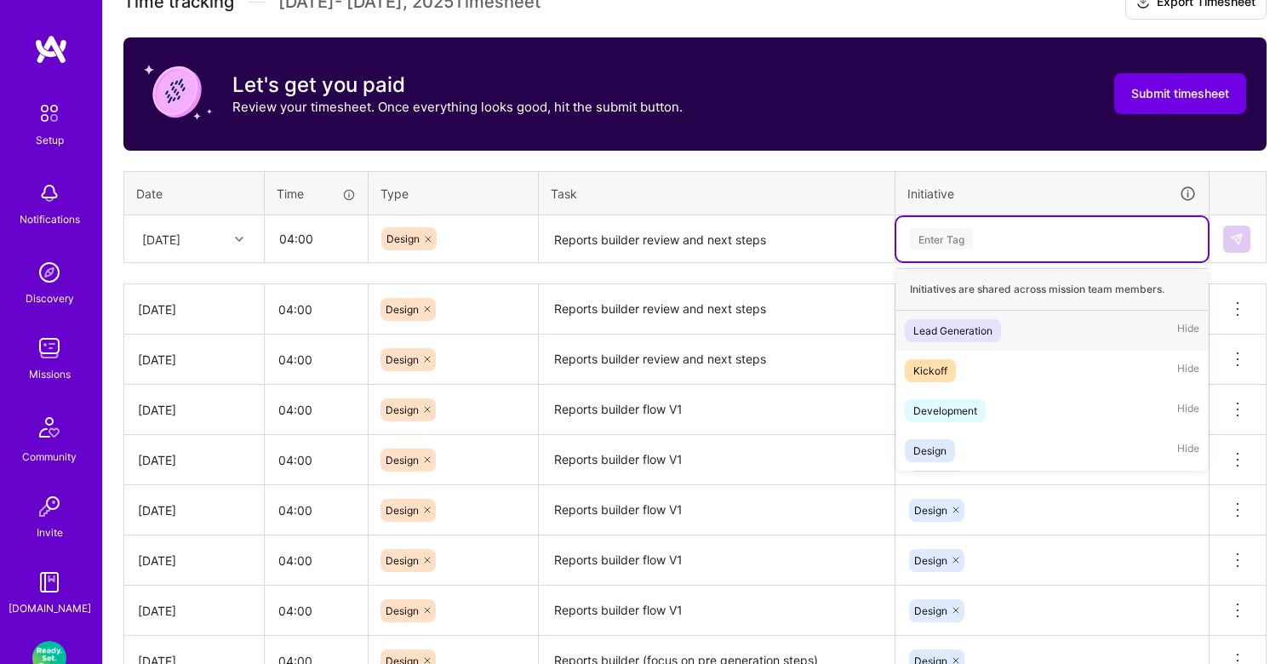
click at [953, 232] on div "Enter Tag" at bounding box center [941, 239] width 63 height 26
click at [919, 453] on div "Design" at bounding box center [929, 451] width 33 height 18
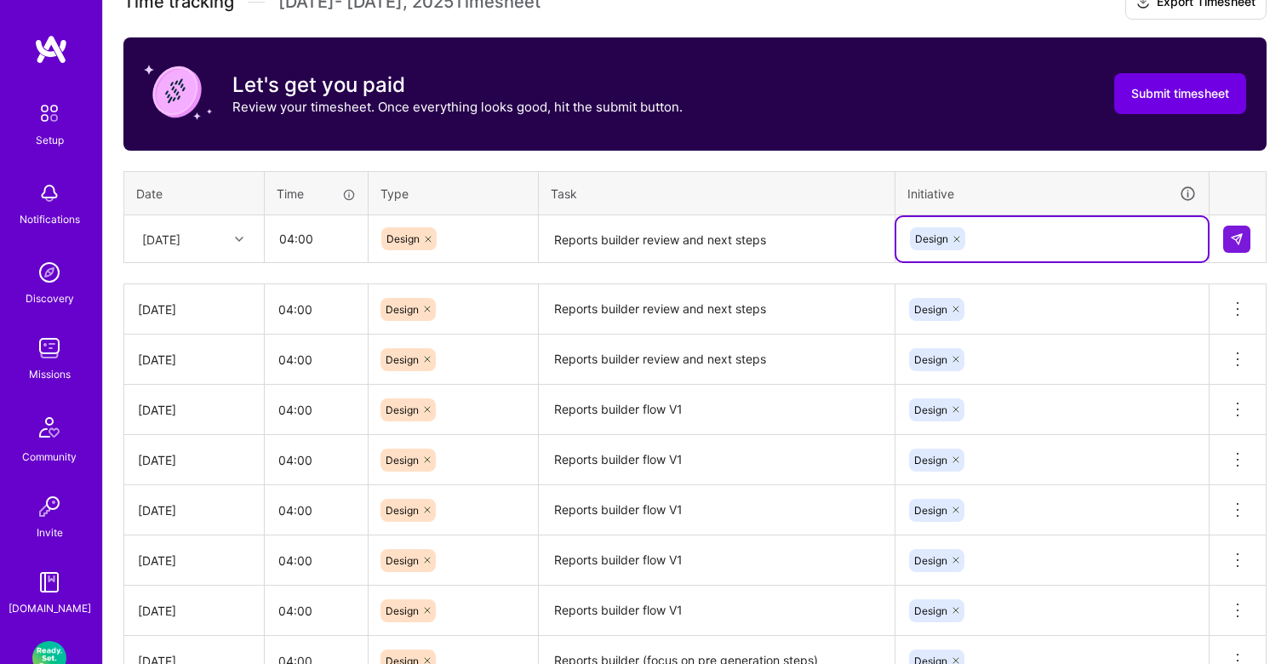
click at [789, 310] on textarea "Reports builder review and next steps" at bounding box center [716, 309] width 352 height 47
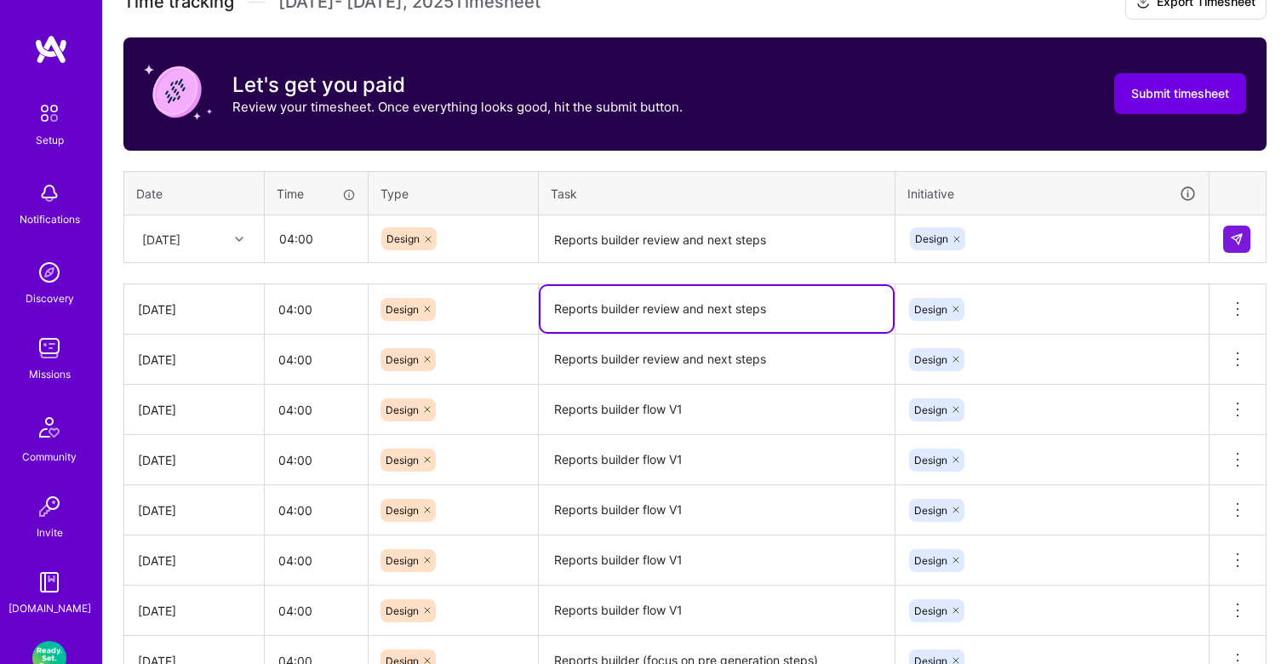
click at [786, 238] on textarea "Reports builder review and next steps" at bounding box center [716, 239] width 352 height 45
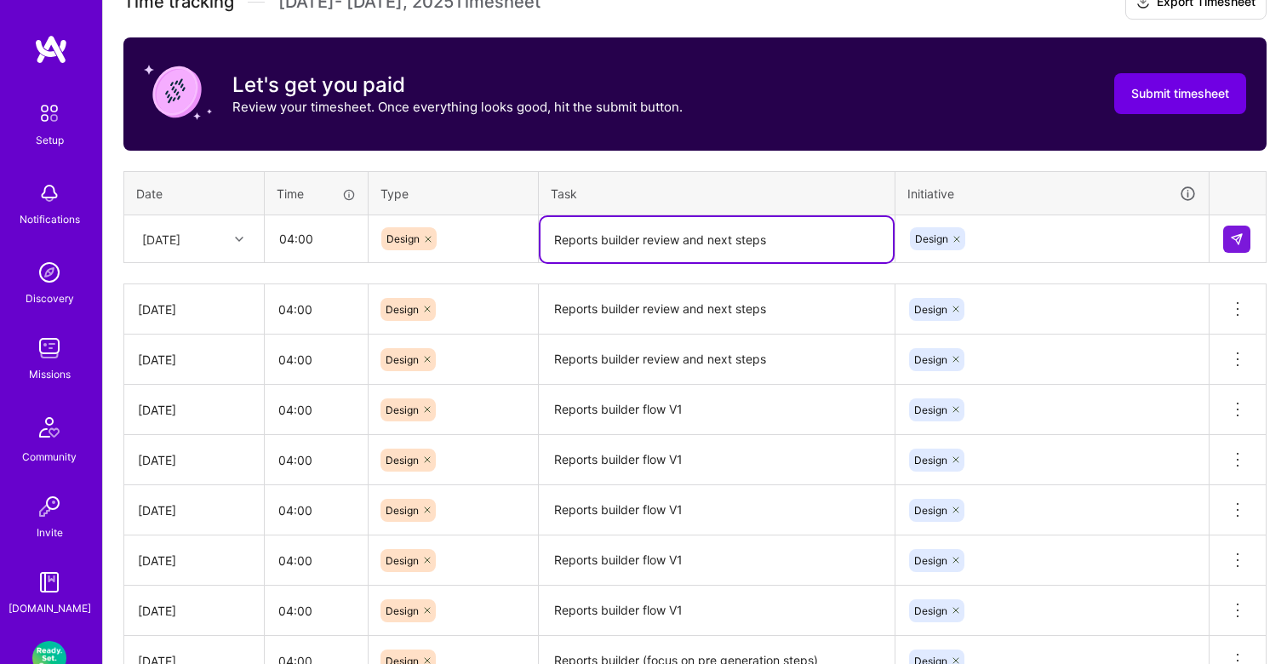
click at [795, 237] on textarea "Reports builder review and next steps" at bounding box center [716, 239] width 352 height 45
drag, startPoint x: 826, startPoint y: 237, endPoint x: 644, endPoint y: 245, distance: 181.5
click at [644, 245] on textarea "Reports builder review and next steps" at bounding box center [716, 239] width 352 height 45
type textarea "Reports builder flow next iteration"
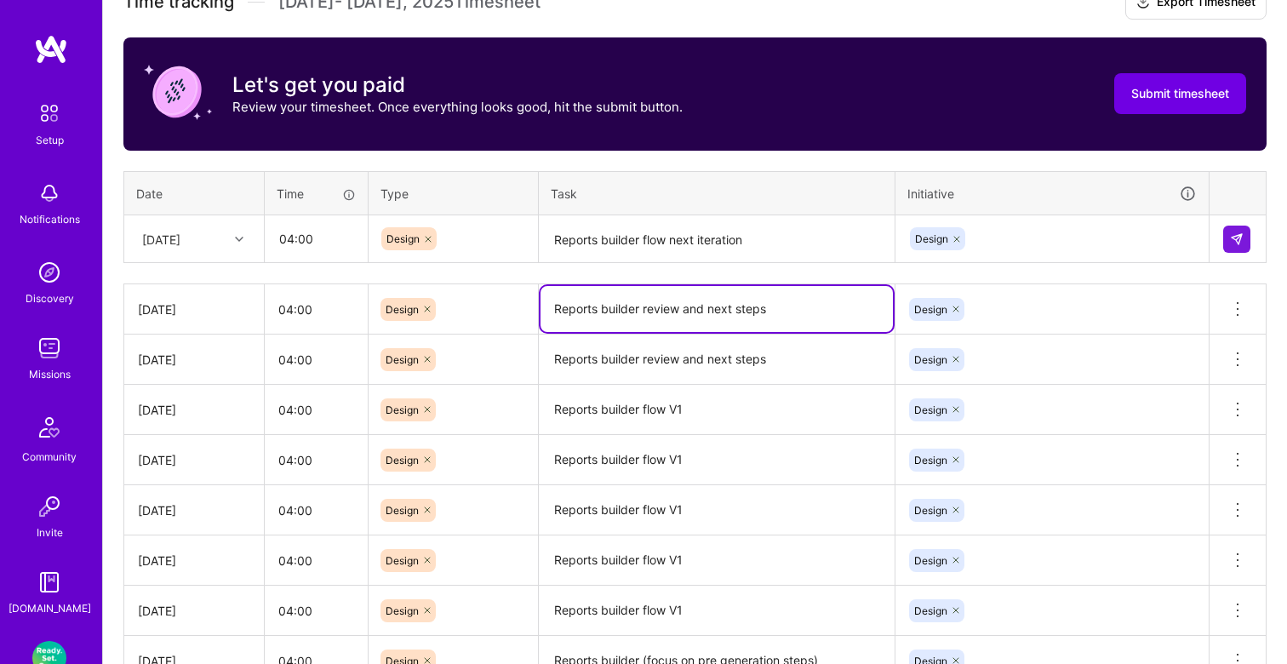
click at [797, 313] on textarea "Reports builder review and next steps" at bounding box center [716, 309] width 352 height 46
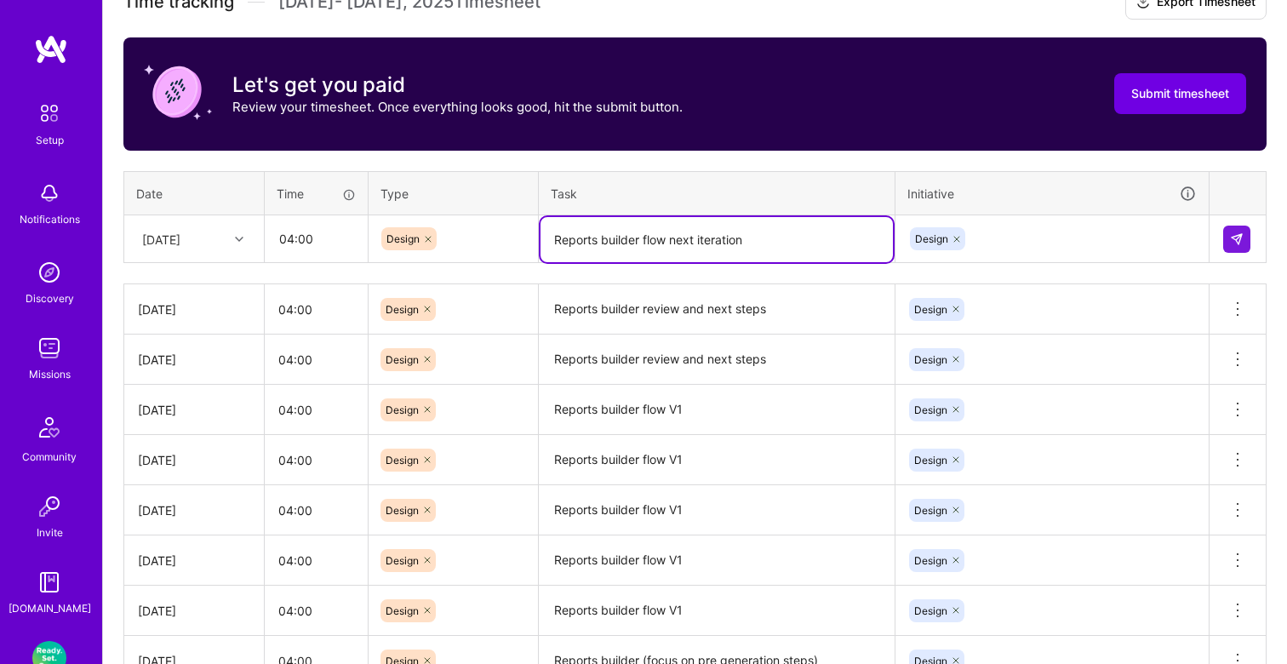
click at [853, 230] on textarea "Reports builder flow next iteration" at bounding box center [716, 239] width 352 height 45
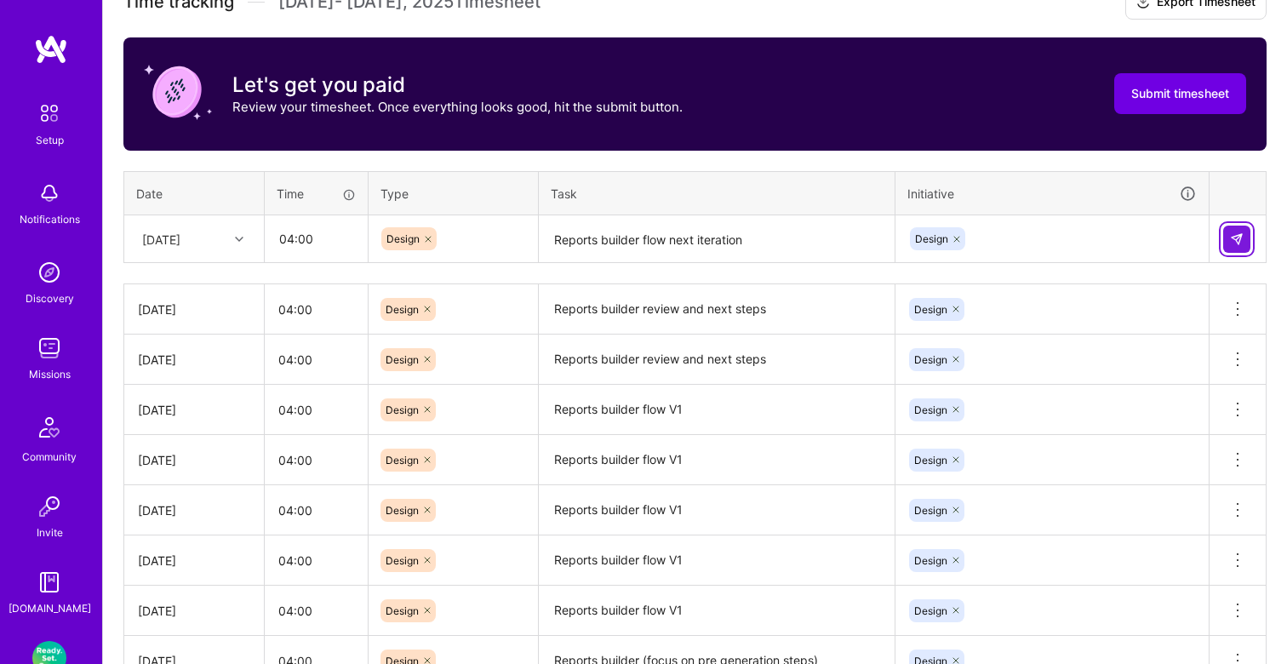
click at [1238, 232] on img at bounding box center [1237, 239] width 14 height 14
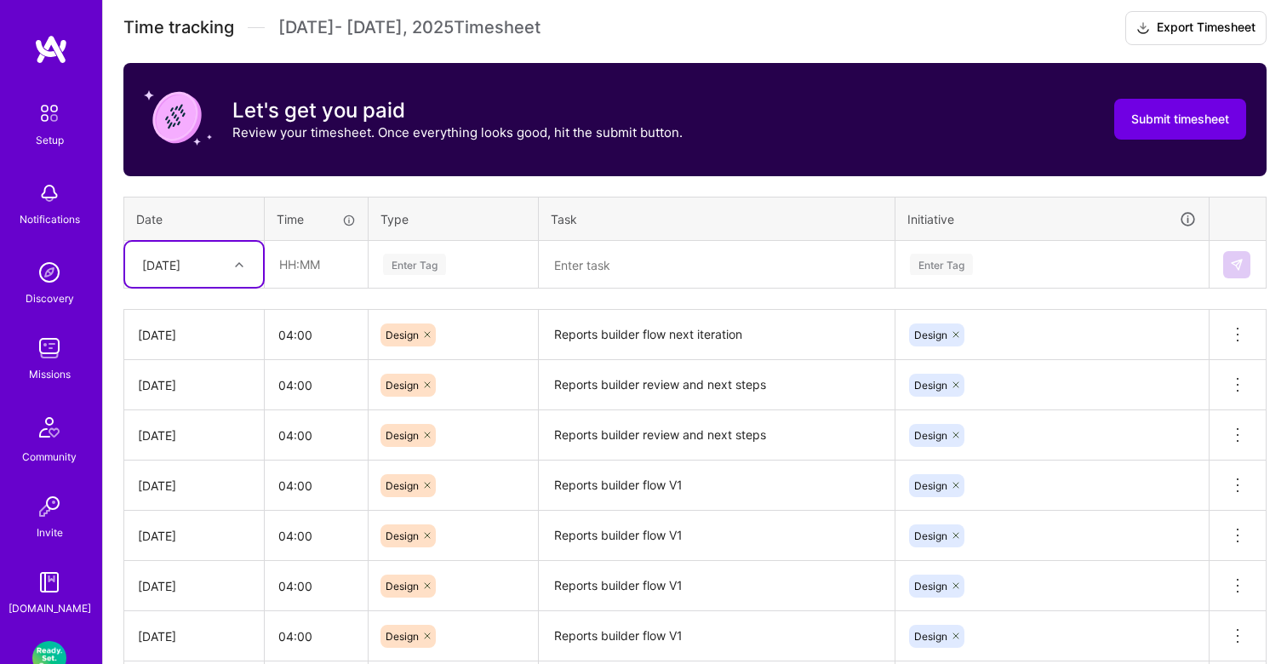
scroll to position [453, 0]
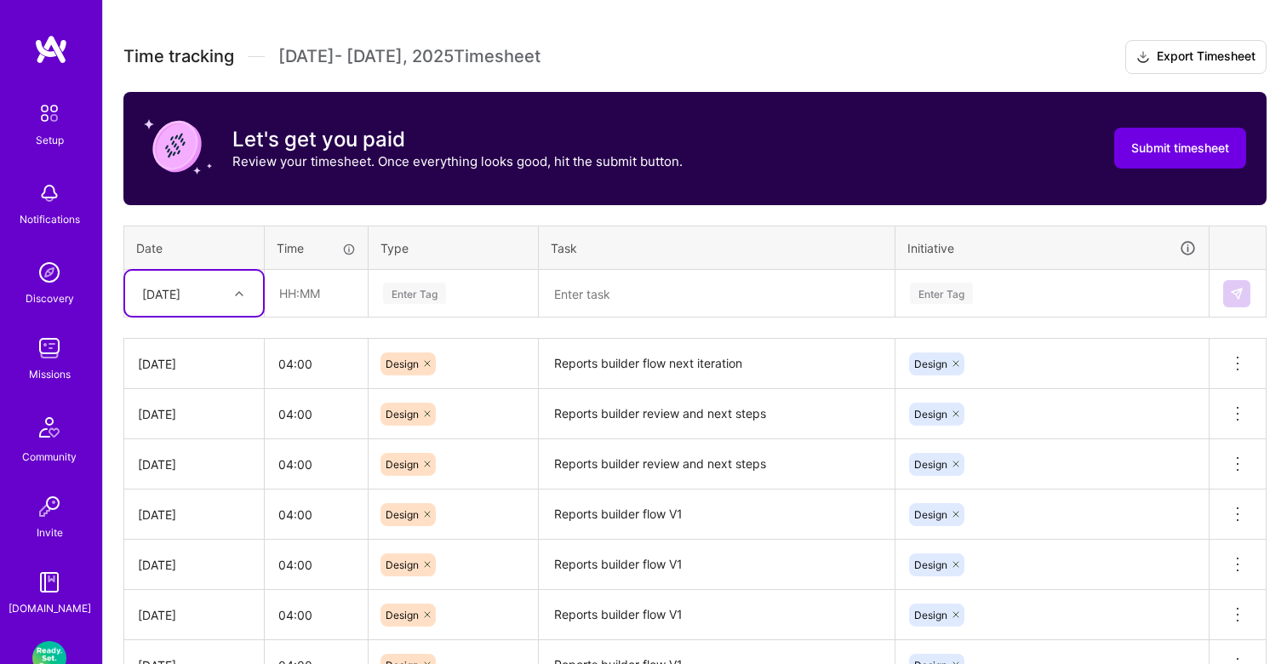
click at [239, 294] on icon at bounding box center [239, 293] width 9 height 9
click at [194, 455] on div "[DATE]" at bounding box center [194, 464] width 138 height 31
click at [426, 290] on div "Enter Tag" at bounding box center [414, 293] width 63 height 26
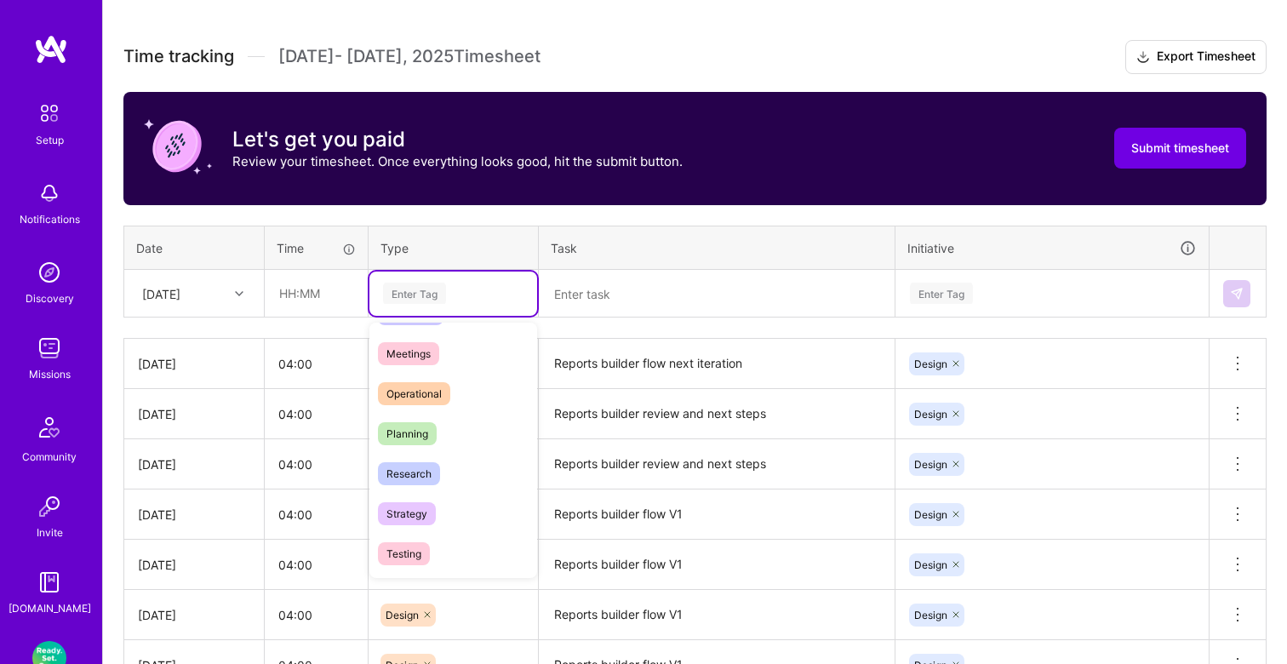
scroll to position [485, 0]
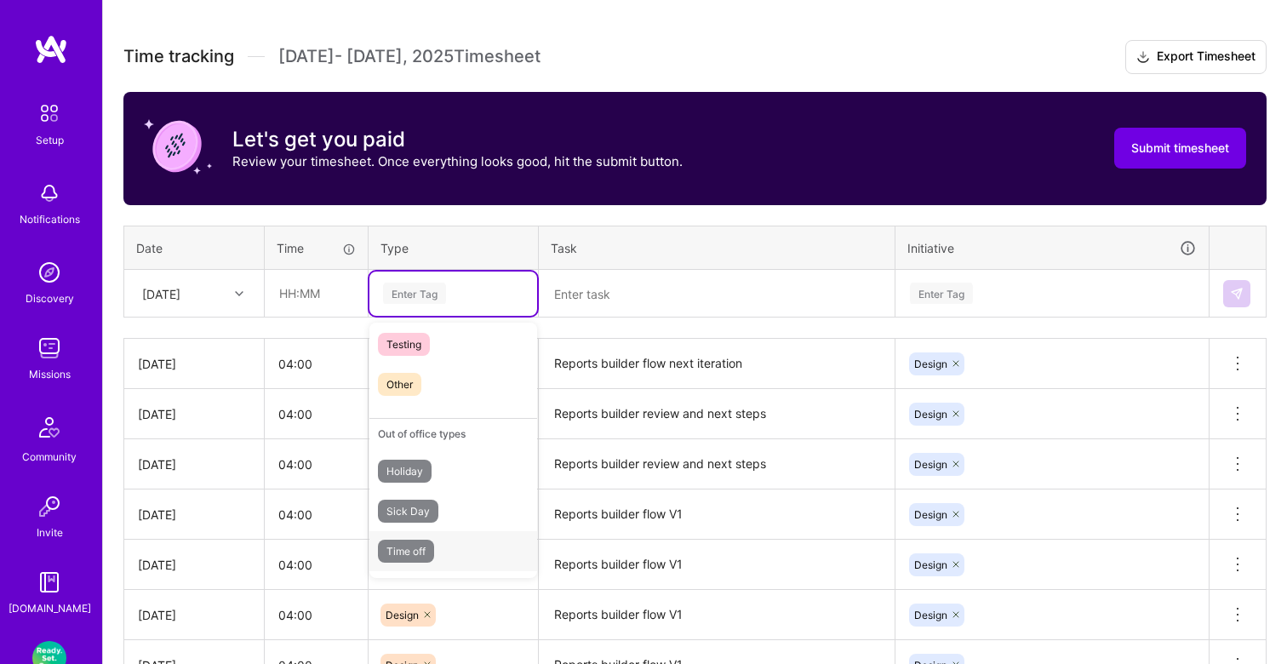
click at [427, 546] on span "Time off" at bounding box center [406, 551] width 56 height 23
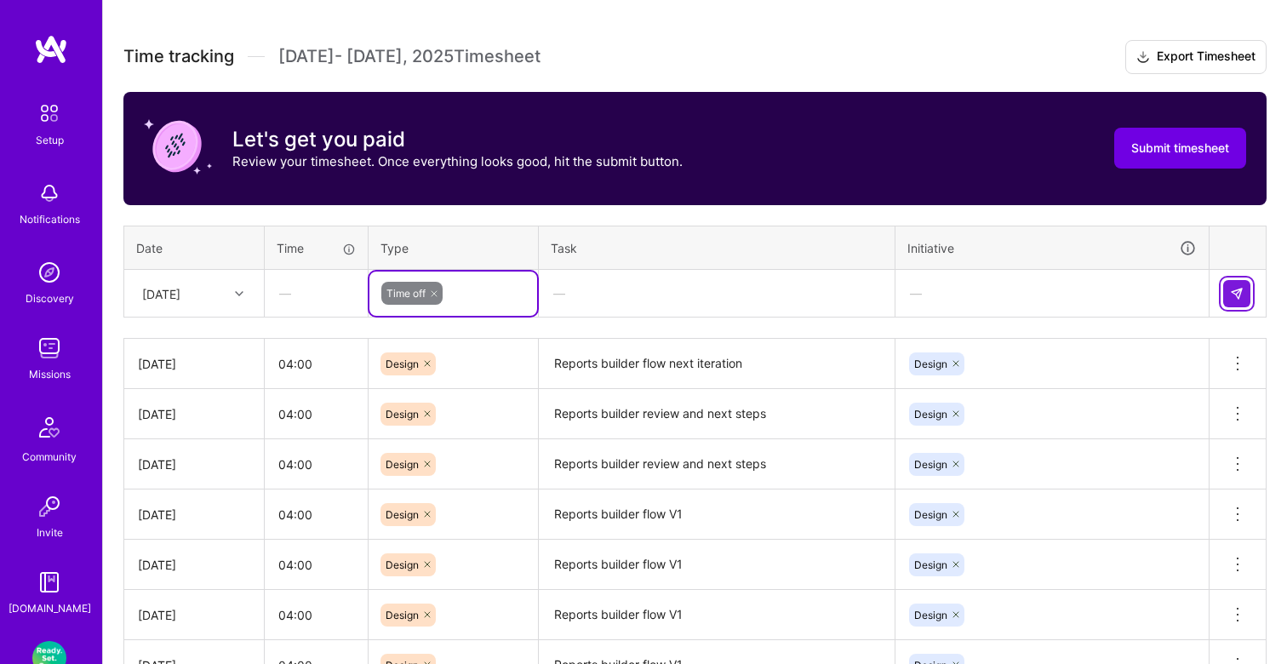
click at [1230, 283] on button at bounding box center [1236, 293] width 27 height 27
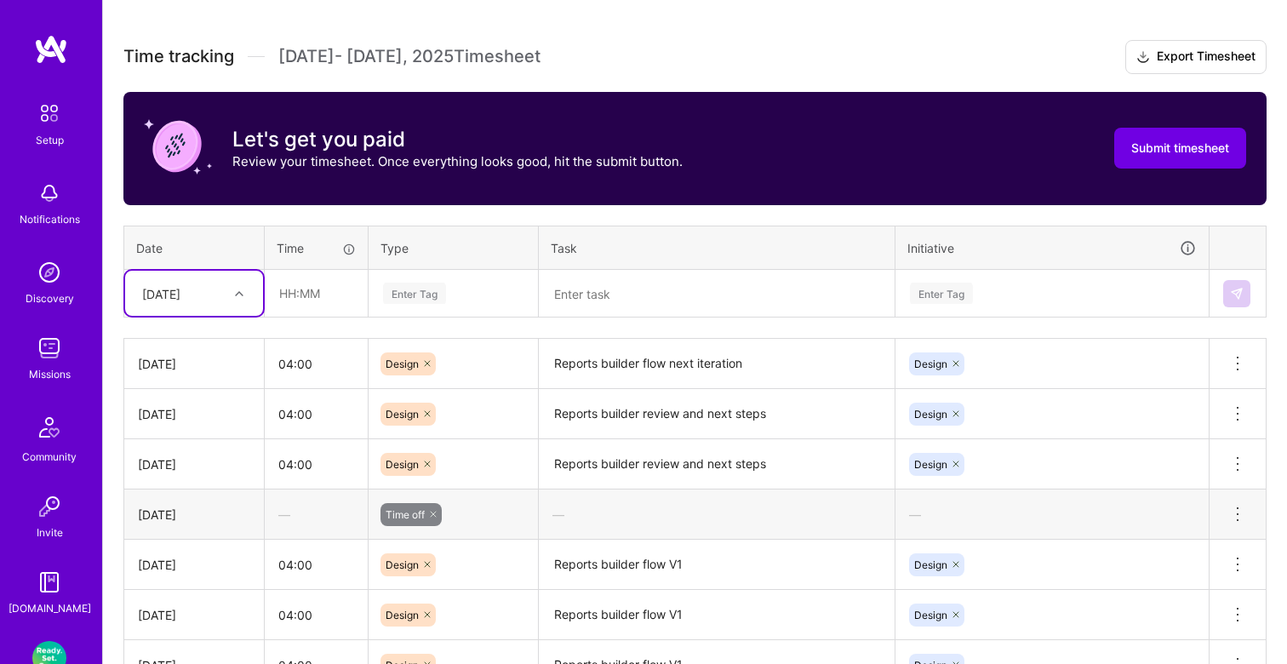
click at [219, 301] on div "[DATE]" at bounding box center [181, 293] width 94 height 28
click at [196, 466] on div "[DATE]" at bounding box center [194, 464] width 138 height 31
click at [401, 292] on div "Enter Tag" at bounding box center [414, 293] width 63 height 26
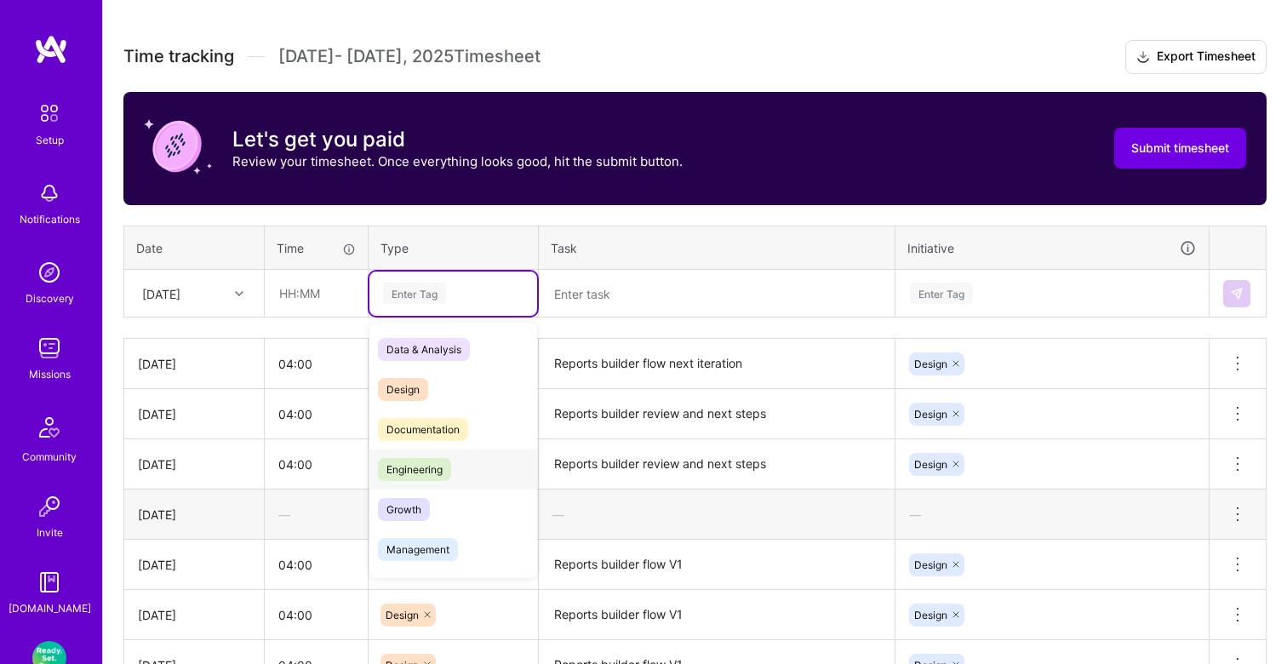
scroll to position [485, 0]
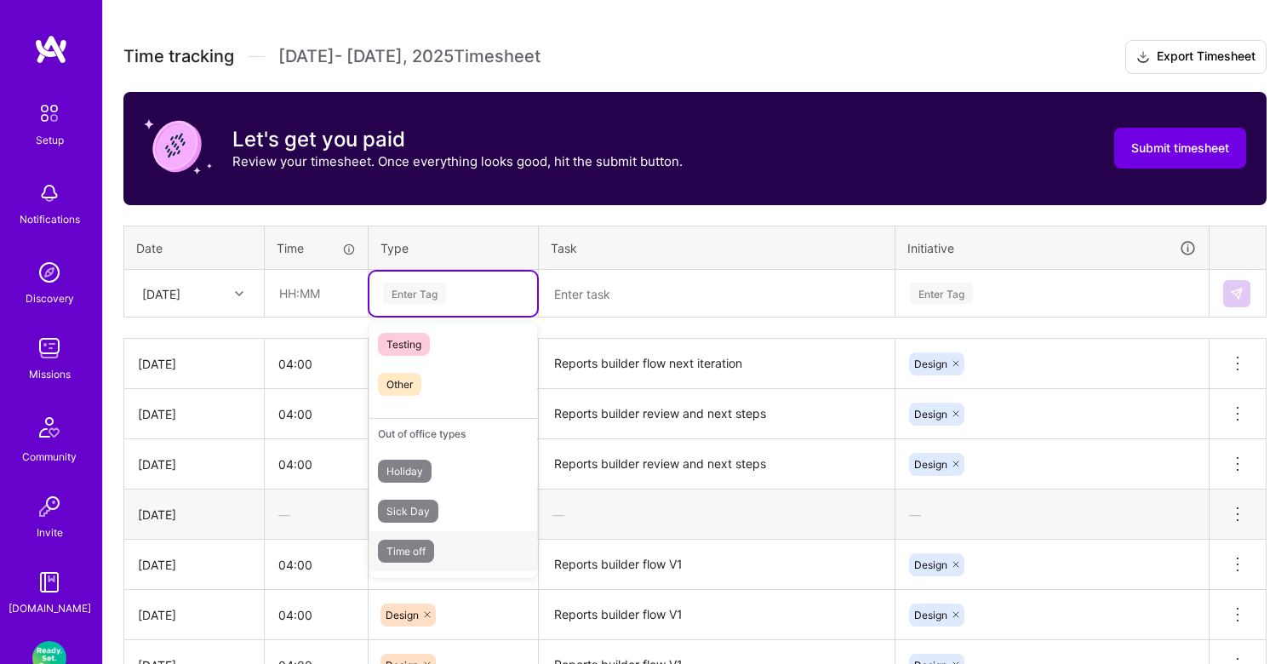
click at [428, 540] on span "Time off" at bounding box center [406, 551] width 56 height 23
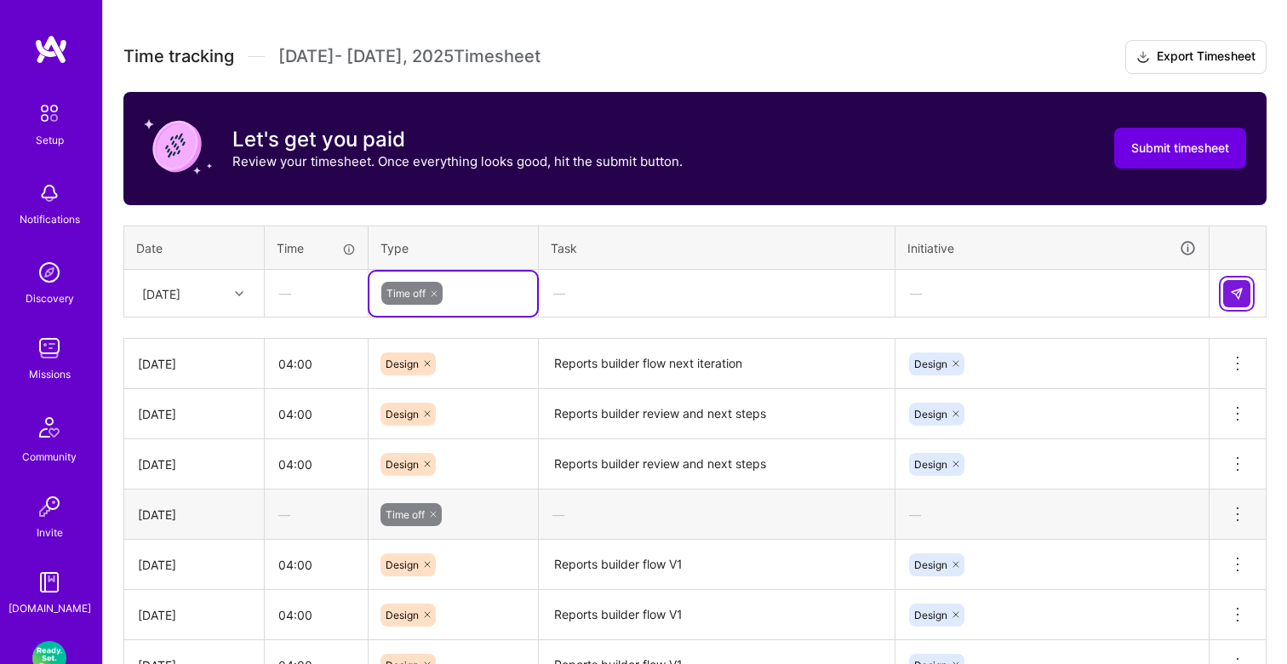
click at [1235, 282] on button at bounding box center [1236, 293] width 27 height 27
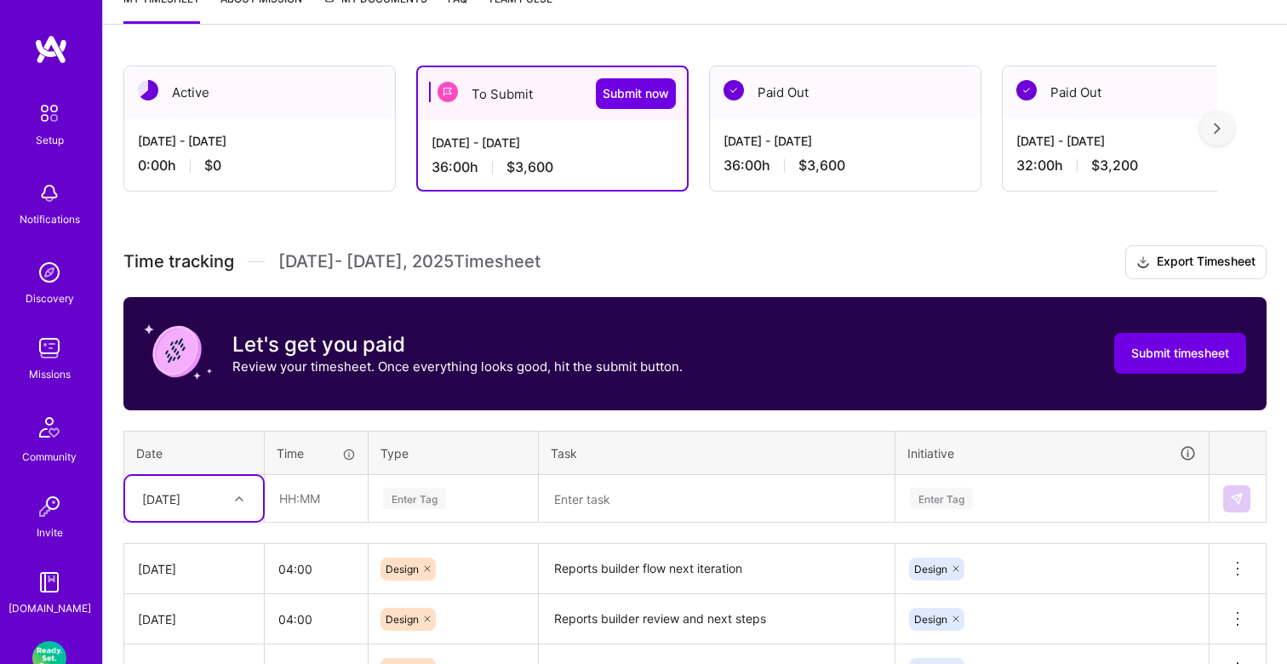
scroll to position [228, 0]
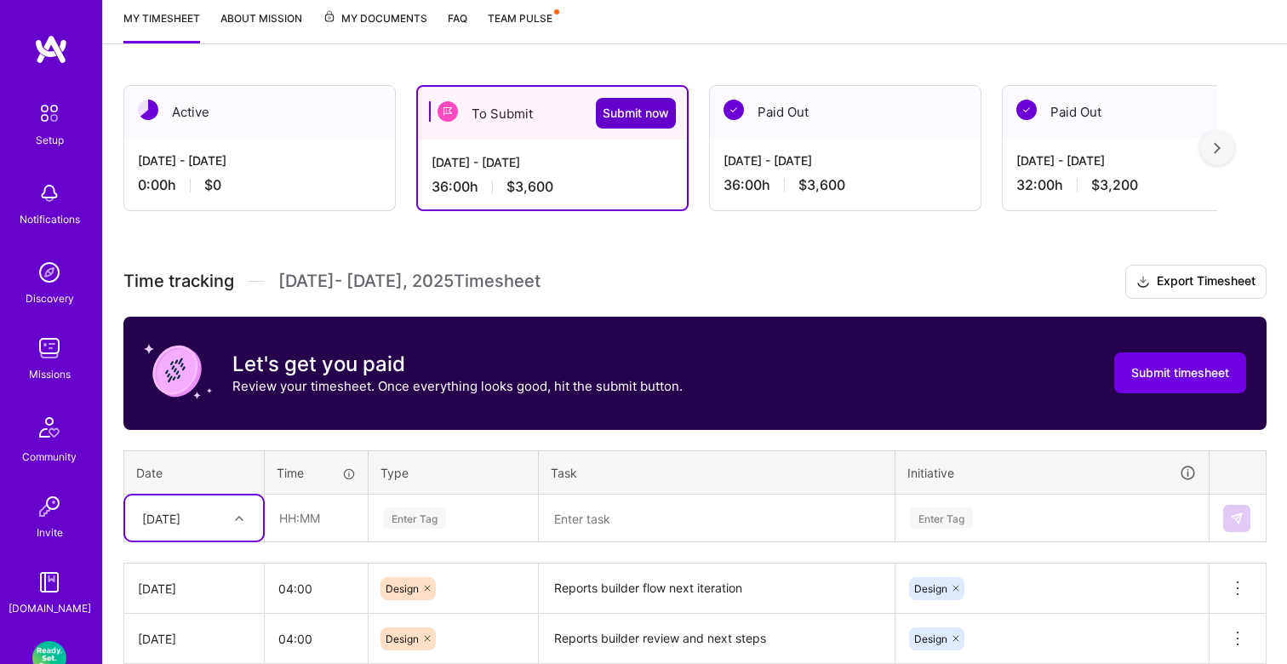
click at [638, 117] on span "Submit now" at bounding box center [636, 113] width 66 height 17
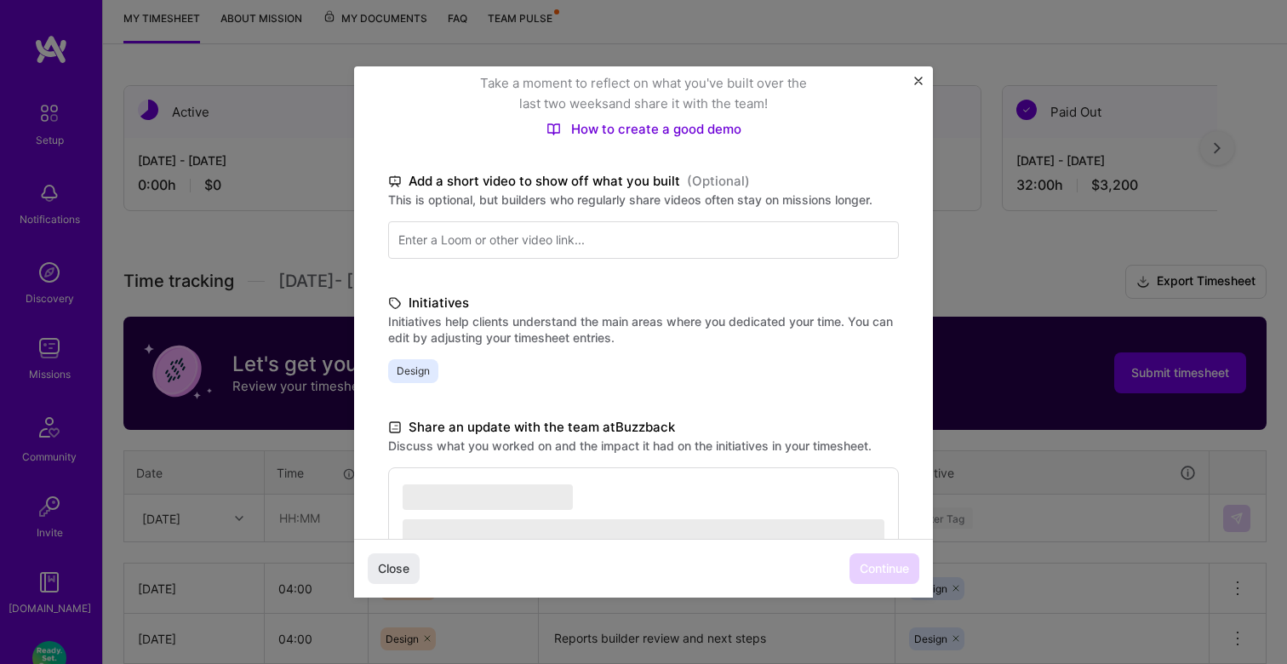
scroll to position [375, 0]
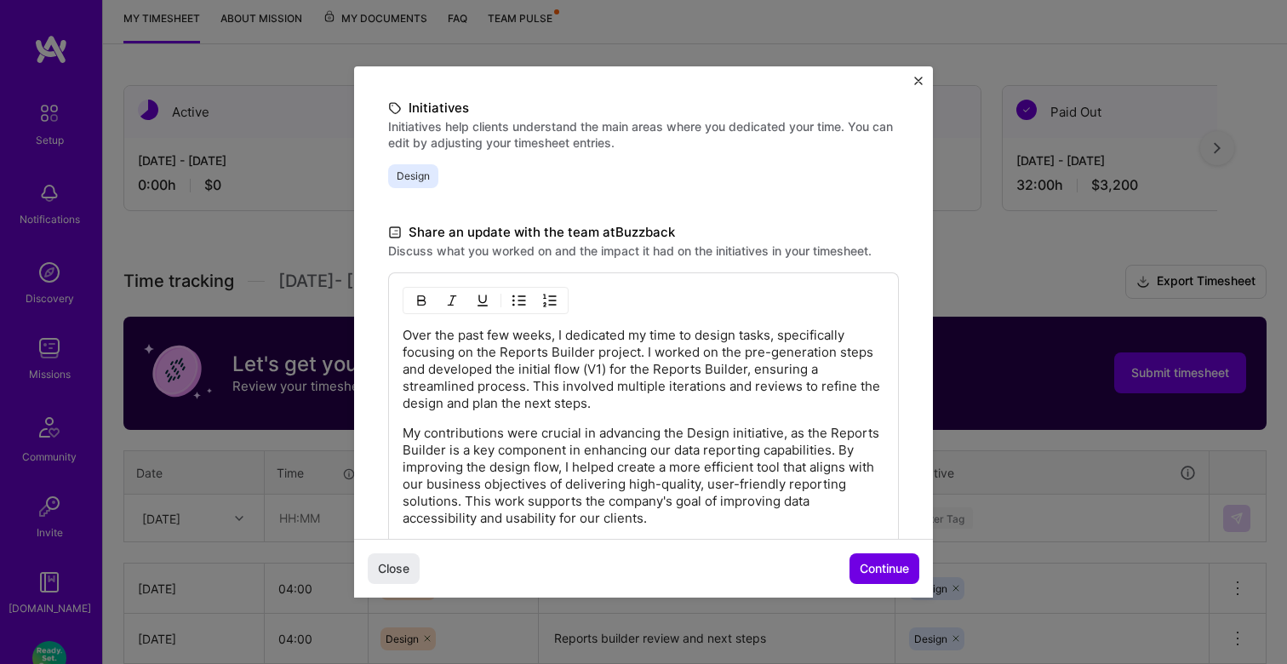
click at [689, 407] on p "Over the past few weeks, I dedicated my time to design tasks, specifically focu…" at bounding box center [644, 369] width 482 height 85
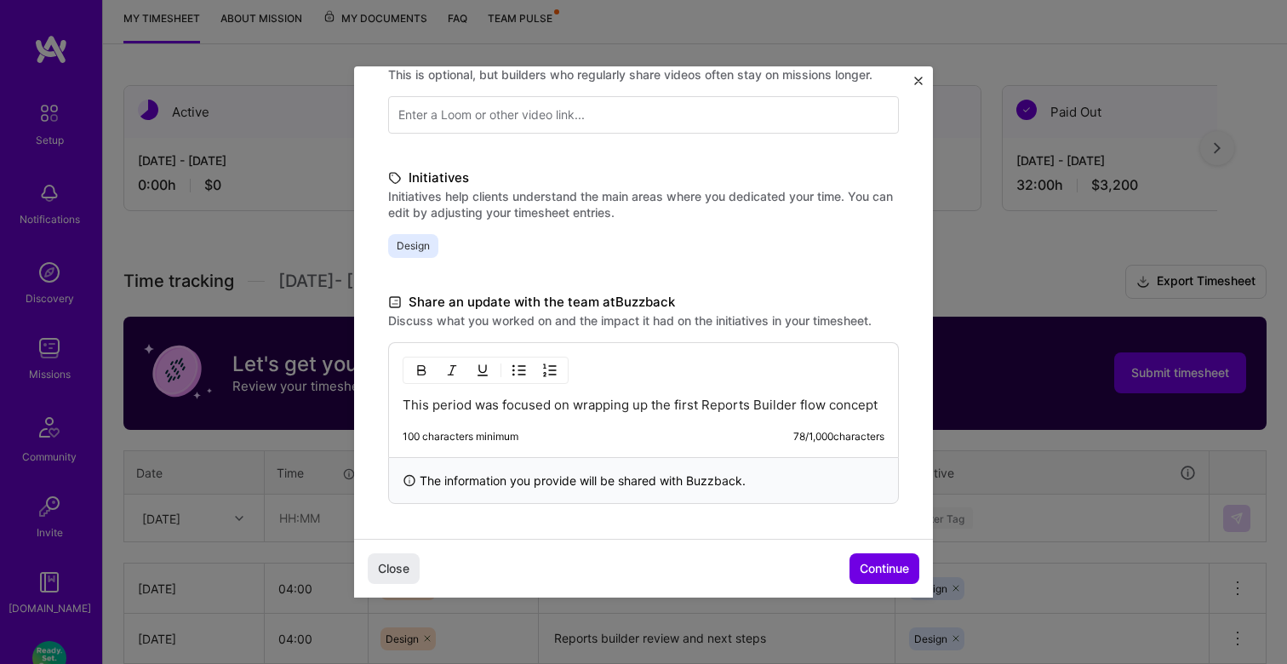
scroll to position [322, 0]
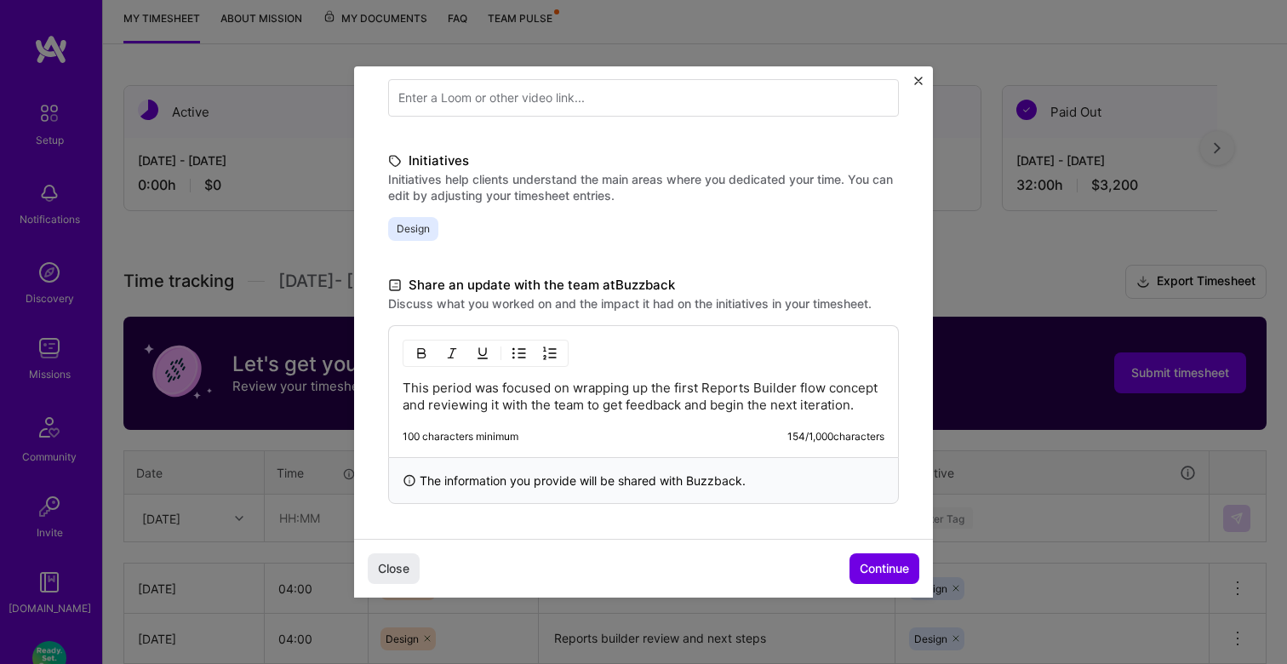
click at [568, 387] on p "This period was focused on wrapping up the first Reports Builder flow concept a…" at bounding box center [644, 397] width 482 height 34
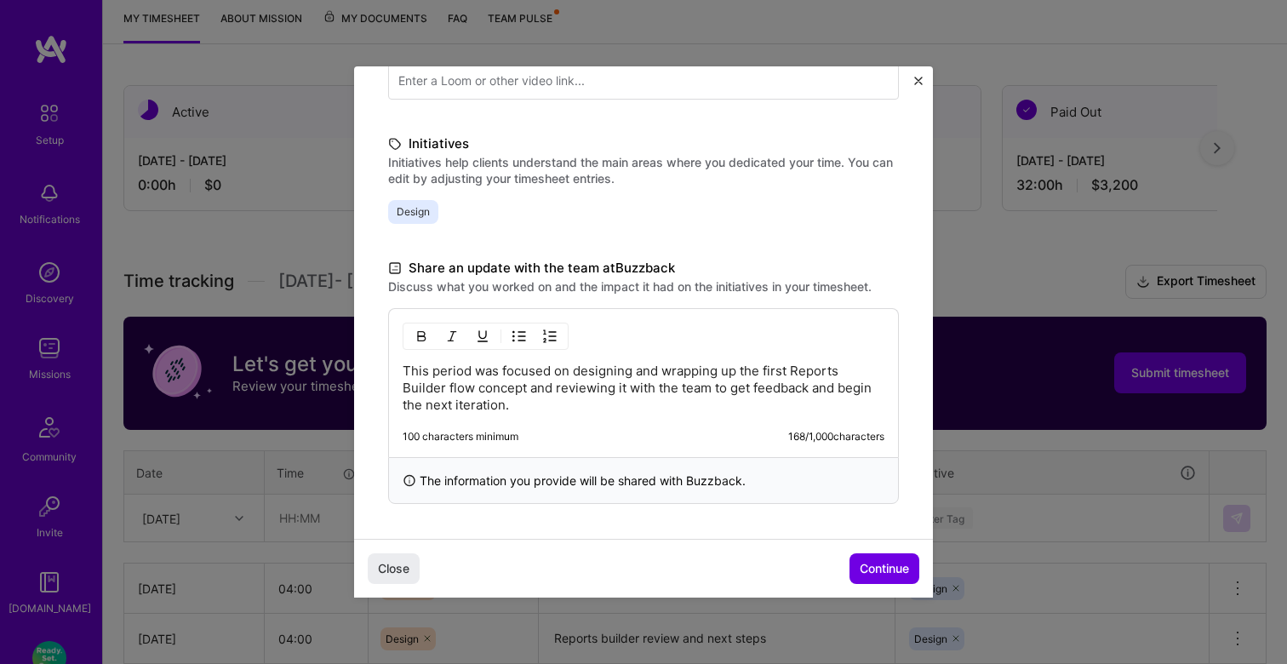
click at [576, 407] on p "This period was focused on designing and wrapping up the first Reports Builder …" at bounding box center [644, 388] width 482 height 51
click at [776, 370] on p "This period was focused on designing and wrapping up the first Reports Builder …" at bounding box center [644, 388] width 482 height 51
click at [563, 392] on p "This period was focused on designing and wrapping up the first iteration of the…" at bounding box center [644, 388] width 482 height 51
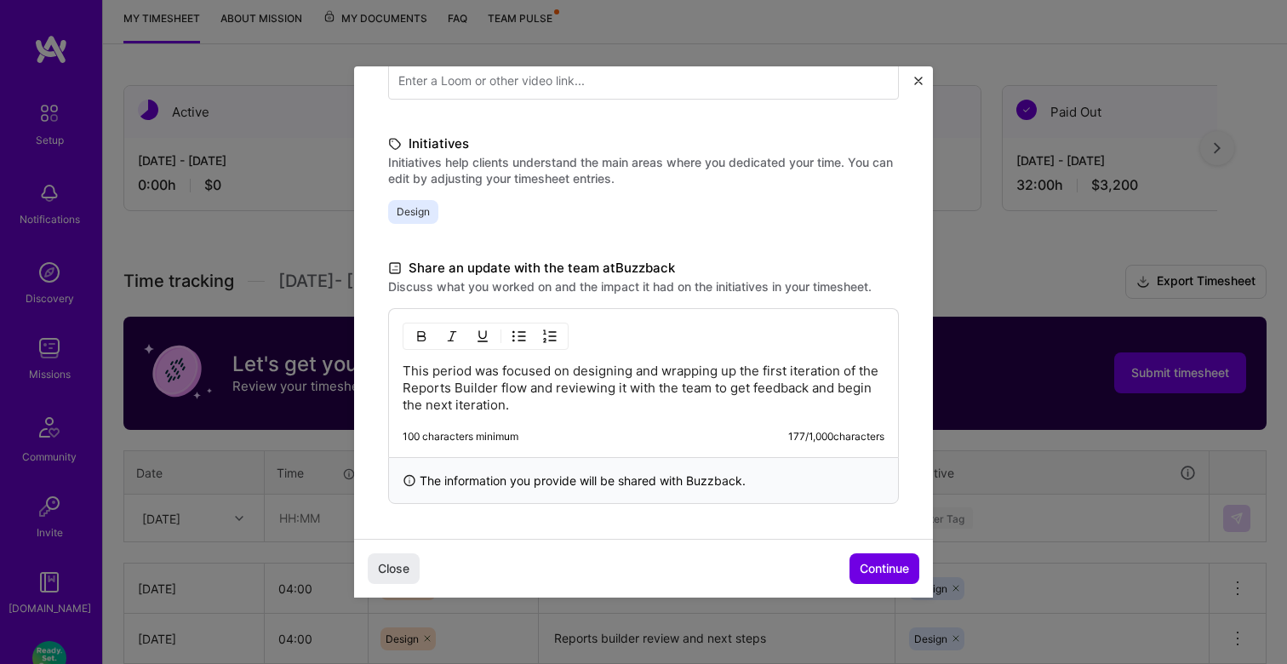
click at [815, 370] on p "This period was focused on designing and wrapping up the first iteration of the…" at bounding box center [644, 388] width 482 height 51
click at [537, 392] on p "This period was focused on designing and wrapping up the first concept of the R…" at bounding box center [644, 388] width 482 height 51
click at [690, 392] on p "This period was focused on designing and wrapping up the first concept of the R…" at bounding box center [644, 388] width 482 height 51
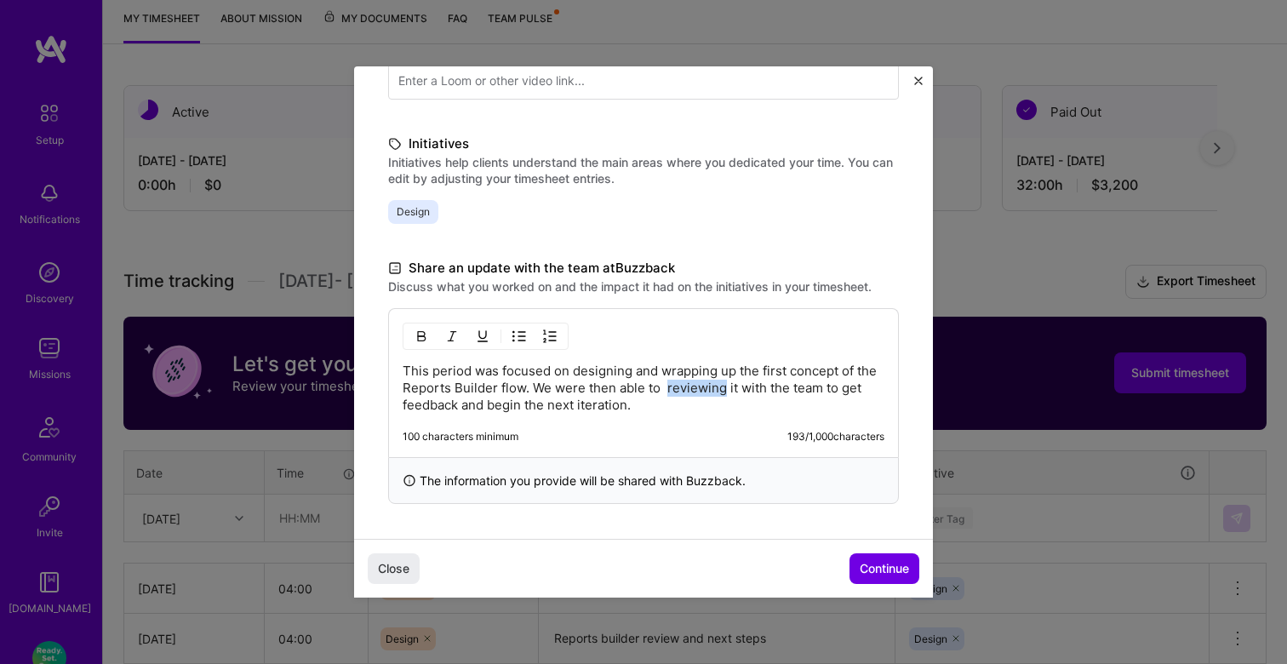
click at [690, 392] on p "This period was focused on designing and wrapping up the first concept of the R…" at bounding box center [644, 388] width 482 height 51
click at [726, 387] on p "This period was focused on designing and wrapping up the first concept of the R…" at bounding box center [644, 388] width 482 height 51
click at [764, 389] on p "This period was focused on designing and wrapping up the first concept of the R…" at bounding box center [644, 388] width 482 height 51
click at [702, 402] on p "This period was focused on designing and wrapping up the first concept of the R…" at bounding box center [644, 388] width 482 height 51
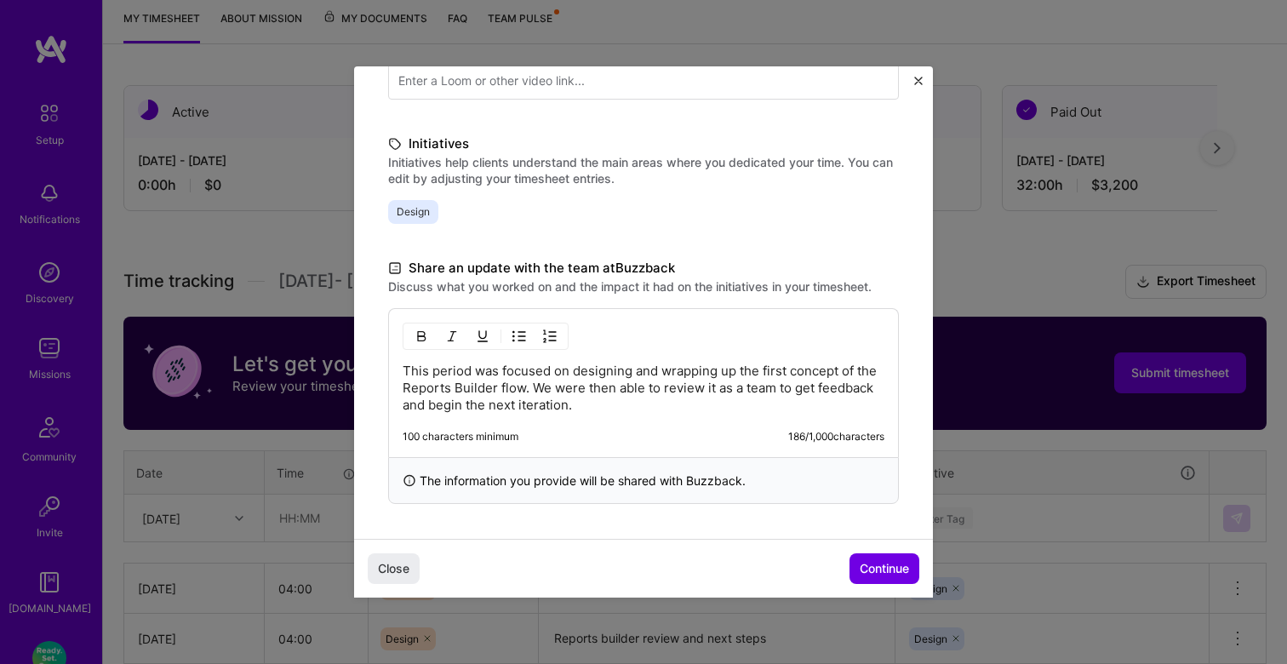
click at [443, 407] on p "This period was focused on designing and wrapping up the first concept of the R…" at bounding box center [644, 388] width 482 height 51
click at [631, 405] on p "This period was focused on designing and wrapping up the first concept of the R…" at bounding box center [644, 388] width 482 height 51
click at [872, 570] on span "Continue" at bounding box center [884, 568] width 49 height 17
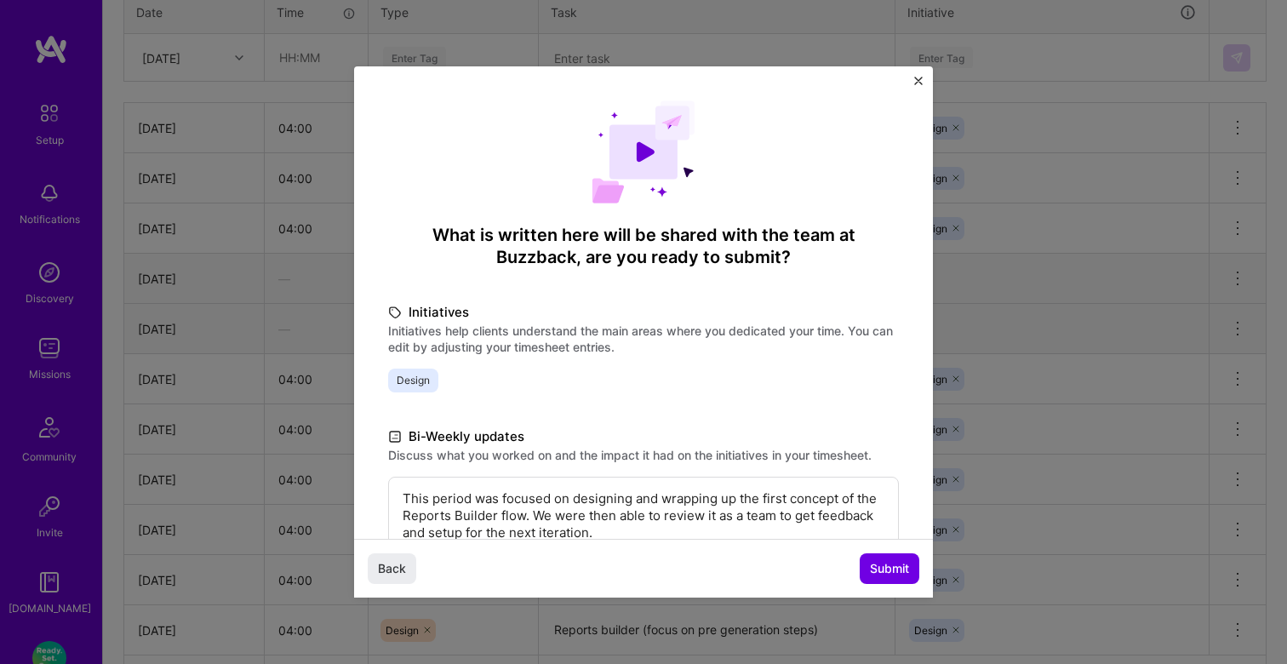
scroll to position [110, 0]
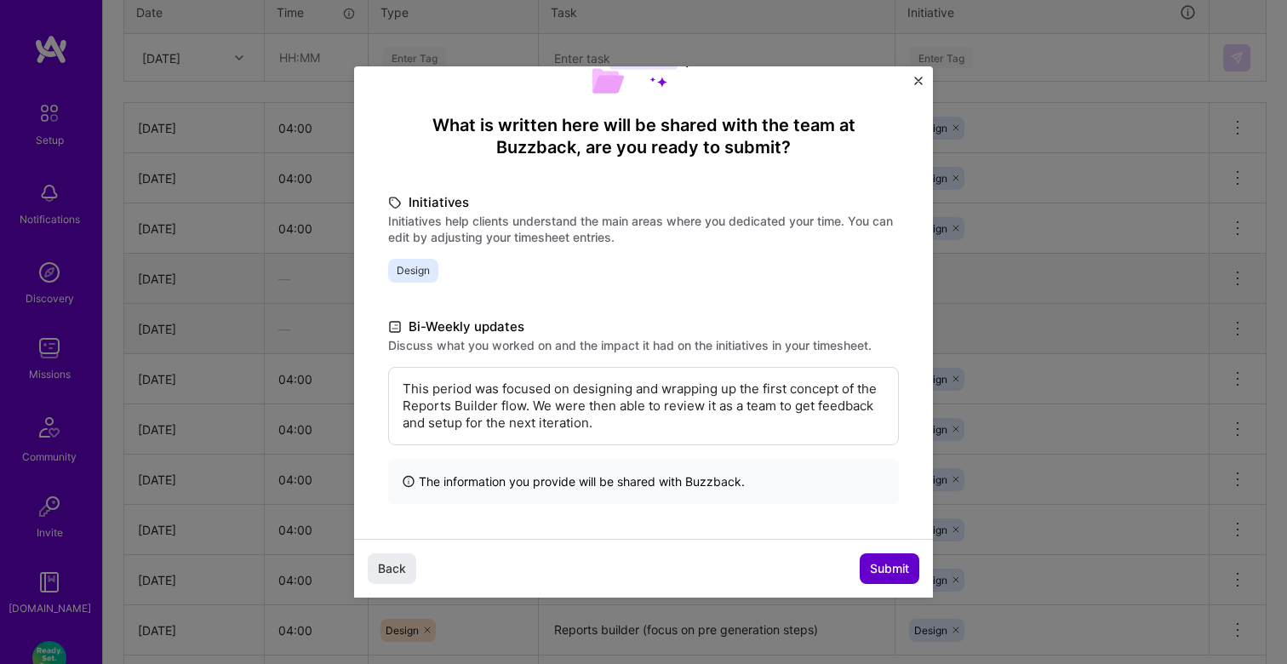
click at [889, 560] on span "Submit" at bounding box center [889, 568] width 39 height 17
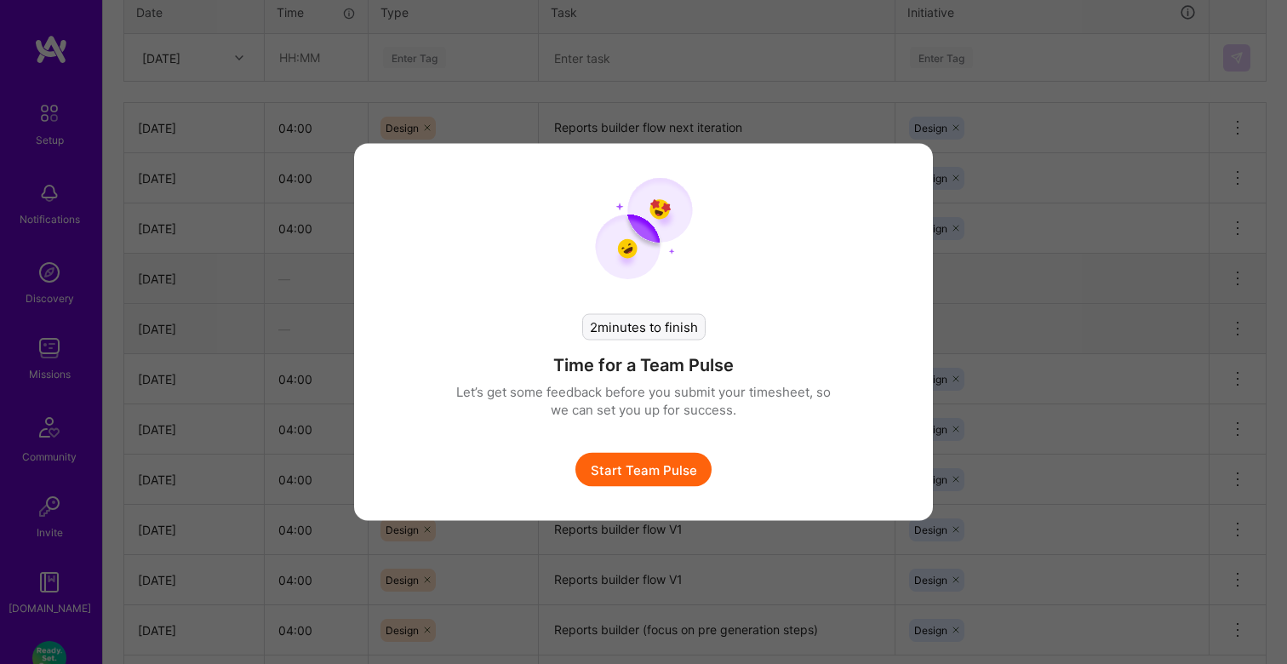
click at [678, 474] on button "Start Team Pulse" at bounding box center [643, 470] width 136 height 34
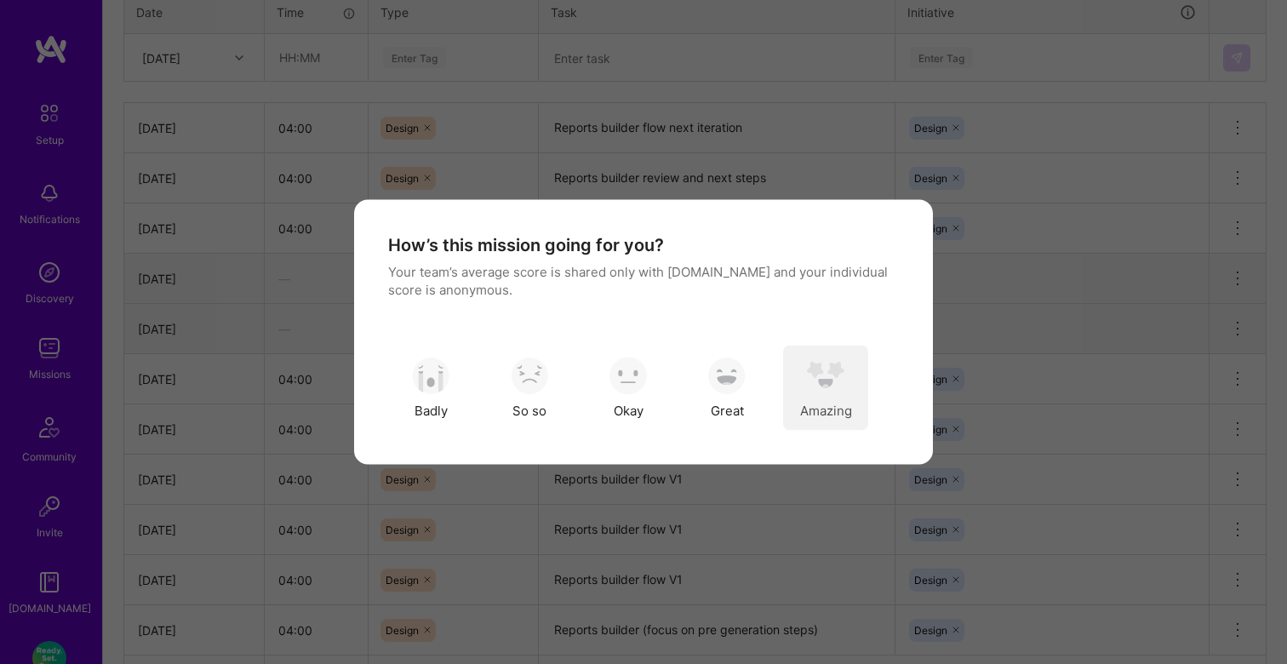
click at [822, 357] on img "modal" at bounding box center [825, 375] width 37 height 37
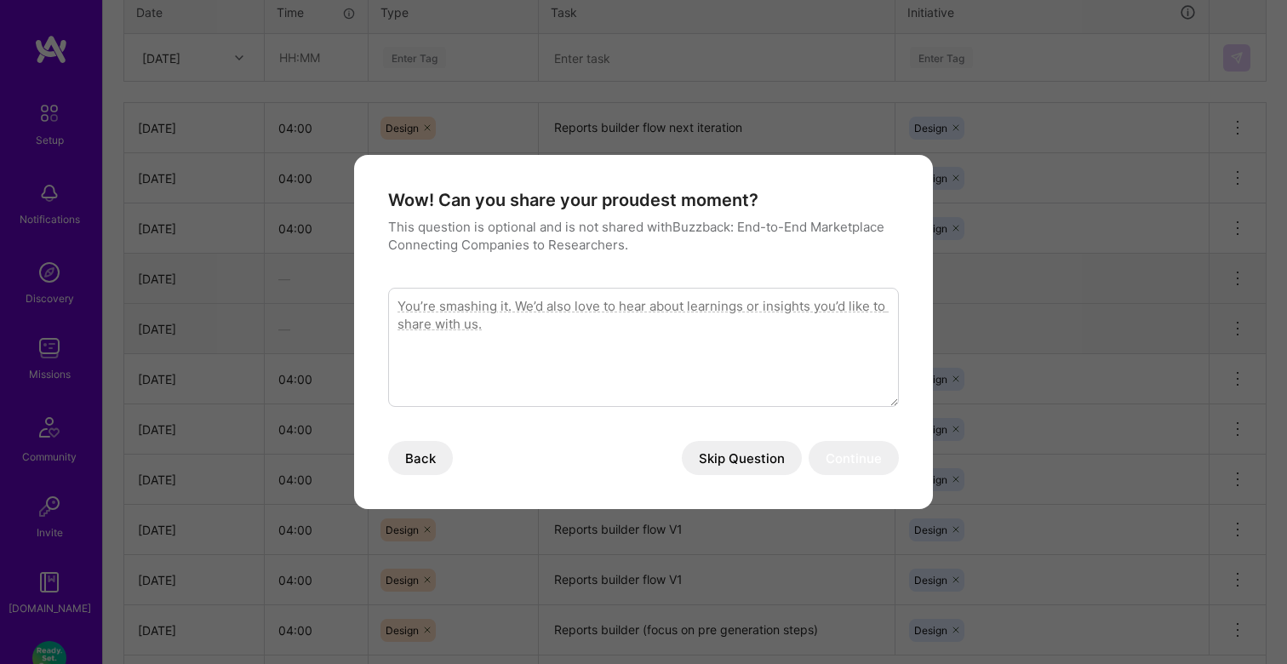
click at [736, 460] on button "Skip Question" at bounding box center [742, 458] width 120 height 34
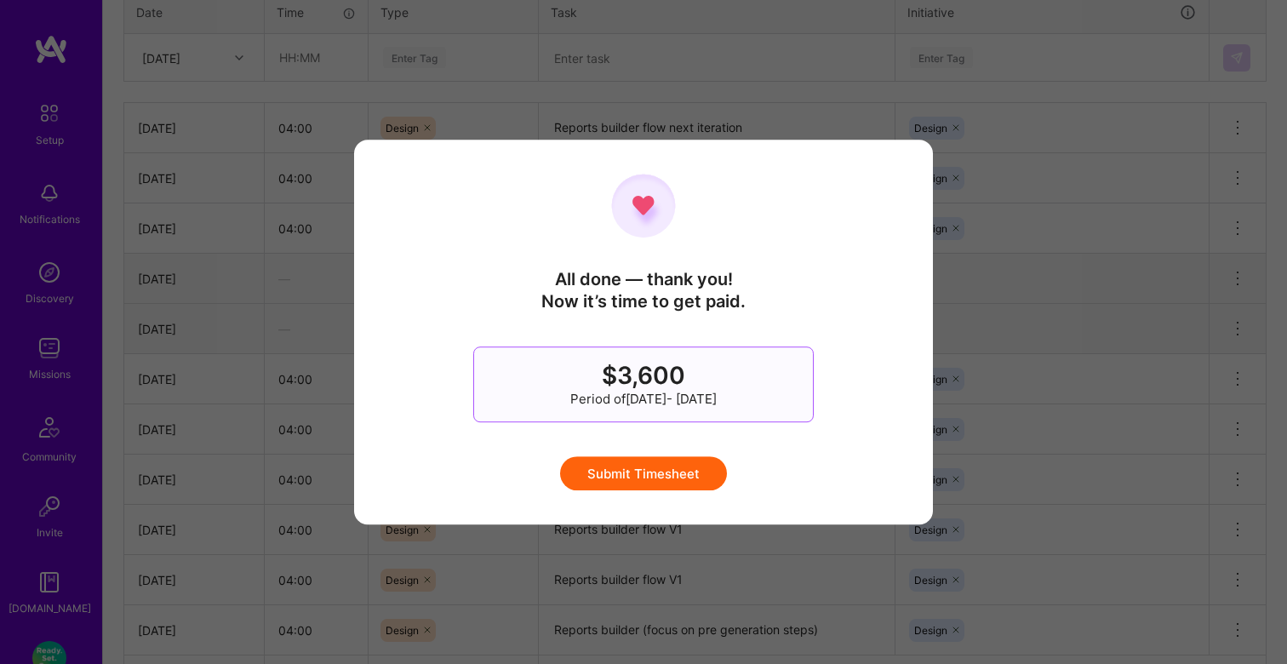
click at [672, 472] on button "Submit Timesheet" at bounding box center [643, 473] width 167 height 34
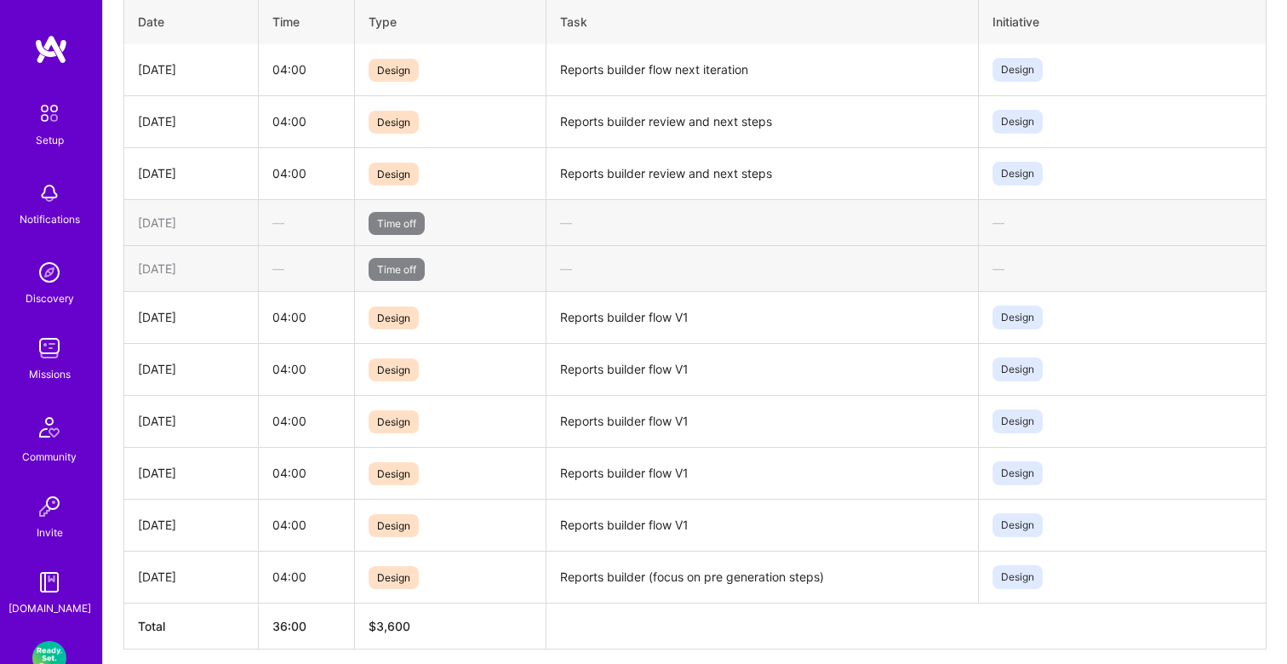
scroll to position [681, 0]
